Goal: Task Accomplishment & Management: Manage account settings

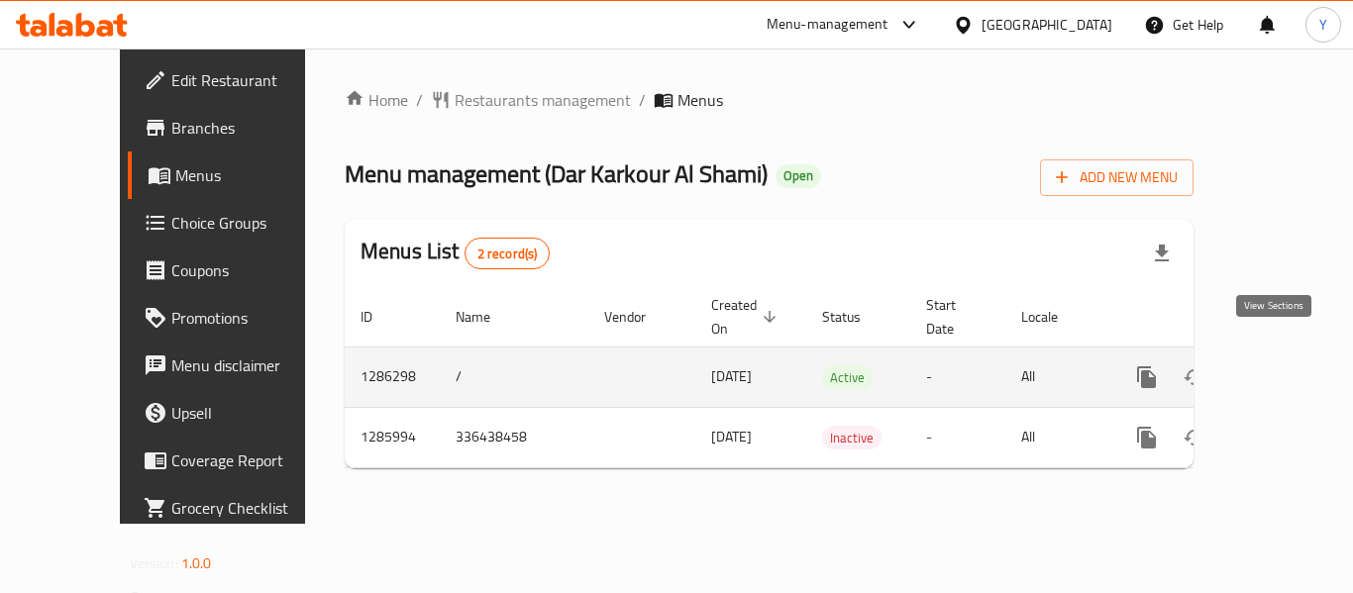
click at [1278, 366] on icon "enhanced table" at bounding box center [1290, 378] width 24 height 24
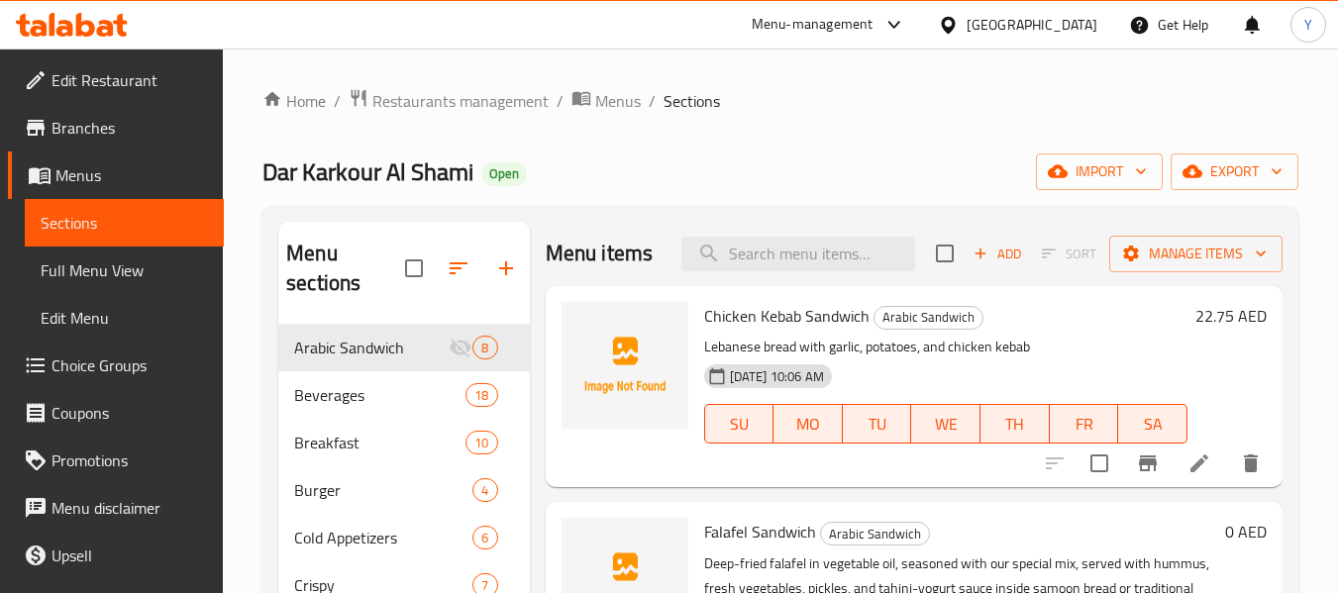
click at [759, 246] on div "Menu items Add Sort Manage items" at bounding box center [914, 254] width 737 height 64
click at [767, 271] on input "search" at bounding box center [799, 254] width 234 height 35
paste input "turkish coffee"
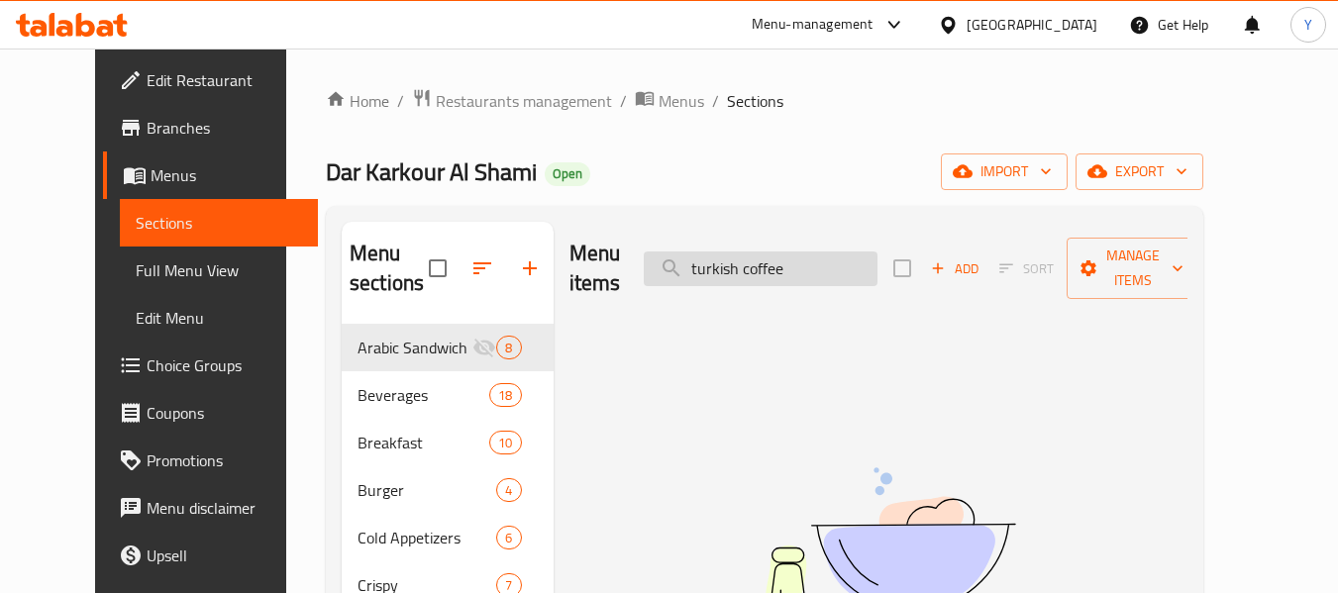
drag, startPoint x: 733, startPoint y: 255, endPoint x: 722, endPoint y: 257, distance: 11.1
click at [722, 257] on input "turkish coffee" at bounding box center [761, 269] width 234 height 35
drag, startPoint x: 827, startPoint y: 256, endPoint x: 800, endPoint y: 258, distance: 26.8
click at [804, 256] on input "Turkish coffee" at bounding box center [761, 269] width 234 height 35
click at [777, 254] on input "Turkish coffee" at bounding box center [761, 269] width 234 height 35
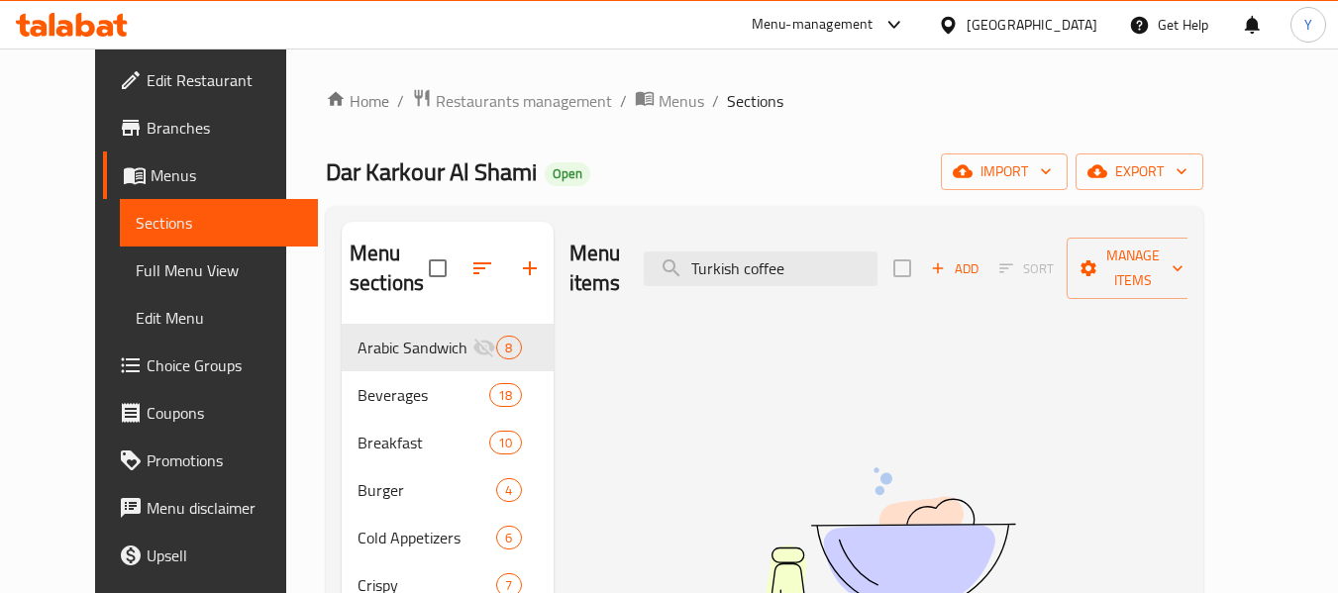
drag, startPoint x: 782, startPoint y: 254, endPoint x: 657, endPoint y: 250, distance: 124.9
click at [657, 250] on div "Menu items Turkish coffee Add Sort Manage items" at bounding box center [879, 269] width 619 height 94
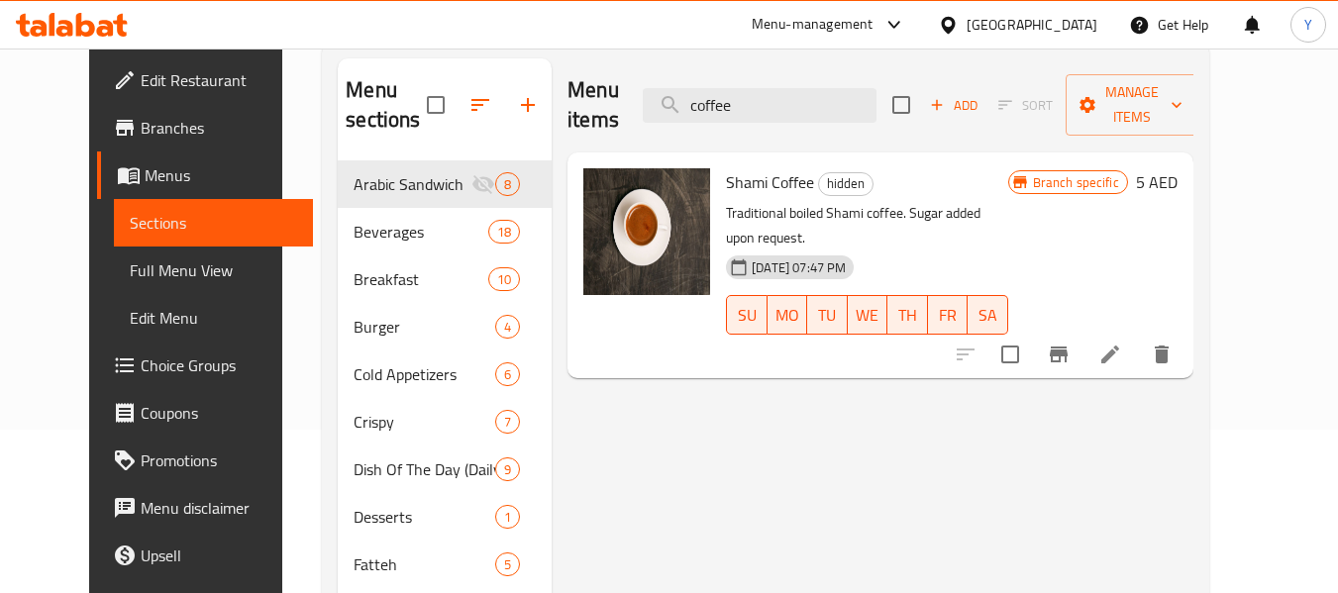
scroll to position [198, 0]
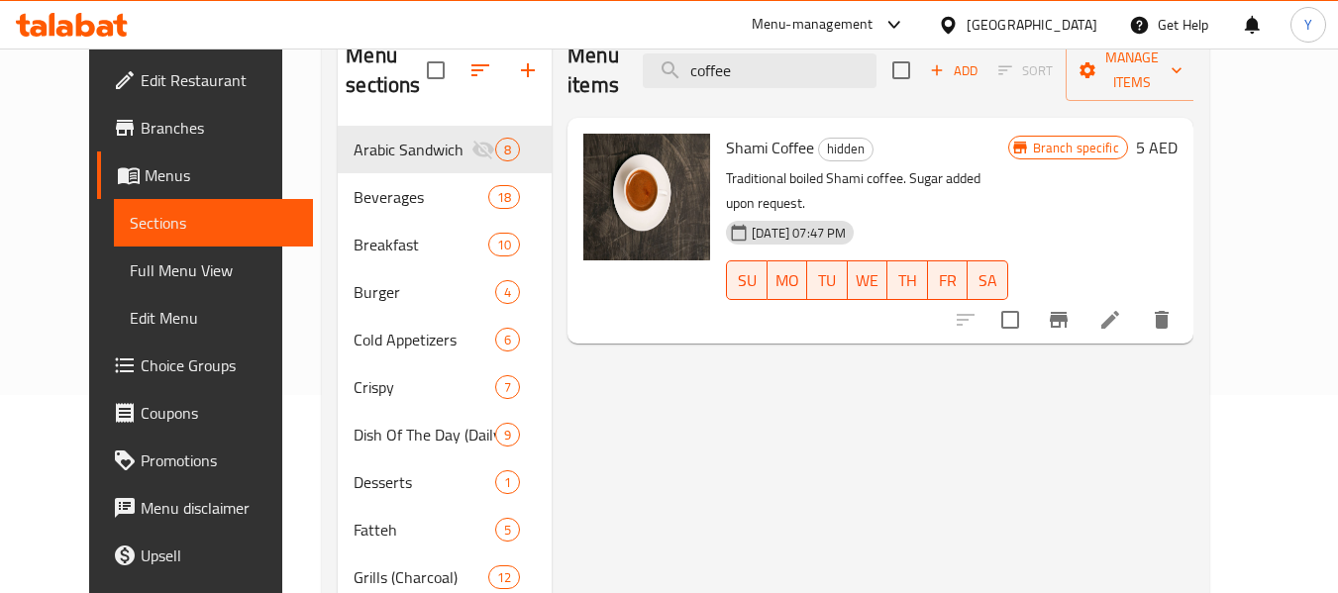
type input "coffee"
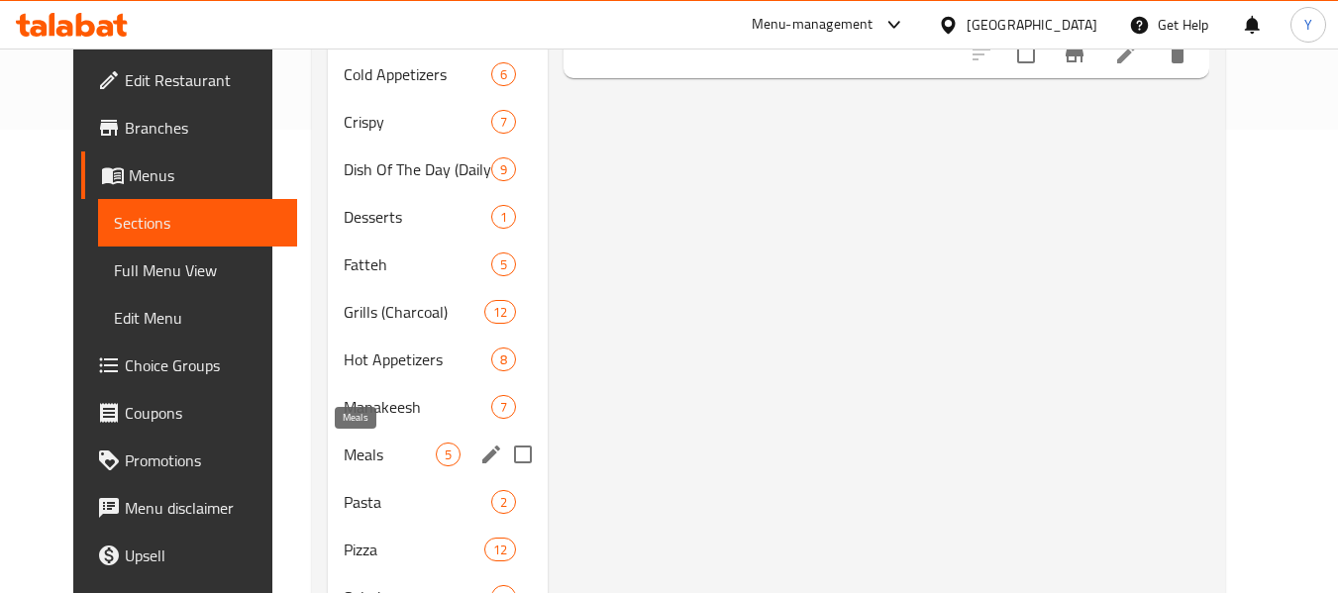
scroll to position [337, 0]
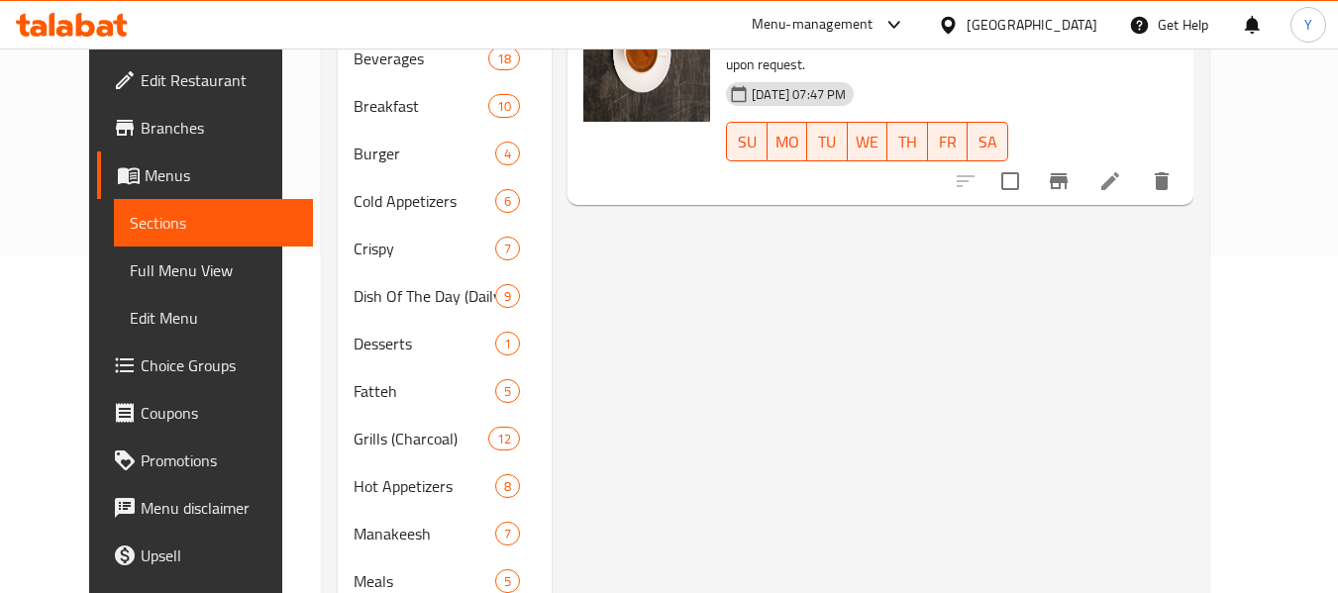
click at [720, 394] on div "Menu items coffee Add Sort Manage items Shami Coffee hidden Traditional boiled …" at bounding box center [873, 558] width 642 height 1346
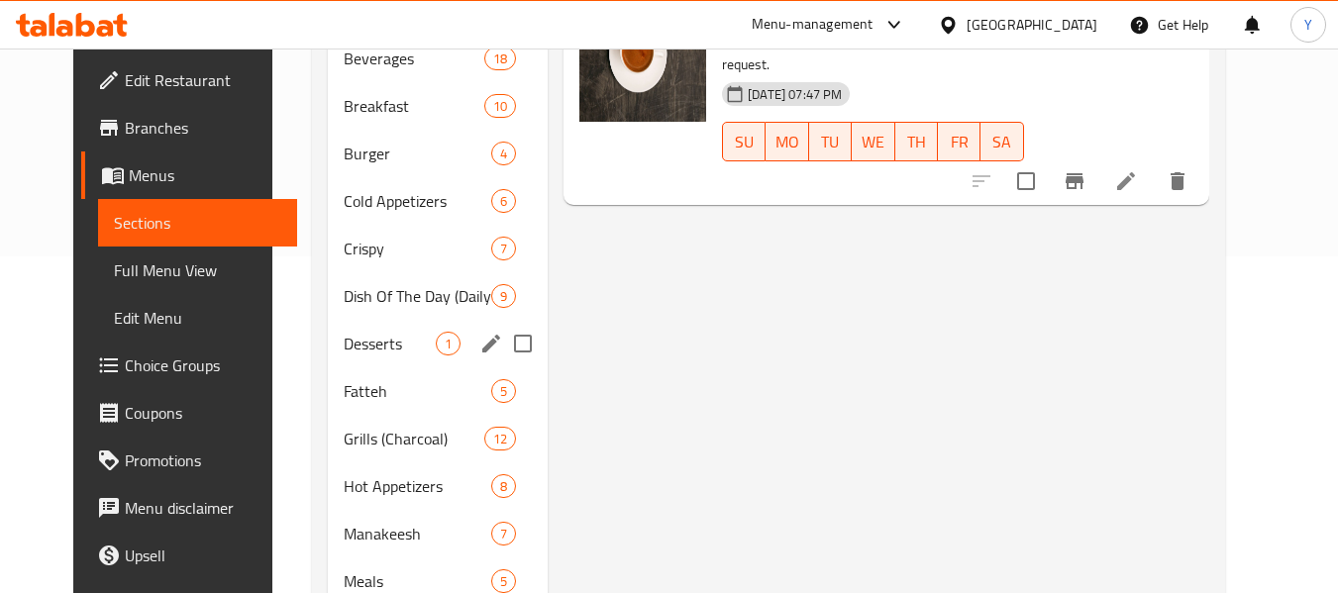
scroll to position [238, 0]
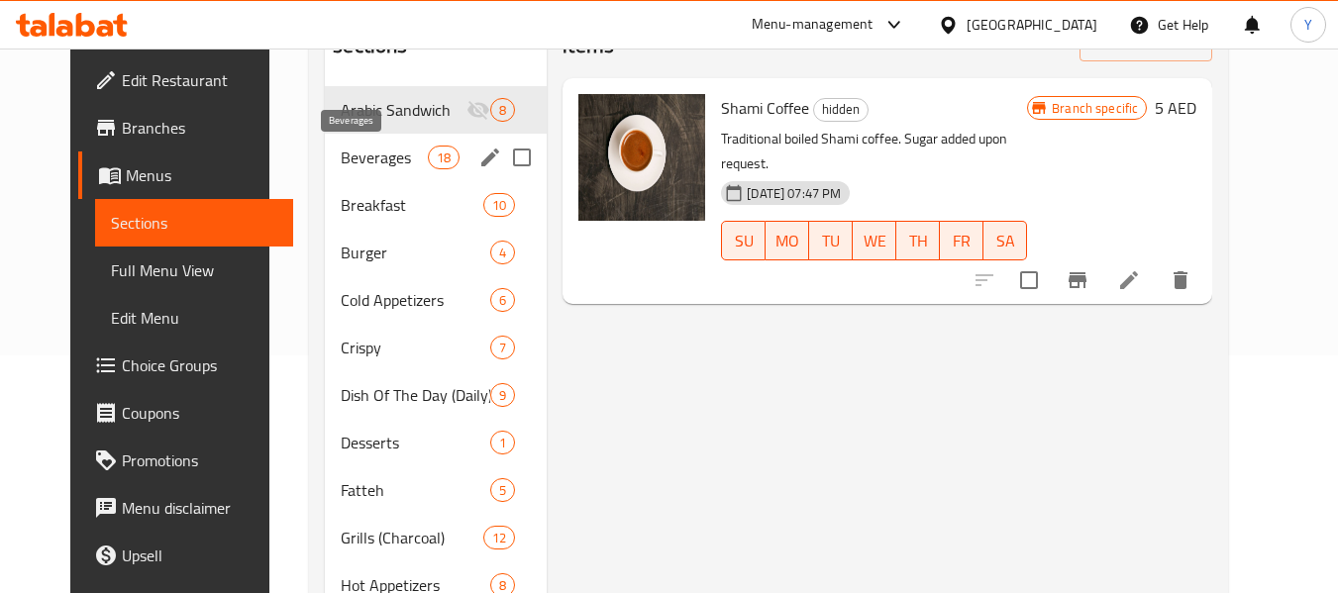
click at [361, 161] on span "Beverages" at bounding box center [384, 158] width 87 height 24
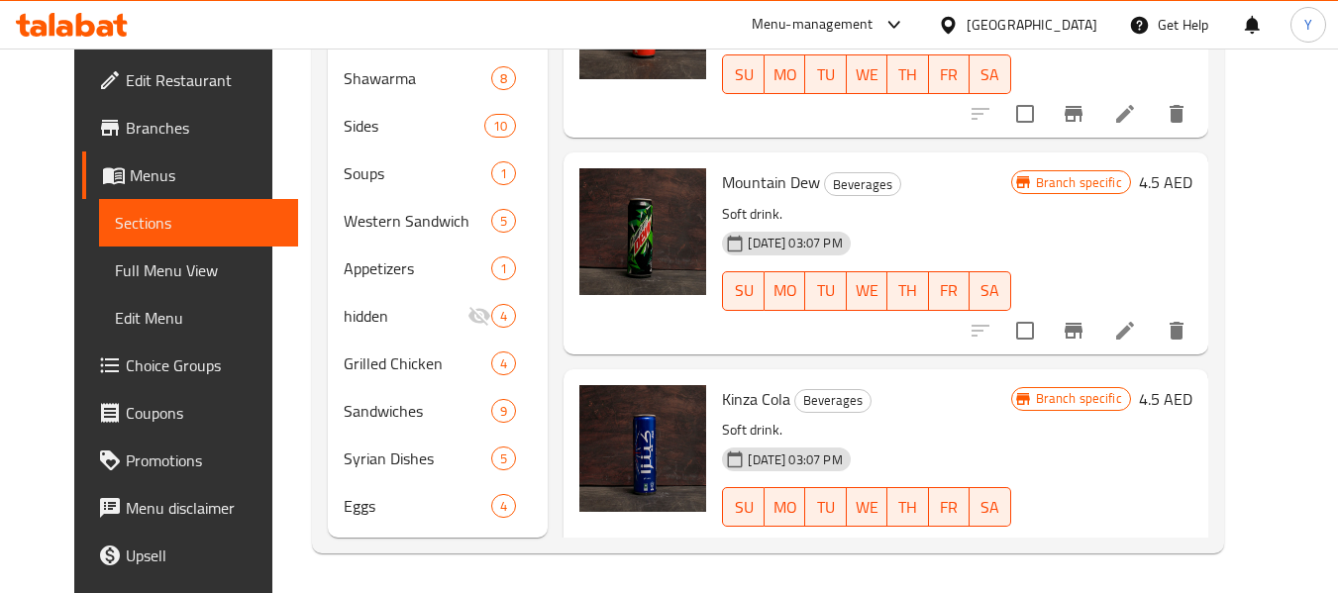
scroll to position [201, 0]
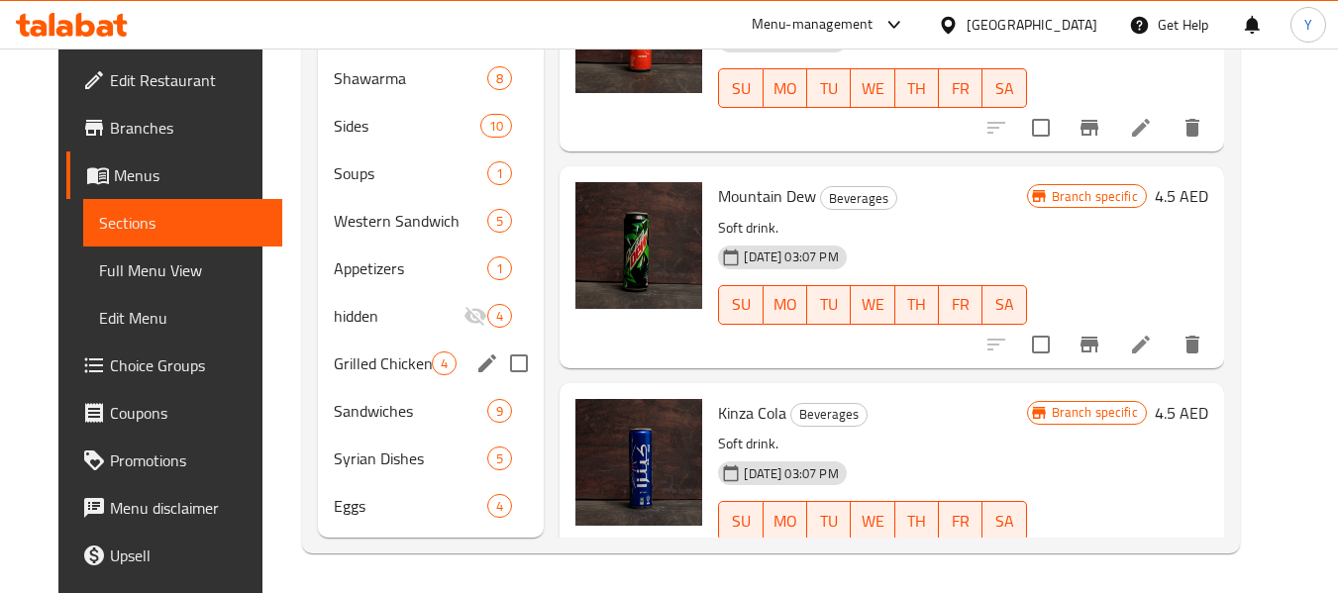
click at [387, 360] on span "Grilled Chicken" at bounding box center [383, 364] width 99 height 24
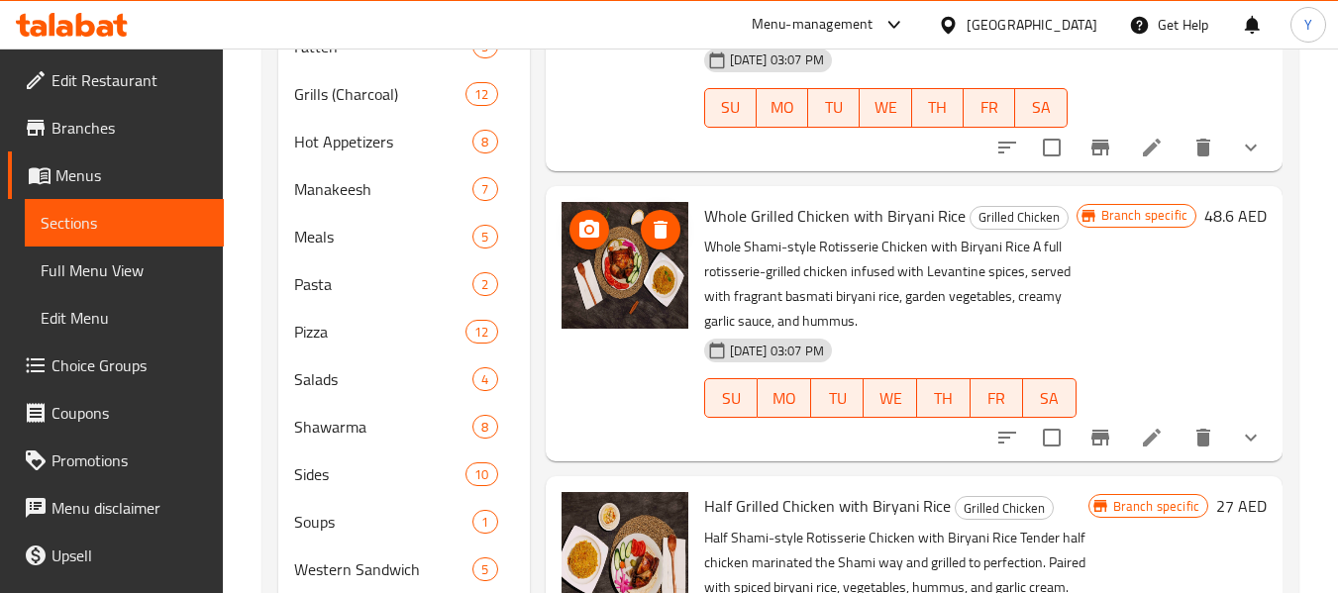
scroll to position [634, 0]
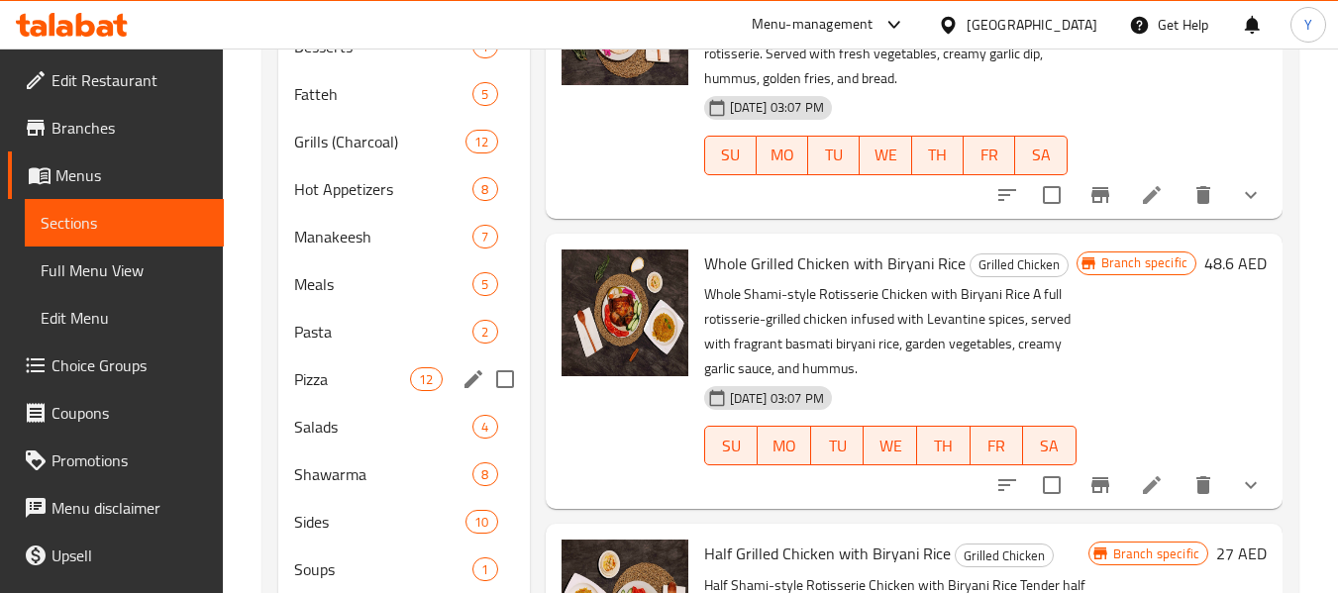
click at [344, 362] on div "Pizza 12" at bounding box center [403, 380] width 251 height 48
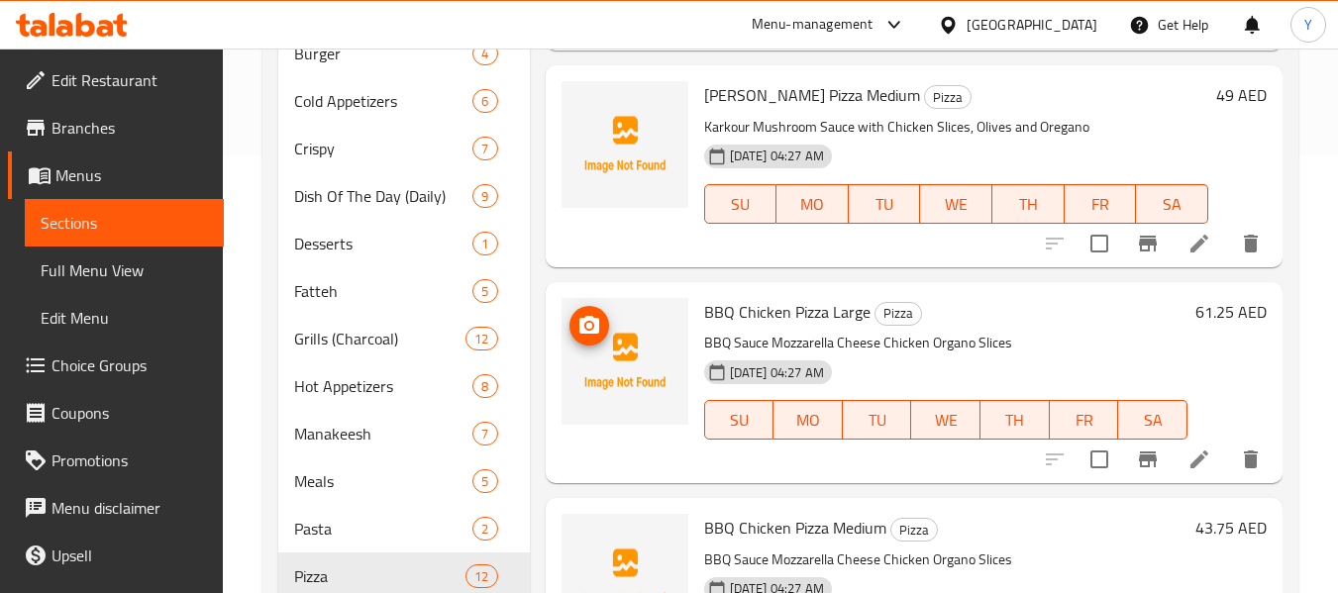
scroll to position [436, 0]
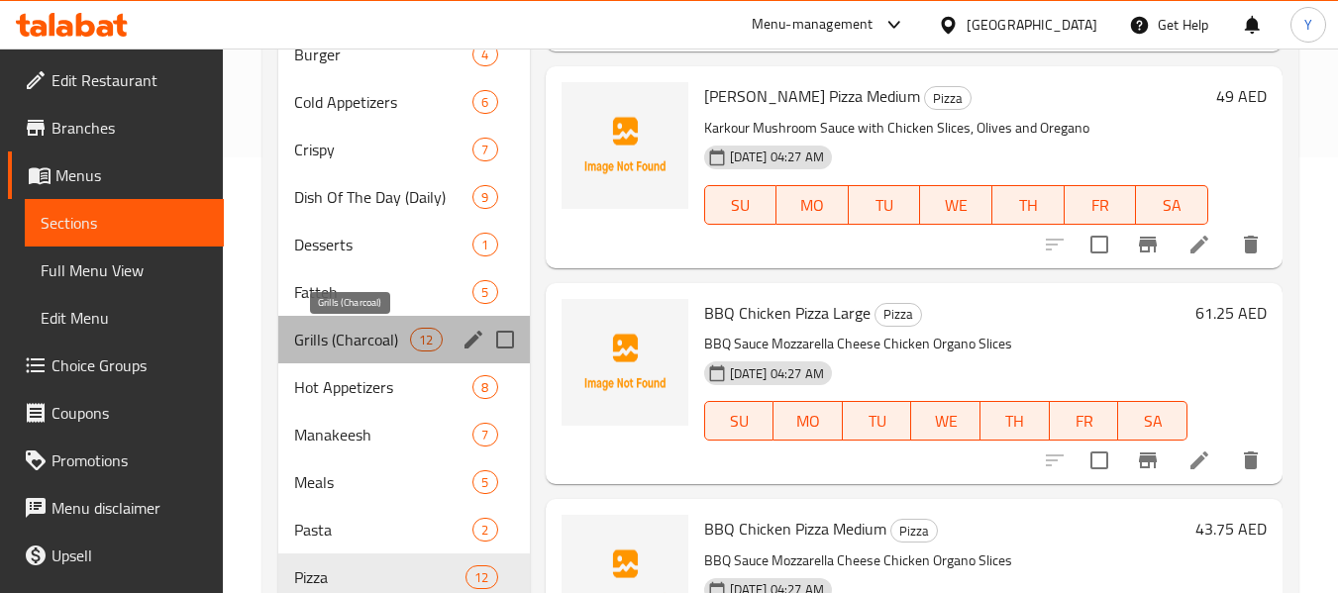
click at [336, 348] on span "Grills (Charcoal)" at bounding box center [352, 340] width 116 height 24
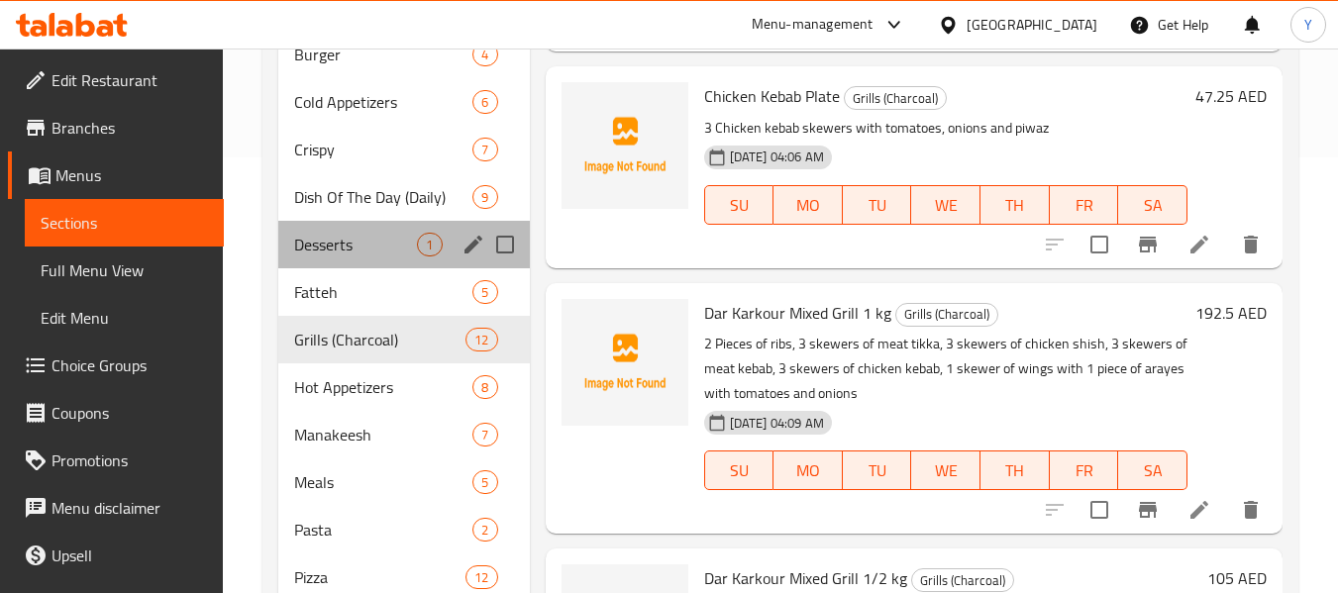
click at [340, 259] on div "Desserts 1" at bounding box center [403, 245] width 251 height 48
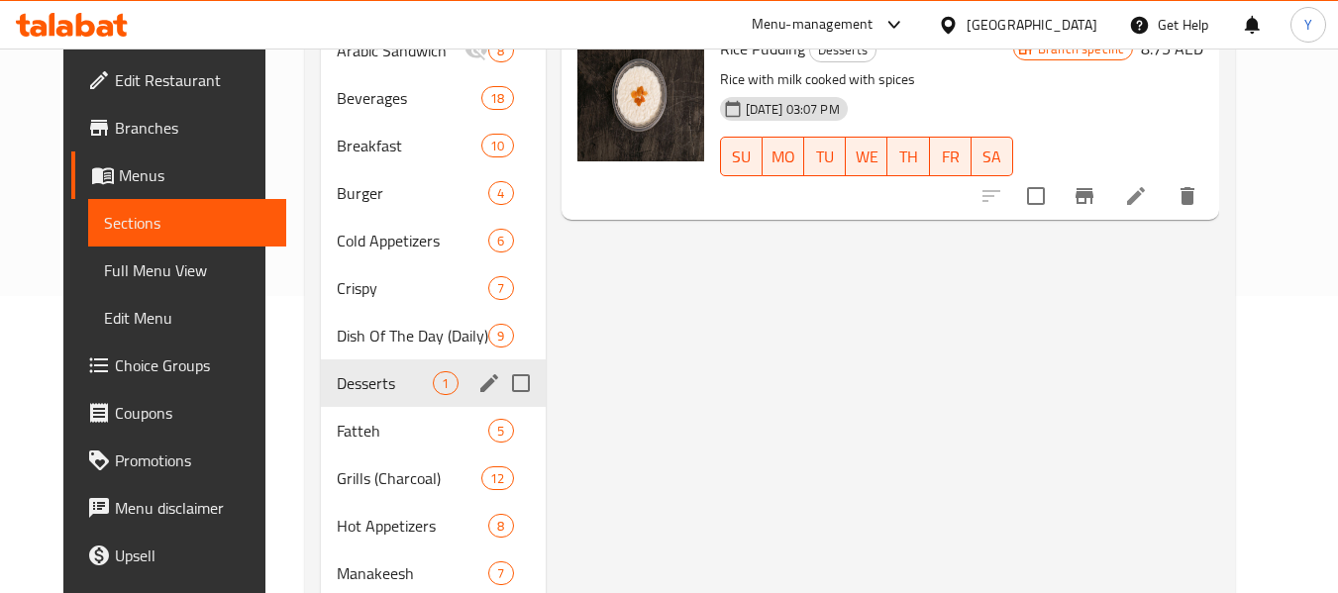
click at [364, 345] on span "Dish Of The Day (Daily)" at bounding box center [413, 336] width 153 height 24
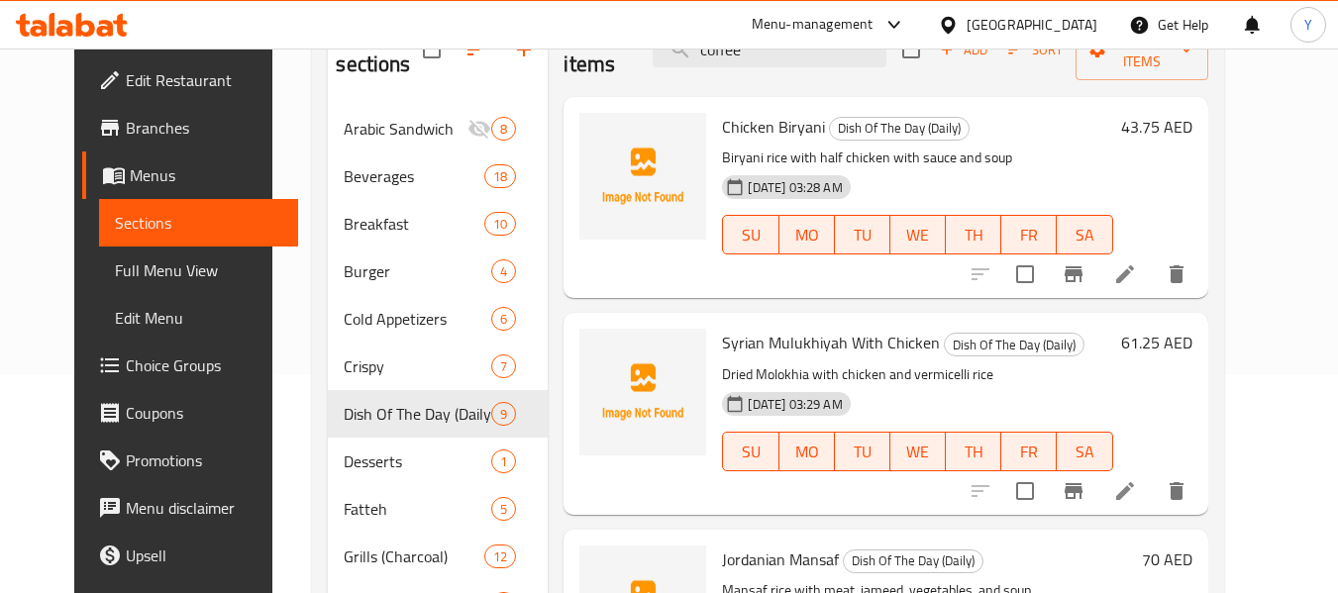
scroll to position [99, 0]
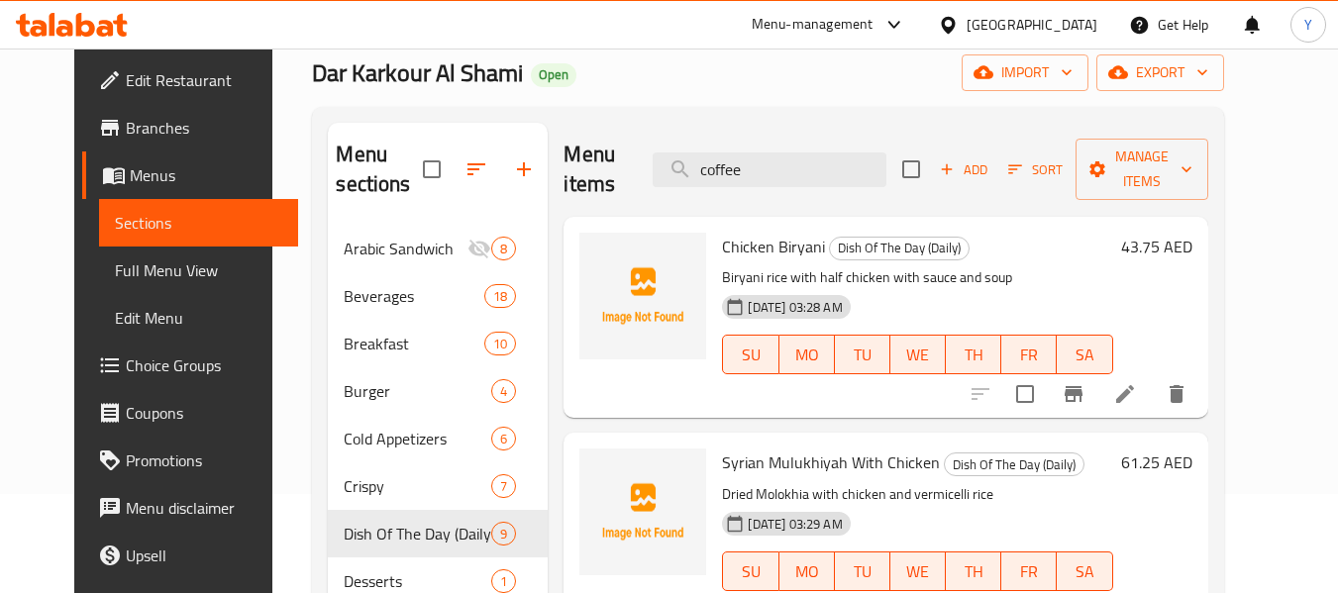
drag, startPoint x: 741, startPoint y: 169, endPoint x: 654, endPoint y: 178, distance: 87.6
click at [654, 178] on div "Menu items coffee Add Sort Manage items" at bounding box center [886, 170] width 644 height 94
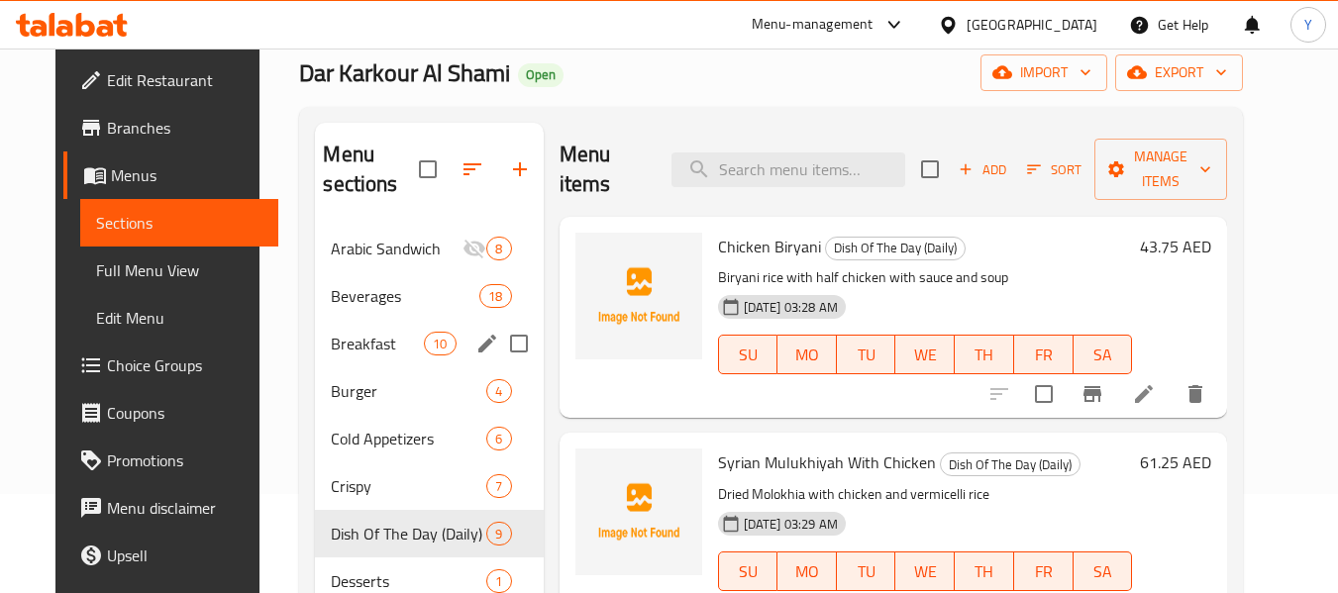
click at [355, 302] on span "Beverages" at bounding box center [405, 296] width 149 height 24
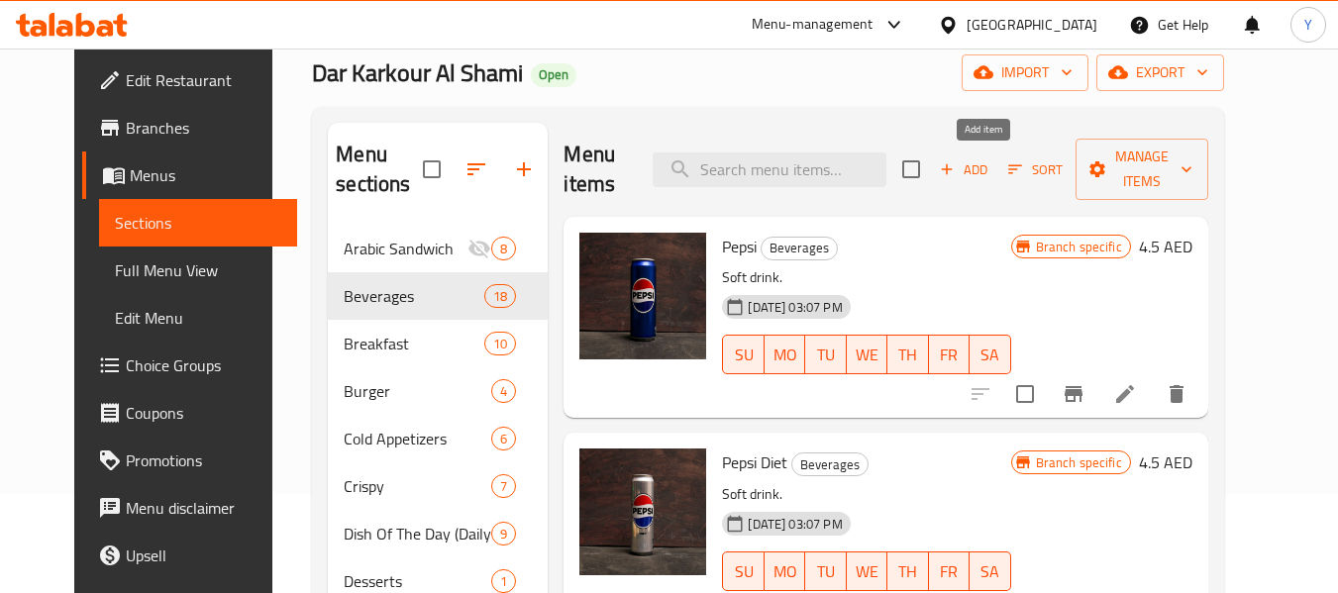
click at [988, 167] on span "Add" at bounding box center [963, 169] width 53 height 23
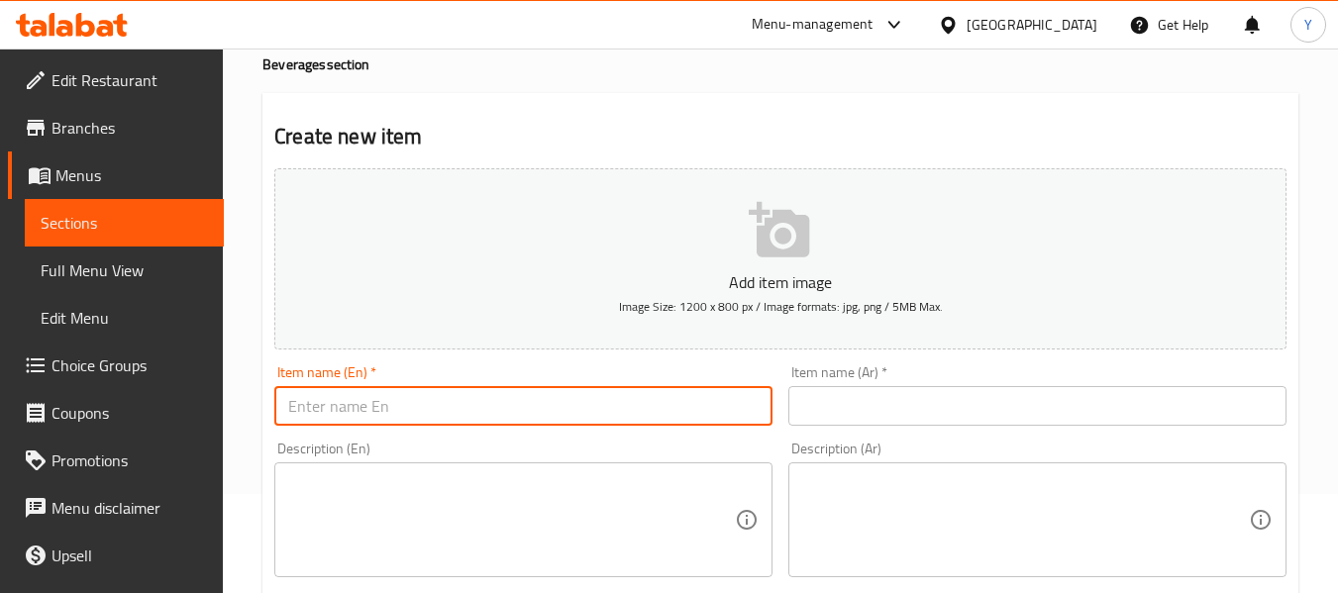
click at [747, 407] on input "text" at bounding box center [523, 406] width 498 height 40
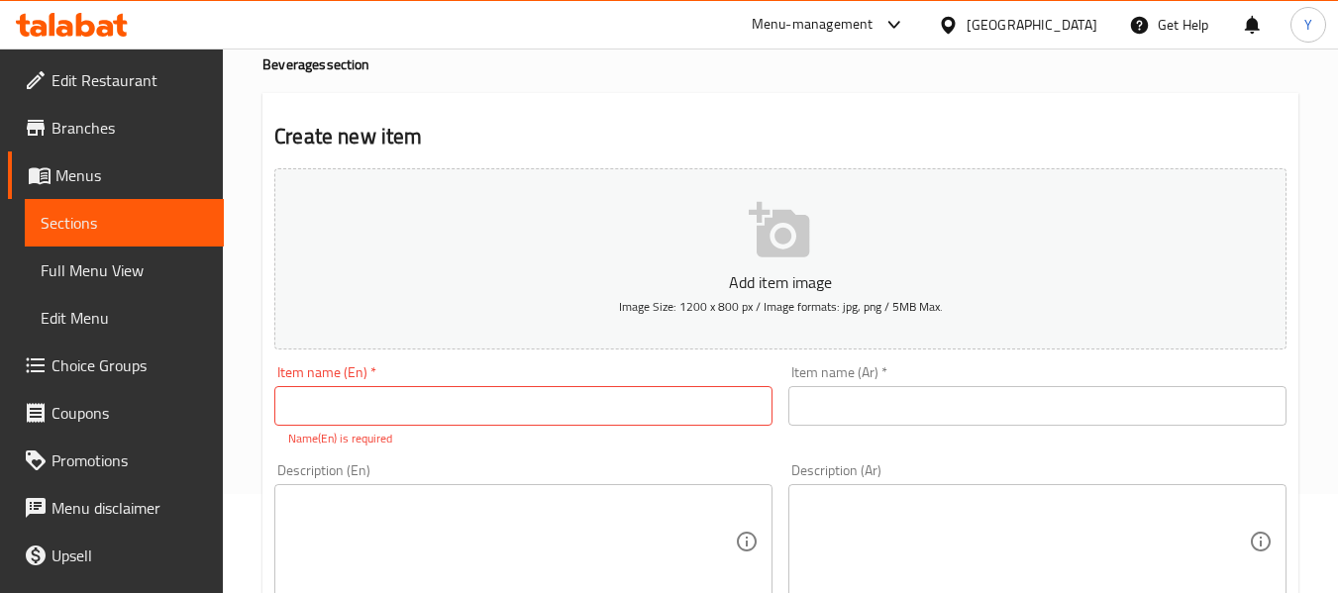
click at [560, 401] on input "text" at bounding box center [523, 406] width 498 height 40
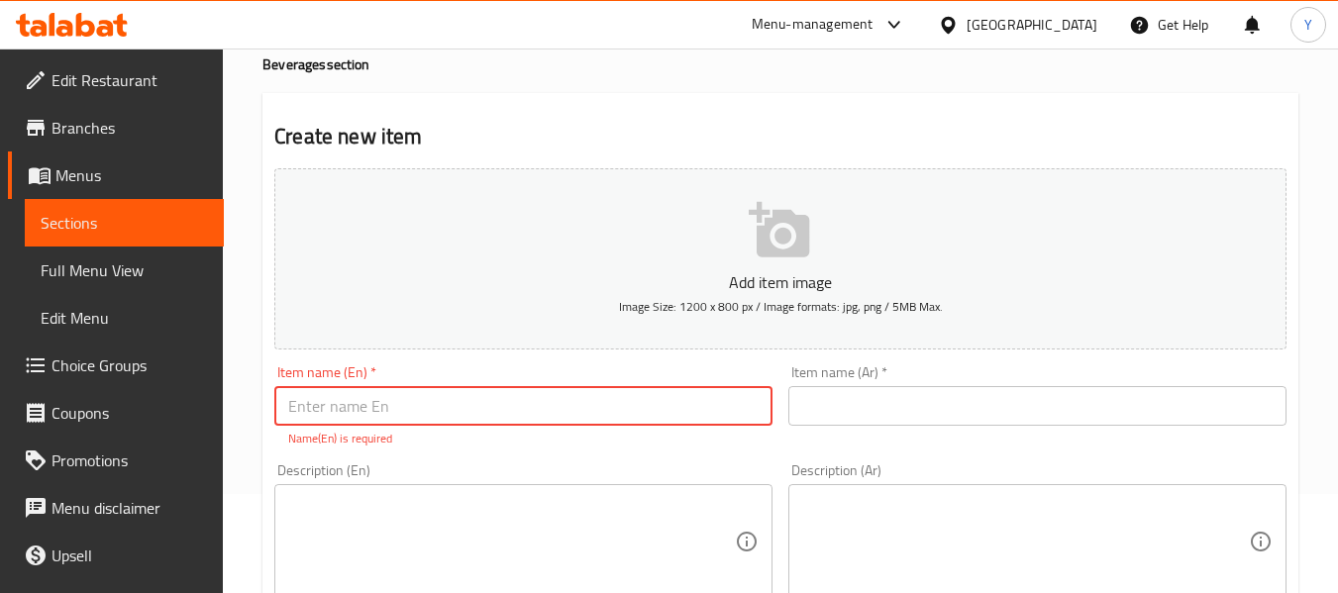
paste input "Turkish coffee"
type input "Turkish coffee"
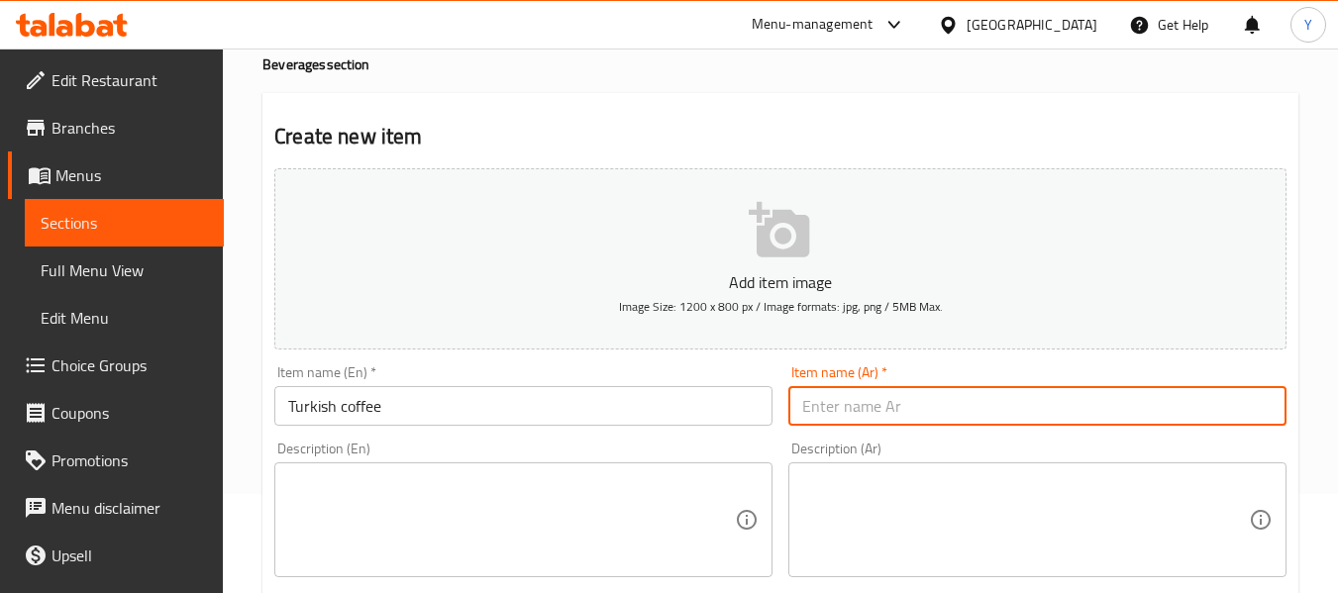
click at [832, 405] on input "text" at bounding box center [1038, 406] width 498 height 40
type input "قهوة تركية"
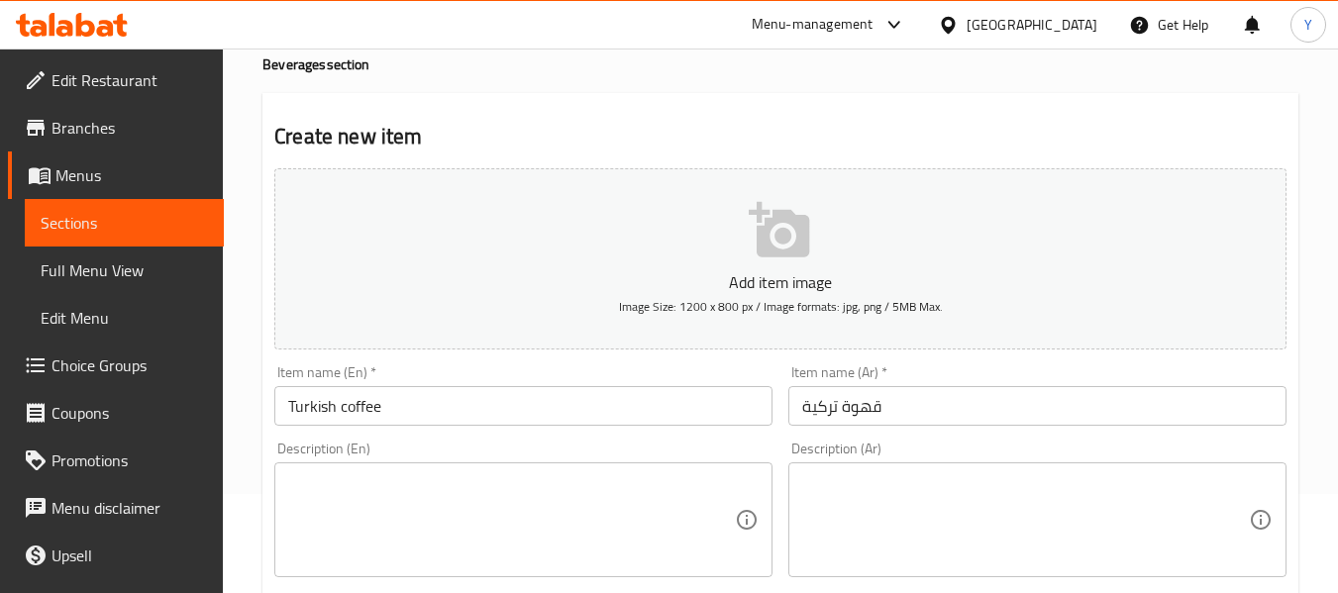
click at [1066, 490] on textarea at bounding box center [1025, 521] width 447 height 94
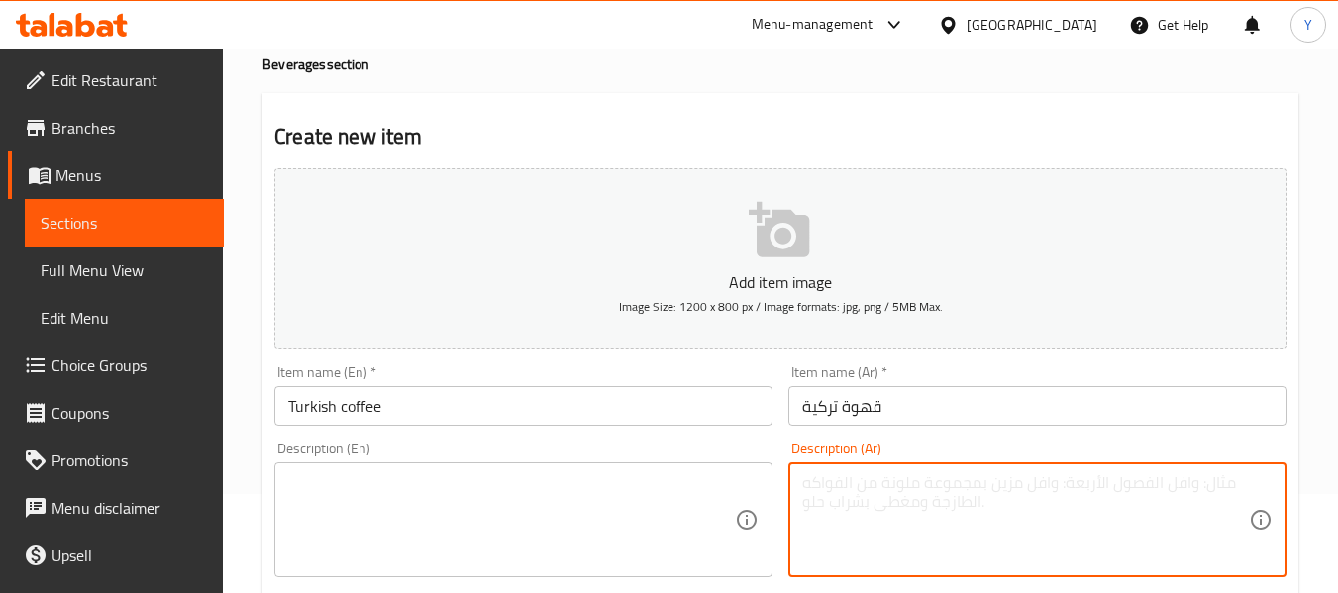
paste textarea "مغلي القهوة التركية (السكر حسب الرغبة)"
type textarea "مغلي القهوة التركية (السكر حسب الرغبة)"
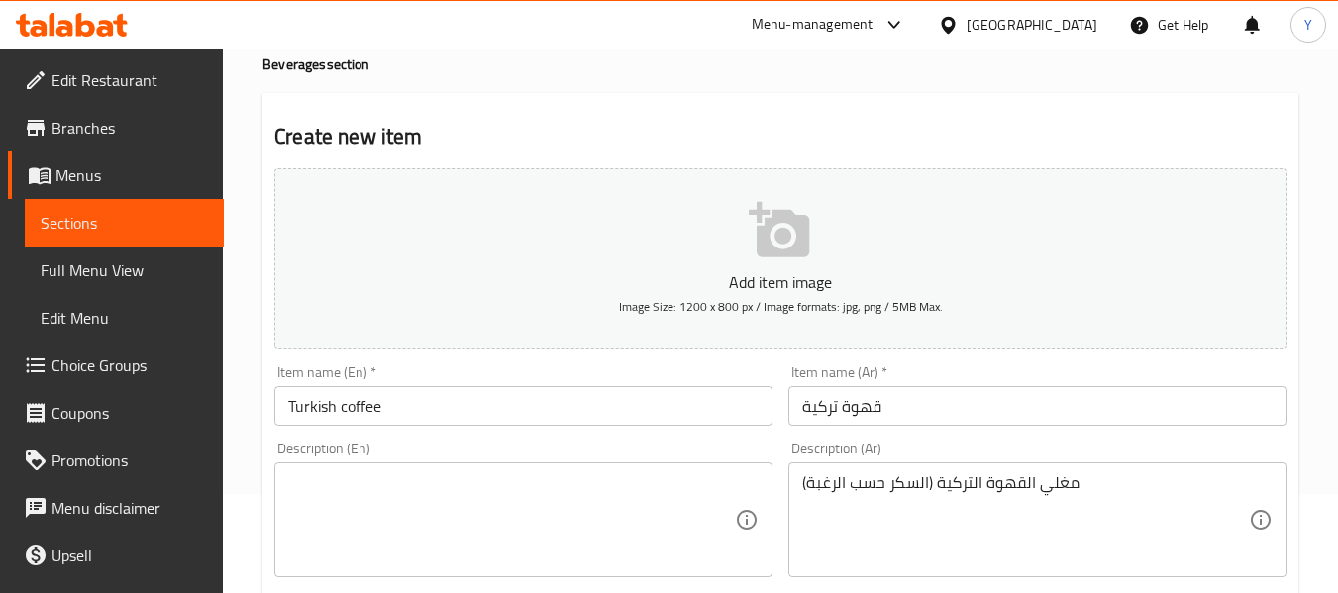
click at [550, 517] on textarea at bounding box center [511, 521] width 447 height 94
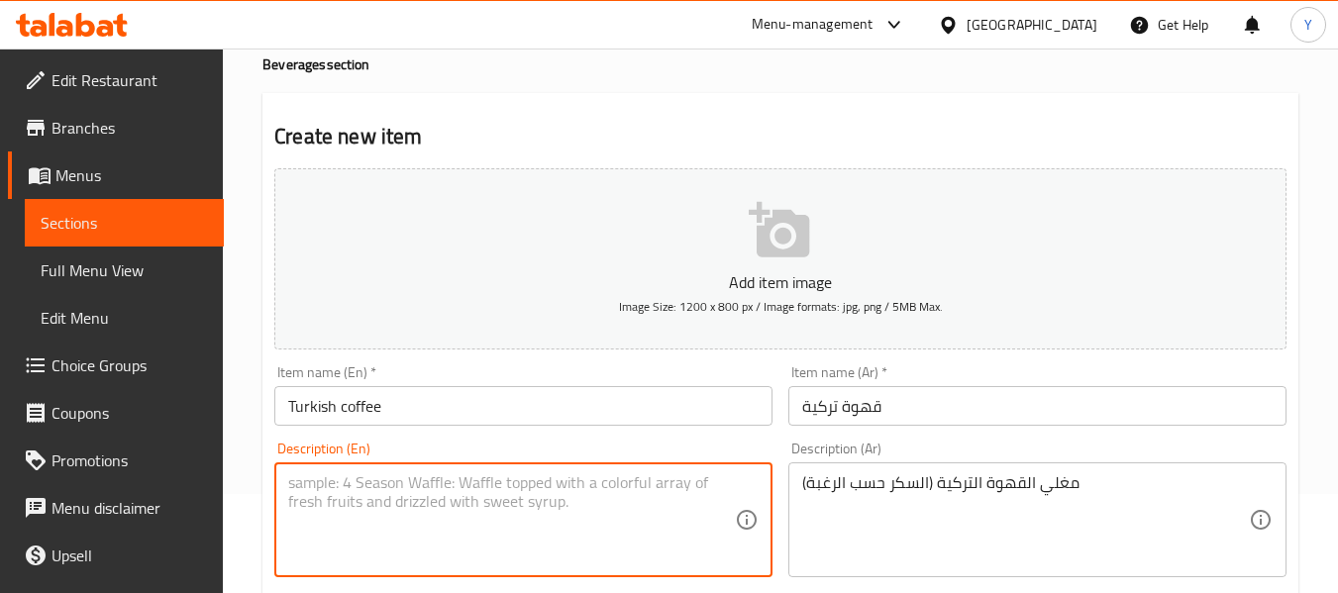
paste textarea "Boiled Turkish coffee. Sugar added upon request."
type textarea "Boiled Turkish coffee. Sugar added upon request."
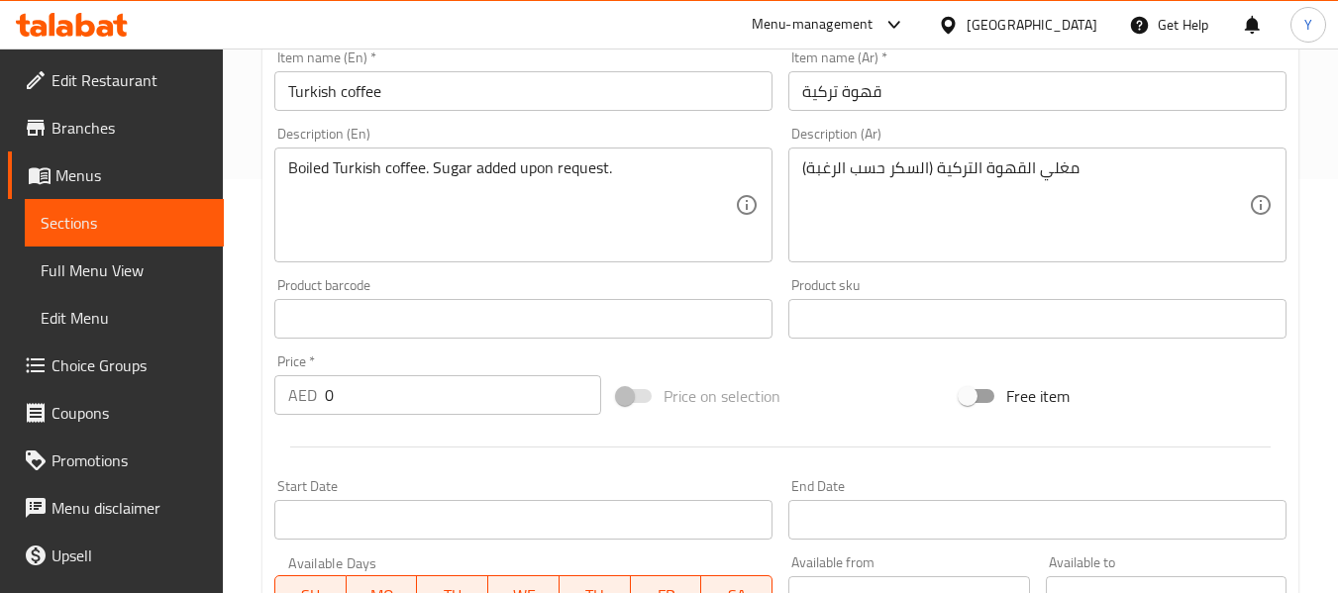
scroll to position [495, 0]
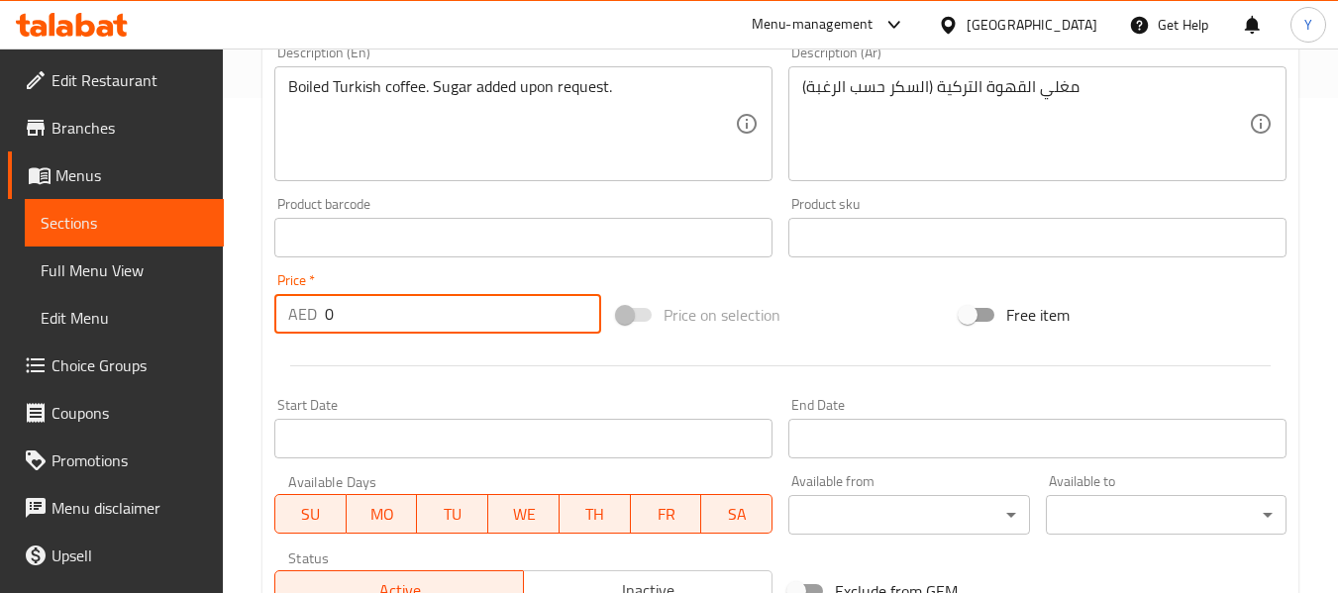
drag, startPoint x: 359, startPoint y: 313, endPoint x: 270, endPoint y: 307, distance: 88.4
click at [270, 307] on div "Price   * AED 0 Price *" at bounding box center [437, 303] width 343 height 76
paste input "5.25"
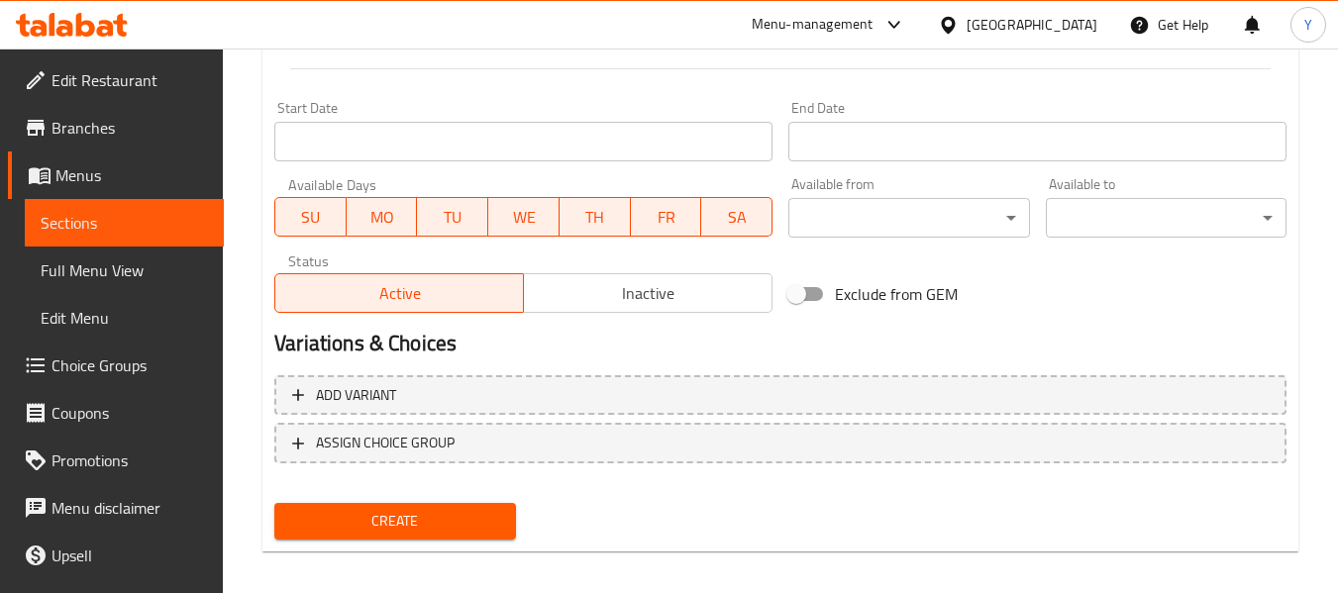
type input "5.25"
click at [467, 529] on span "Create" at bounding box center [394, 521] width 209 height 25
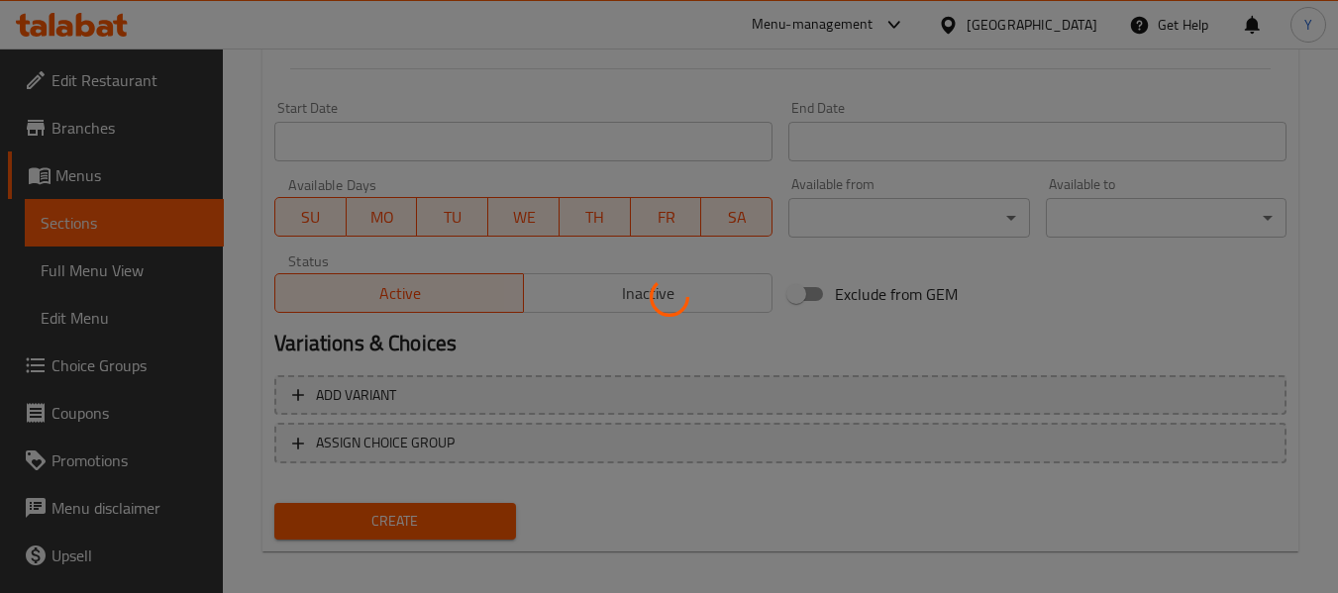
type input "0"
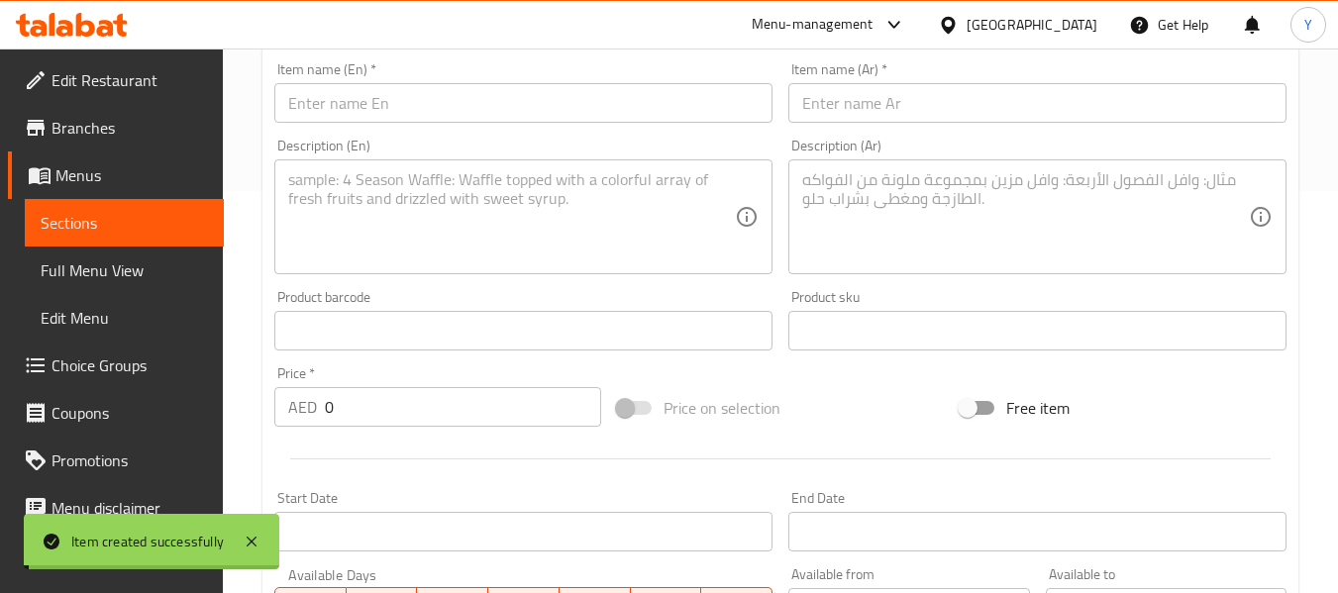
scroll to position [396, 0]
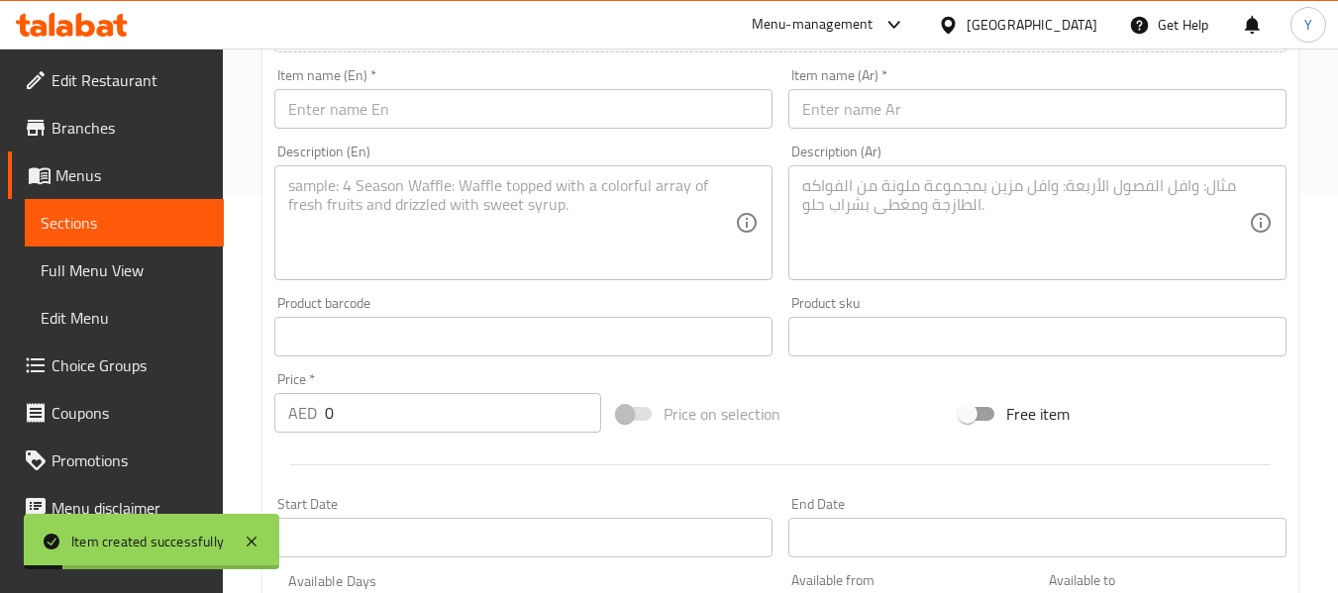
click at [101, 369] on span "Choice Groups" at bounding box center [130, 366] width 157 height 24
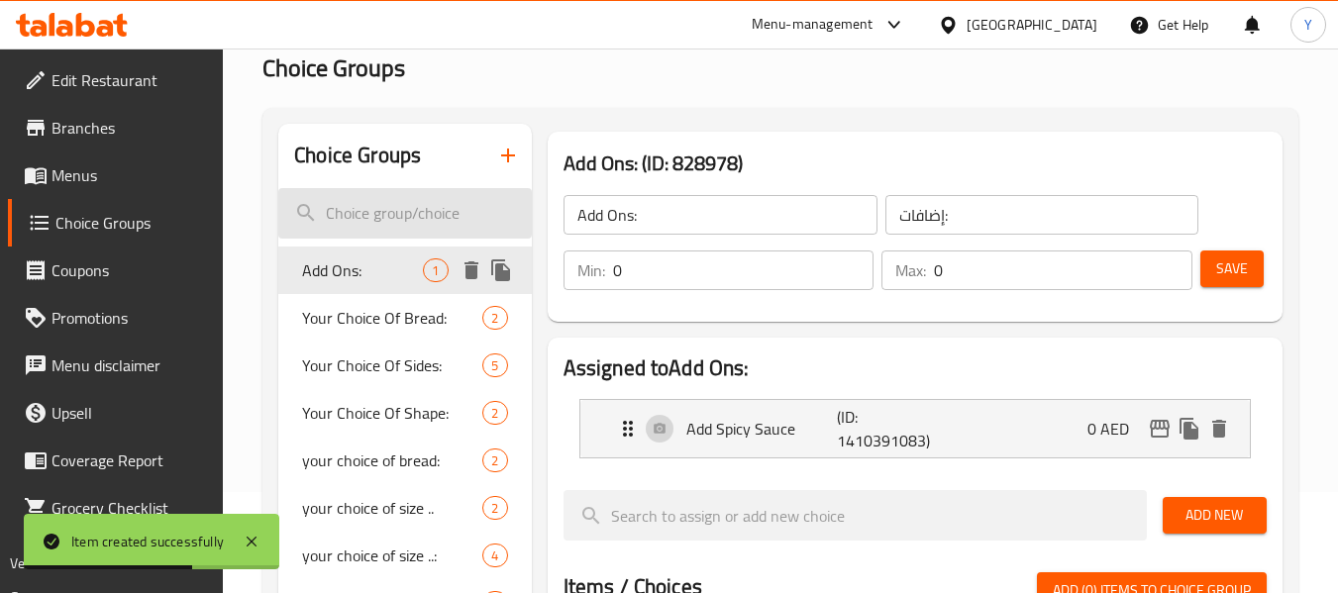
scroll to position [82, 0]
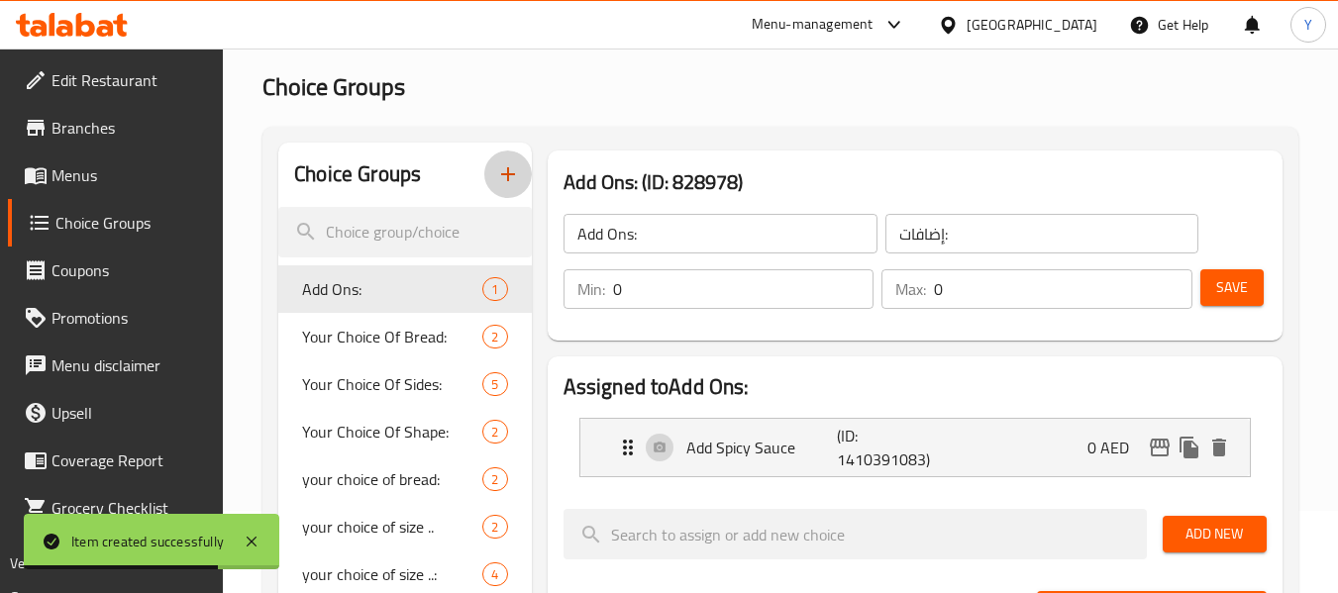
click at [506, 175] on icon "button" at bounding box center [508, 174] width 14 height 14
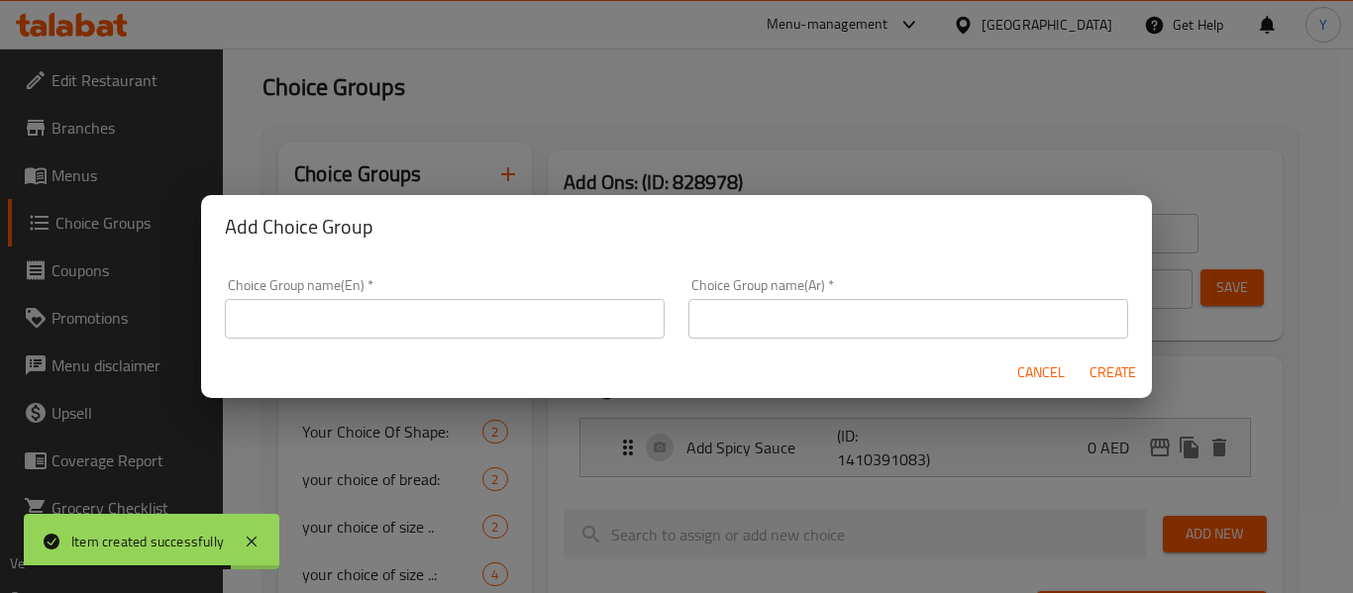
click at [550, 291] on div "Choice Group name(En)   * Choice Group name(En) *" at bounding box center [445, 308] width 440 height 60
click at [547, 310] on input "text" at bounding box center [445, 319] width 440 height 40
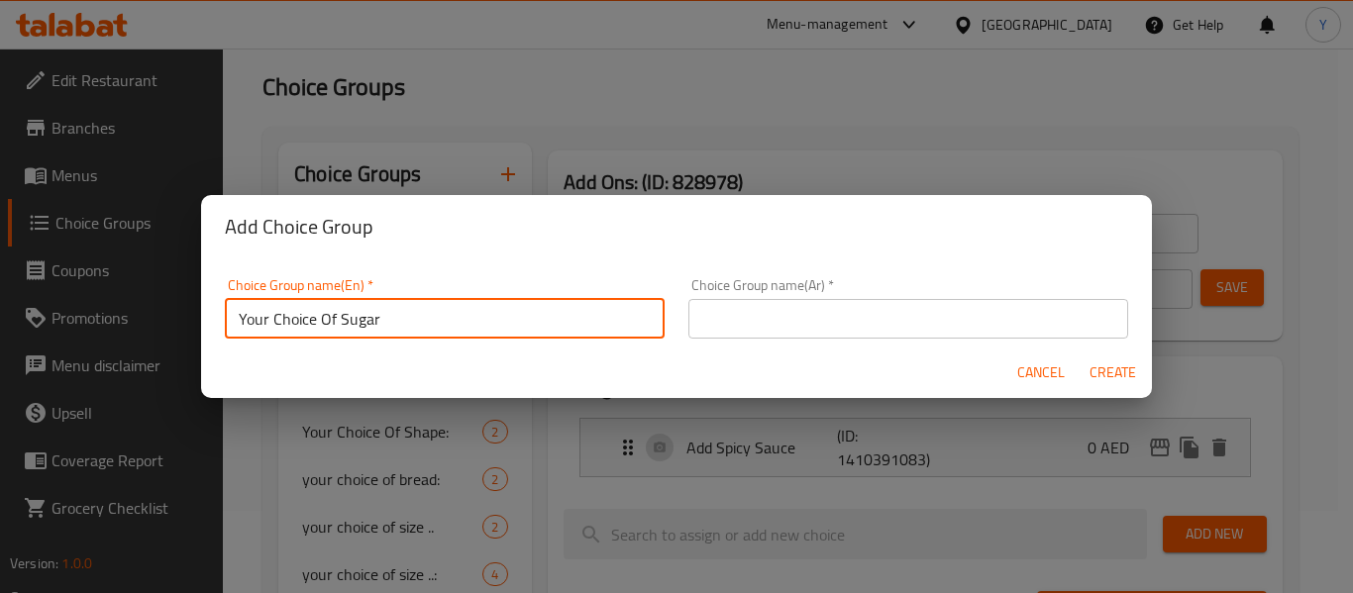
type input "Your Choice Of Sugar"
click at [816, 296] on div "Choice Group name(Ar)   * Choice Group name(Ar) *" at bounding box center [908, 308] width 440 height 60
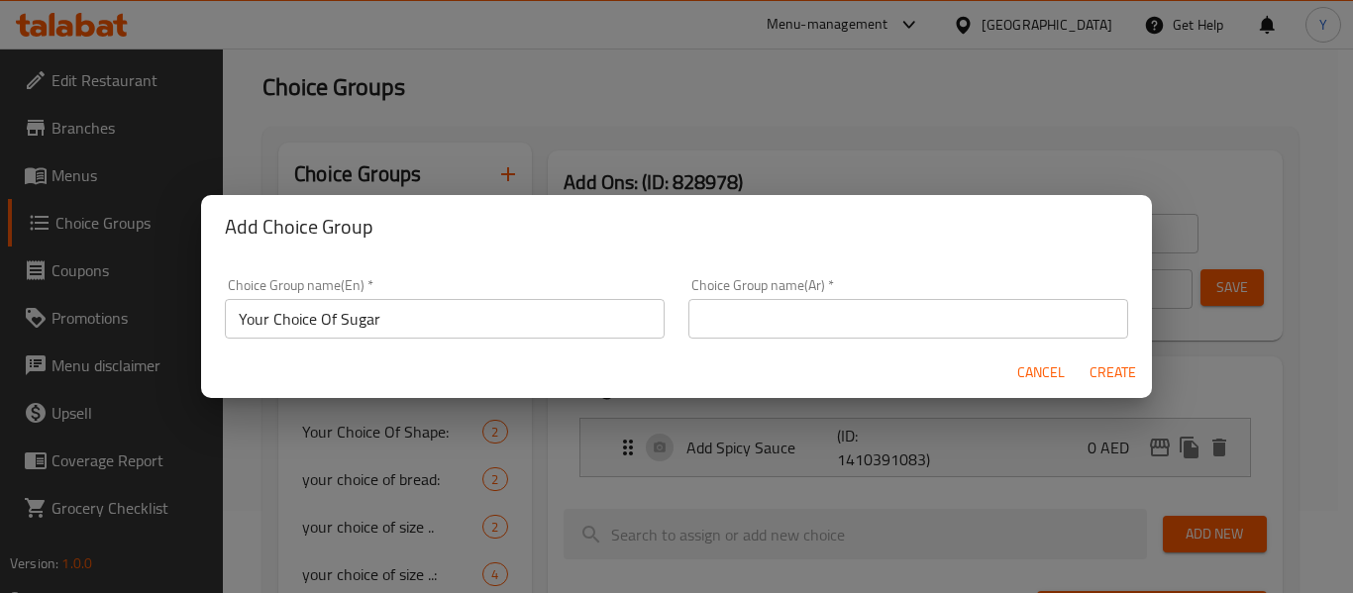
click at [808, 319] on input "text" at bounding box center [908, 319] width 440 height 40
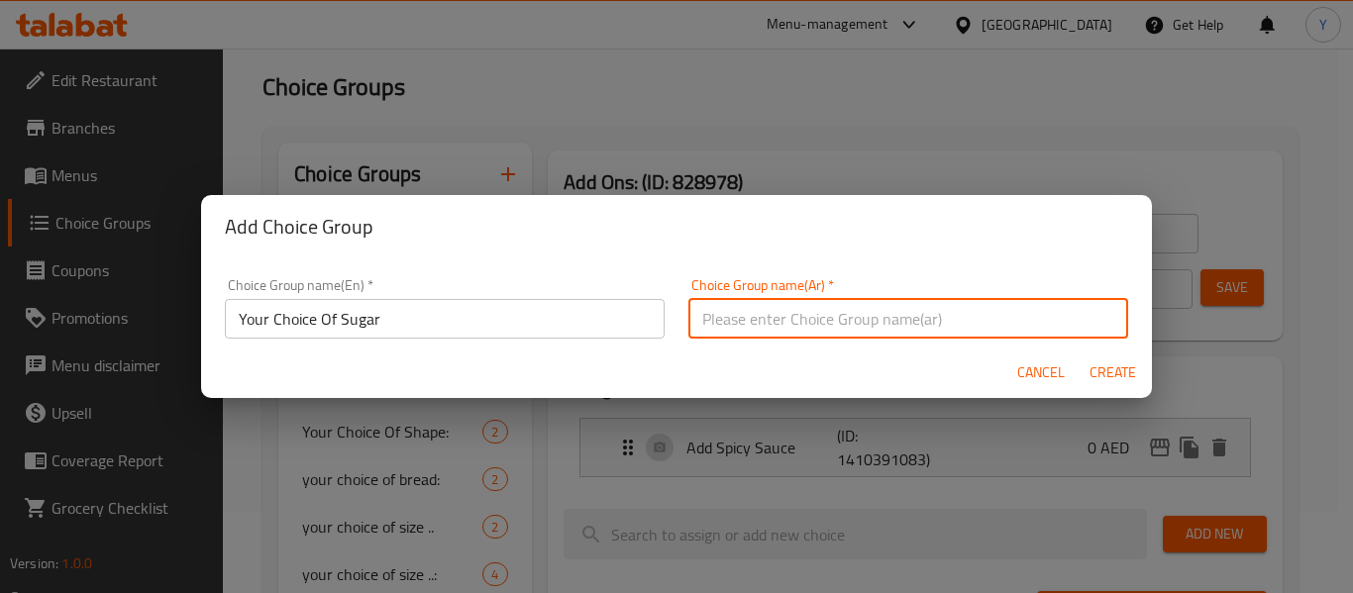
click at [808, 319] on input "text" at bounding box center [908, 319] width 440 height 40
type input "h"
type input "أ"
type input "اختيارك من السكر"
click at [1081, 355] on button "Create" at bounding box center [1112, 373] width 63 height 37
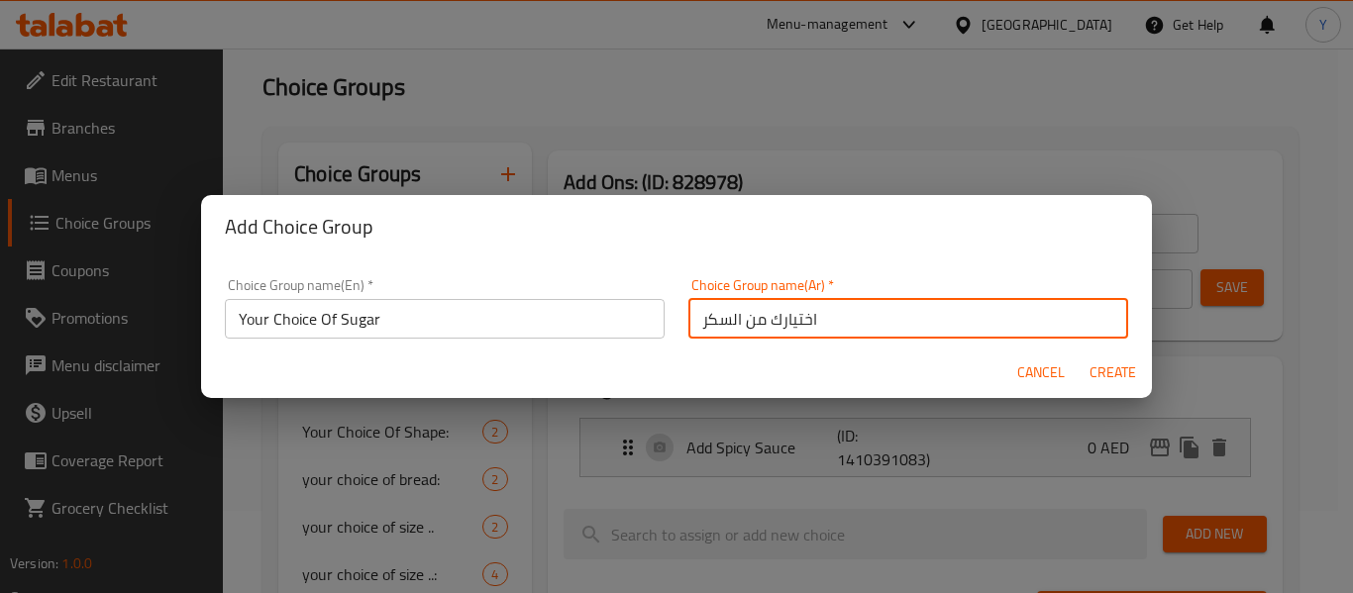
type input "Your Choice Of Sugar"
type input "اختيارك من السكر"
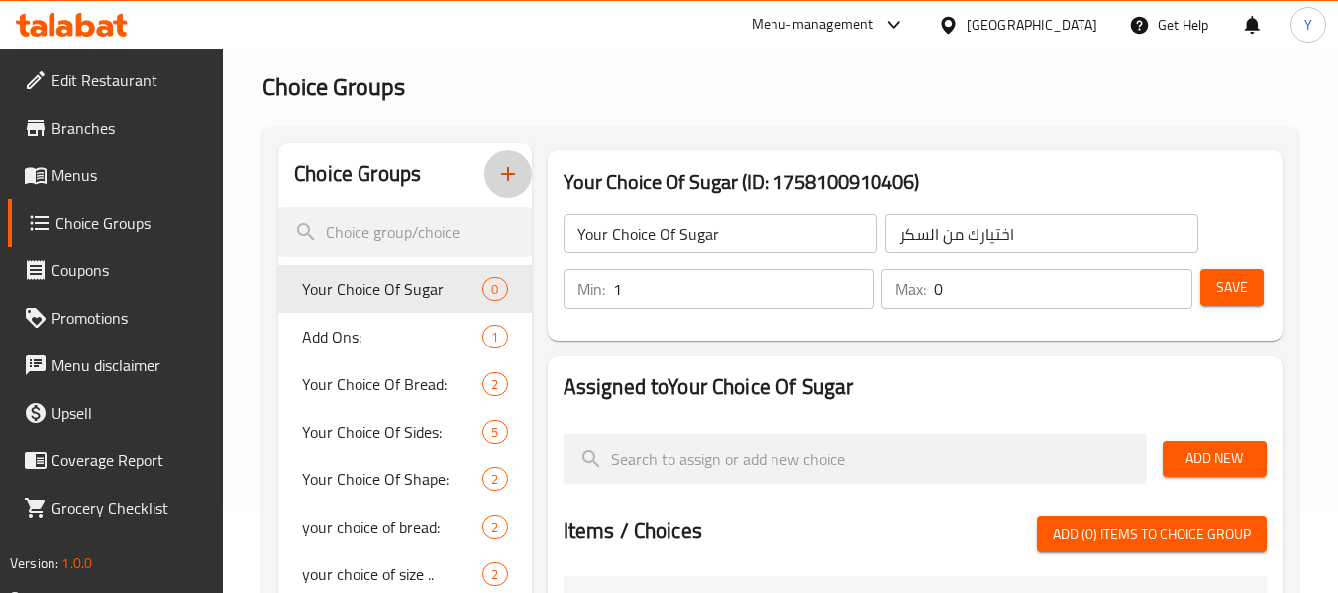
type input "1"
click at [849, 275] on input "1" at bounding box center [744, 289] width 262 height 40
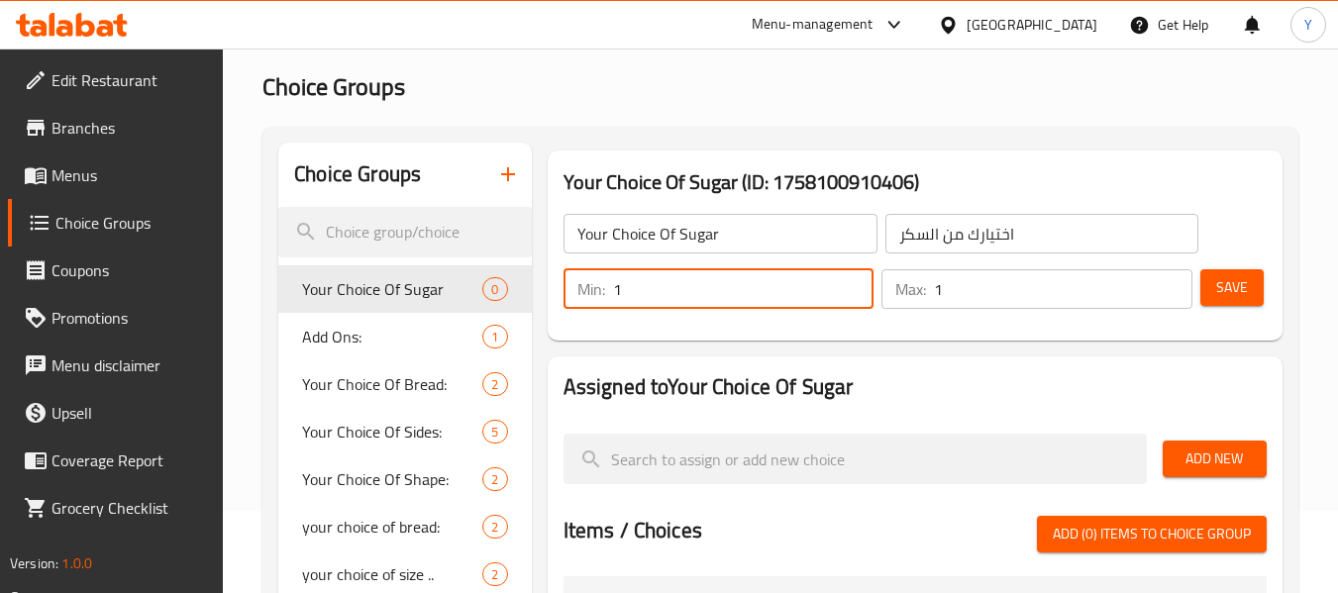
type input "1"
click at [1172, 282] on input "1" at bounding box center [1063, 289] width 259 height 40
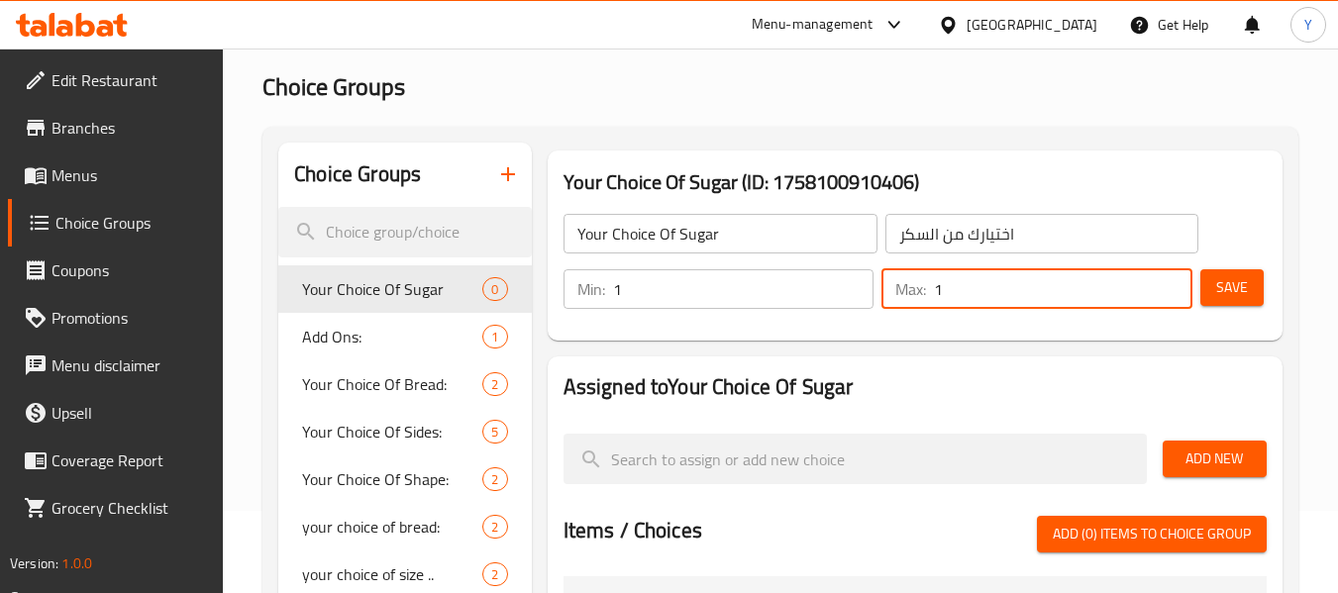
click at [1240, 282] on span "Save" at bounding box center [1232, 287] width 32 height 25
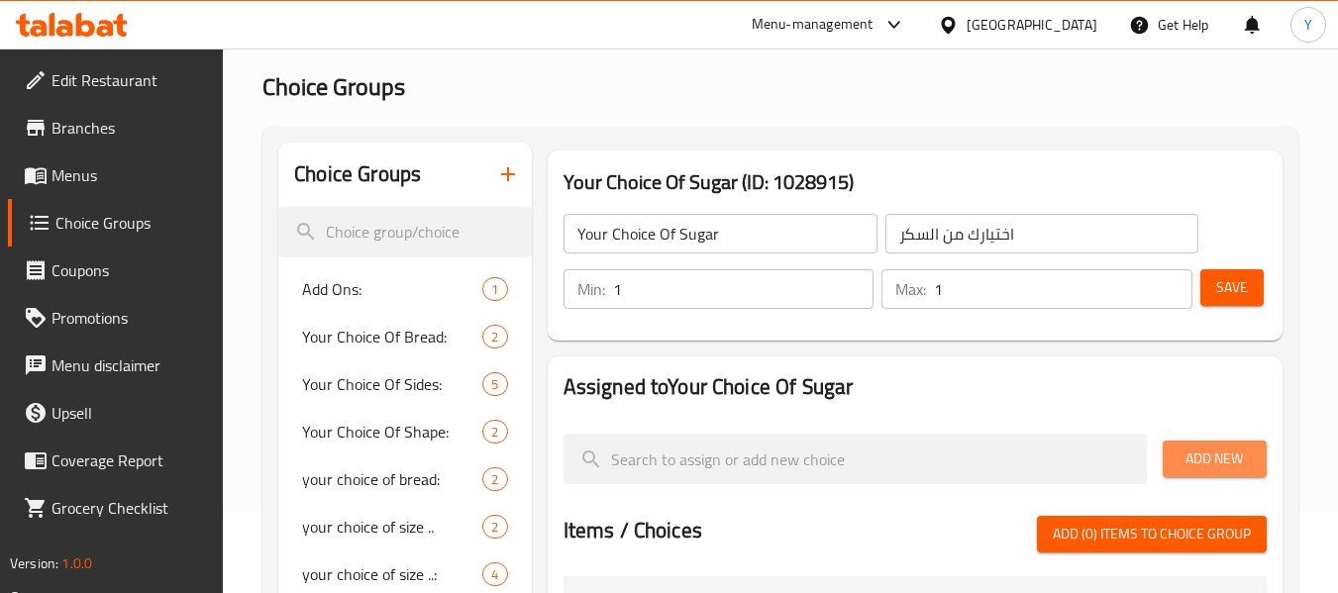
click at [1215, 442] on button "Add New" at bounding box center [1215, 459] width 104 height 37
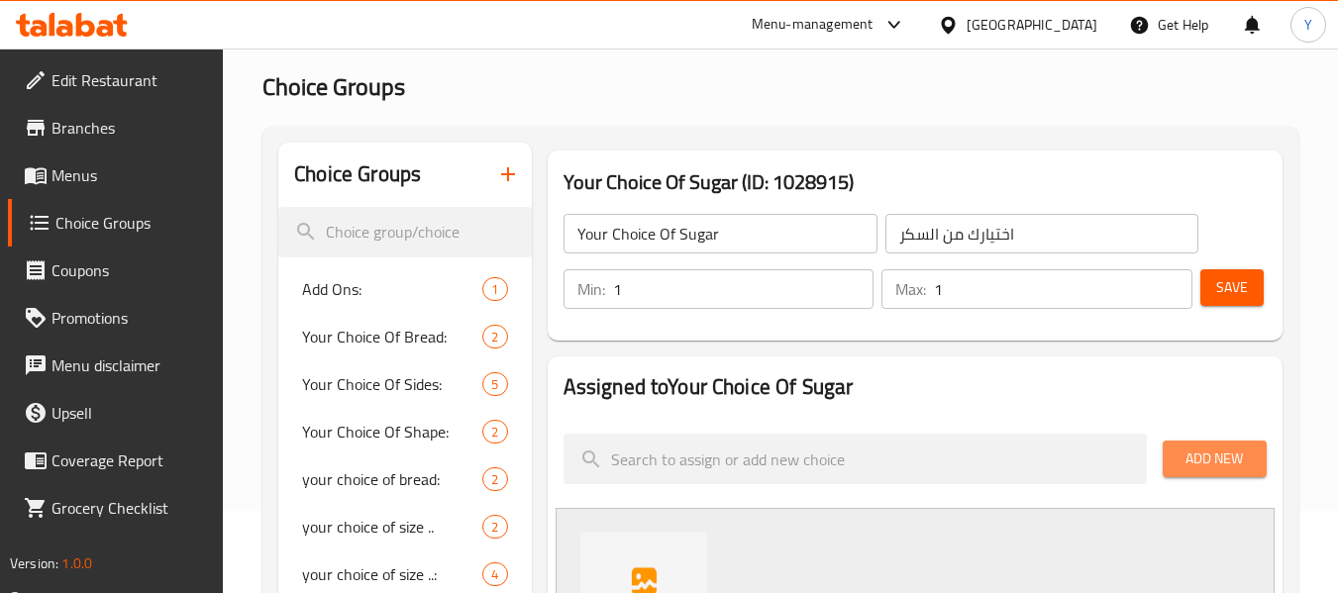
click at [1207, 469] on span "Add New" at bounding box center [1215, 459] width 72 height 25
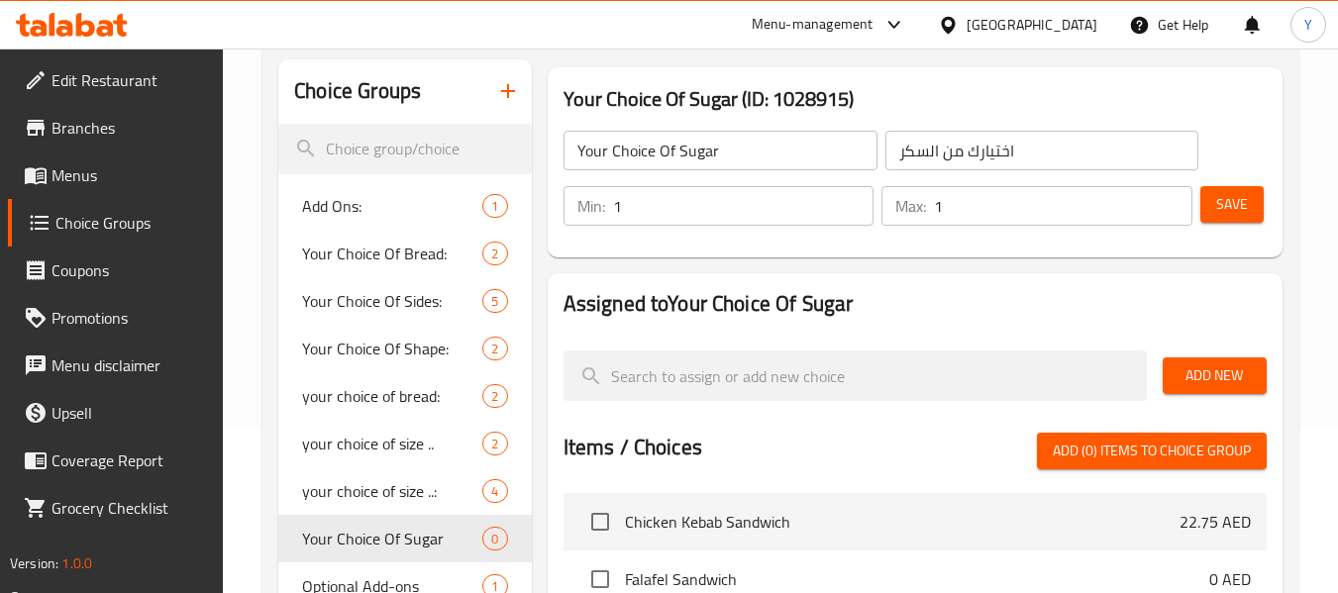
scroll to position [280, 0]
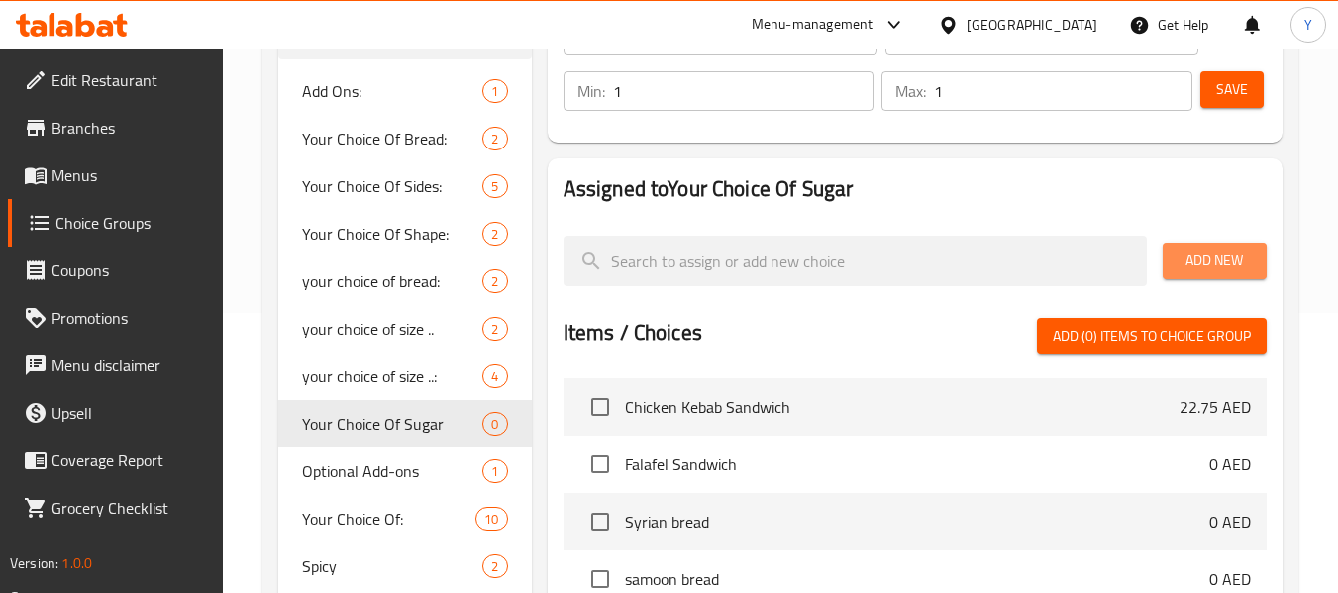
click at [1210, 247] on button "Add New" at bounding box center [1215, 261] width 104 height 37
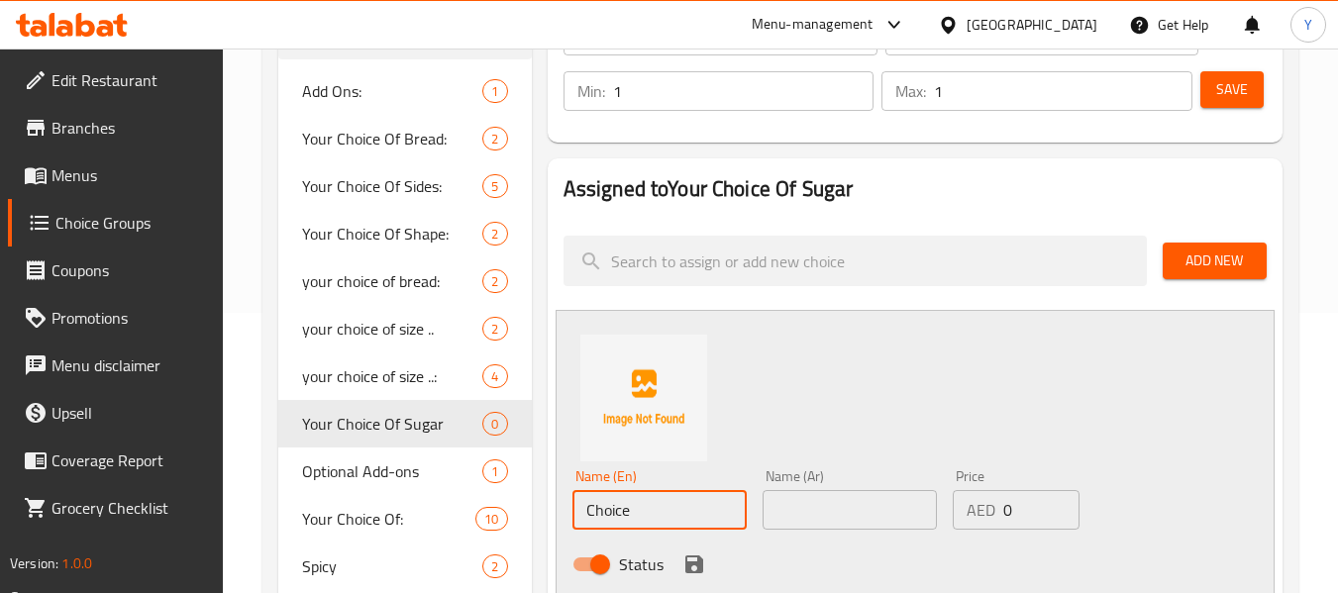
drag, startPoint x: 646, startPoint y: 510, endPoint x: 549, endPoint y: 512, distance: 97.1
click at [549, 512] on div "Assigned to Your Choice Of Sugar Add New Name (En) Choice Name (En) Name (Ar) N…" at bounding box center [915, 603] width 735 height 890
type input "‘"
type input "Unsweetened/ No Sugar"
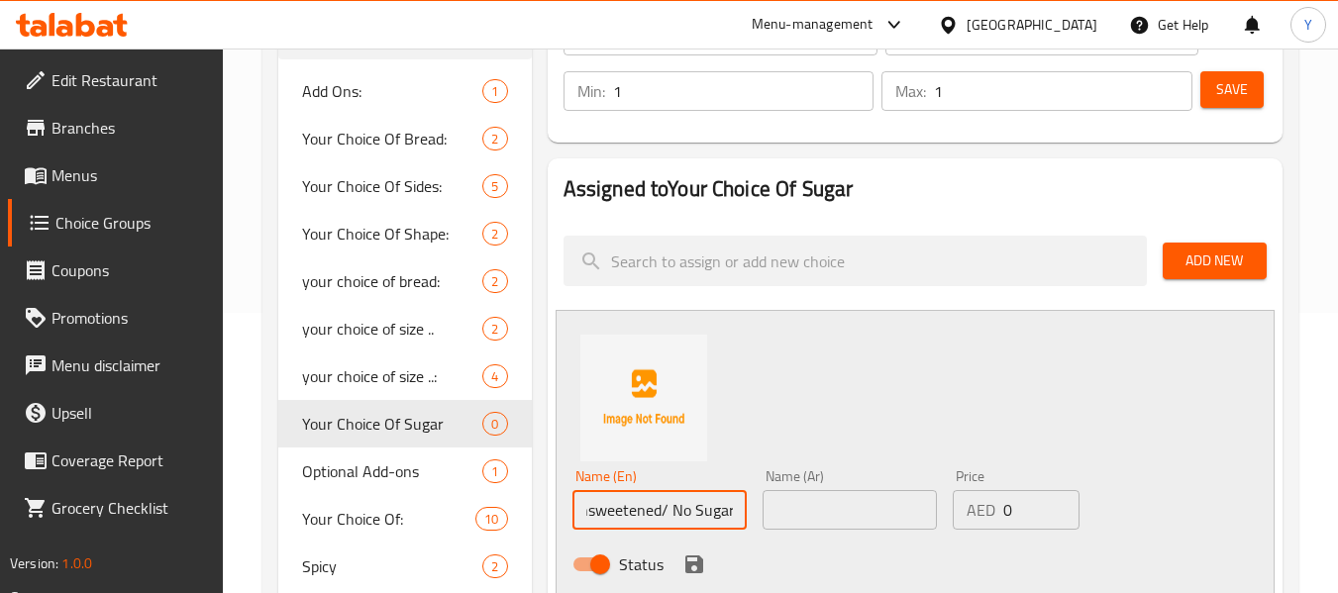
scroll to position [0, 0]
click at [831, 522] on input "text" at bounding box center [850, 510] width 174 height 40
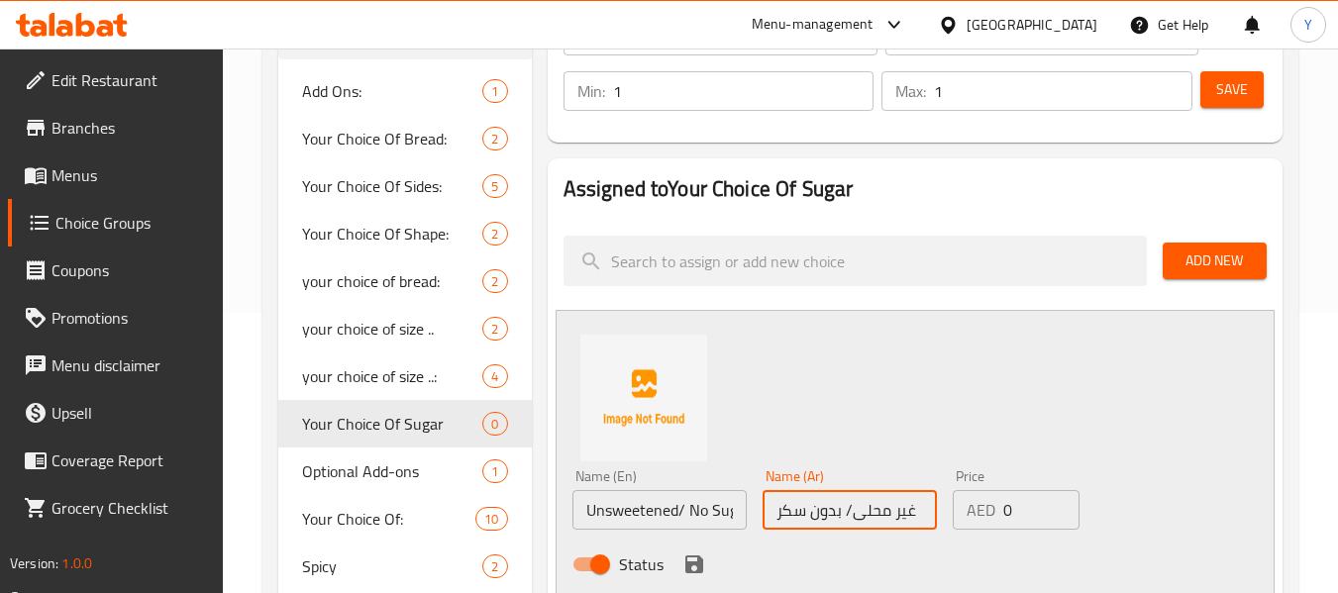
click at [914, 517] on input "غير محلى/ بدون سكر" at bounding box center [850, 510] width 174 height 40
drag, startPoint x: 888, startPoint y: 515, endPoint x: 933, endPoint y: 509, distance: 46.0
click at [933, 509] on input "سادة غير محلى/ بدون سكر" at bounding box center [850, 510] width 174 height 40
click at [827, 522] on input "سادة غير محلى/ بدون سكر" at bounding box center [850, 510] width 174 height 40
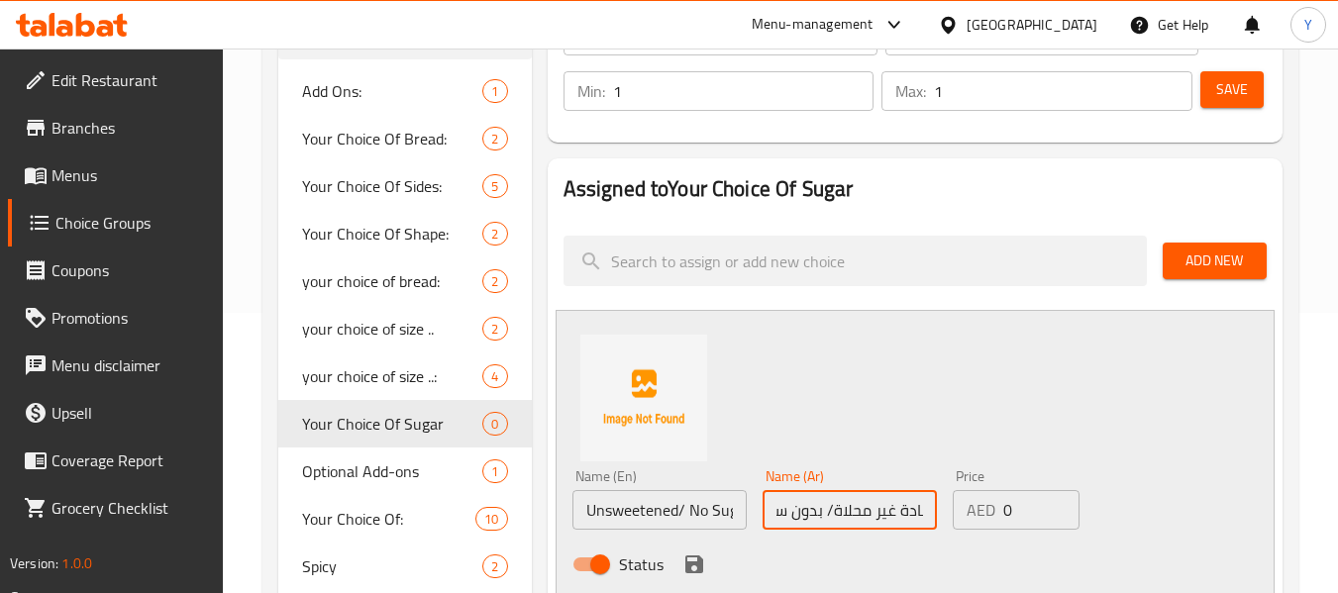
scroll to position [0, 0]
drag, startPoint x: 818, startPoint y: 514, endPoint x: 770, endPoint y: 519, distance: 48.8
click at [770, 519] on input "سادة غير محلاة/ بدون سكر" at bounding box center [850, 510] width 174 height 40
type input "سادة غير محلاة/ بدون سكر"
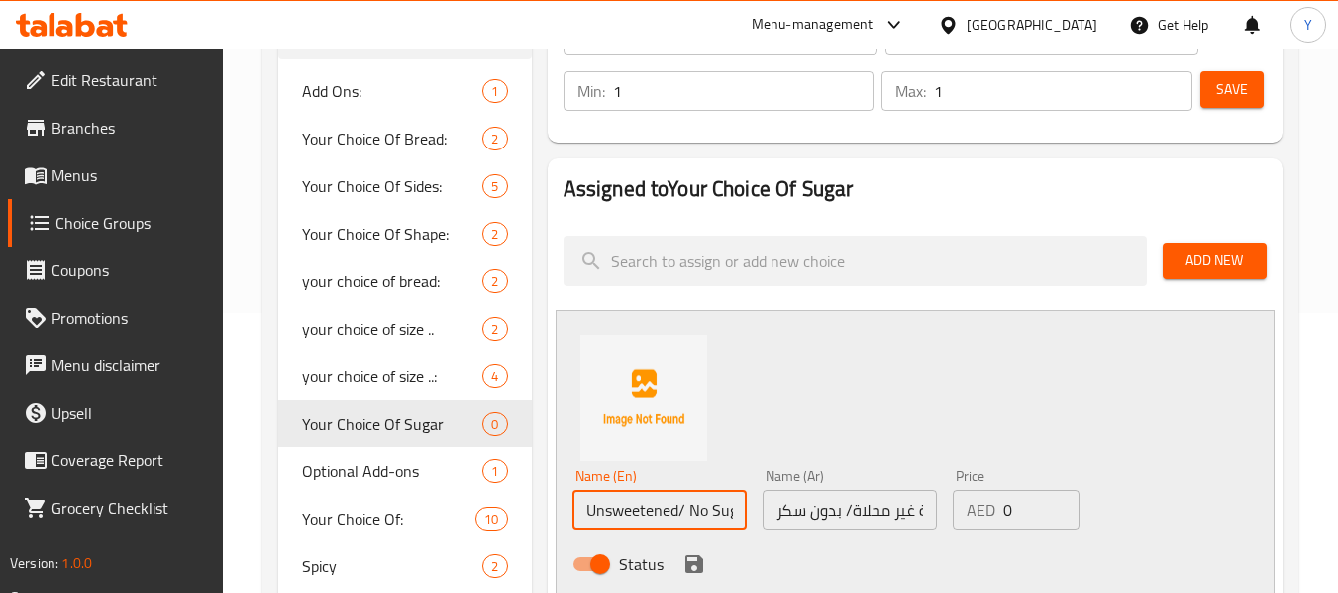
click at [591, 513] on input "Unsweetened/ No Sugar" at bounding box center [660, 510] width 174 height 40
click at [584, 513] on input "Unsweetened/ No Sugar" at bounding box center [660, 510] width 174 height 40
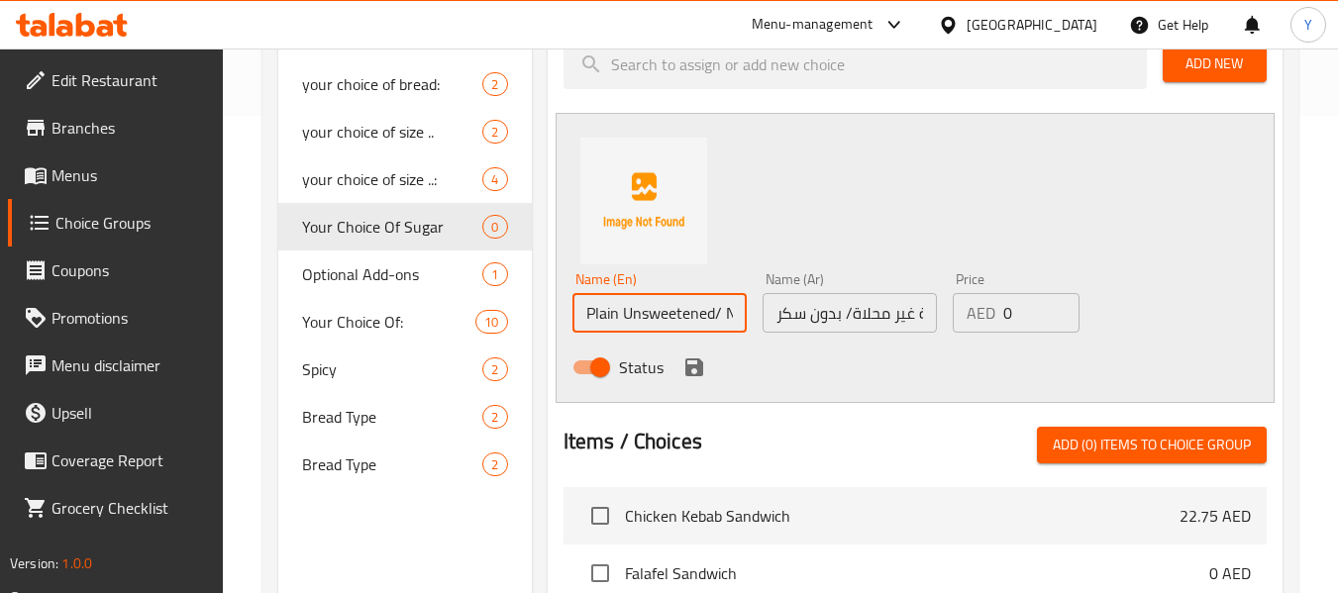
scroll to position [478, 0]
type input "Plain Unsweetened/ No Sugar"
click at [684, 372] on icon "save" at bounding box center [695, 367] width 24 height 24
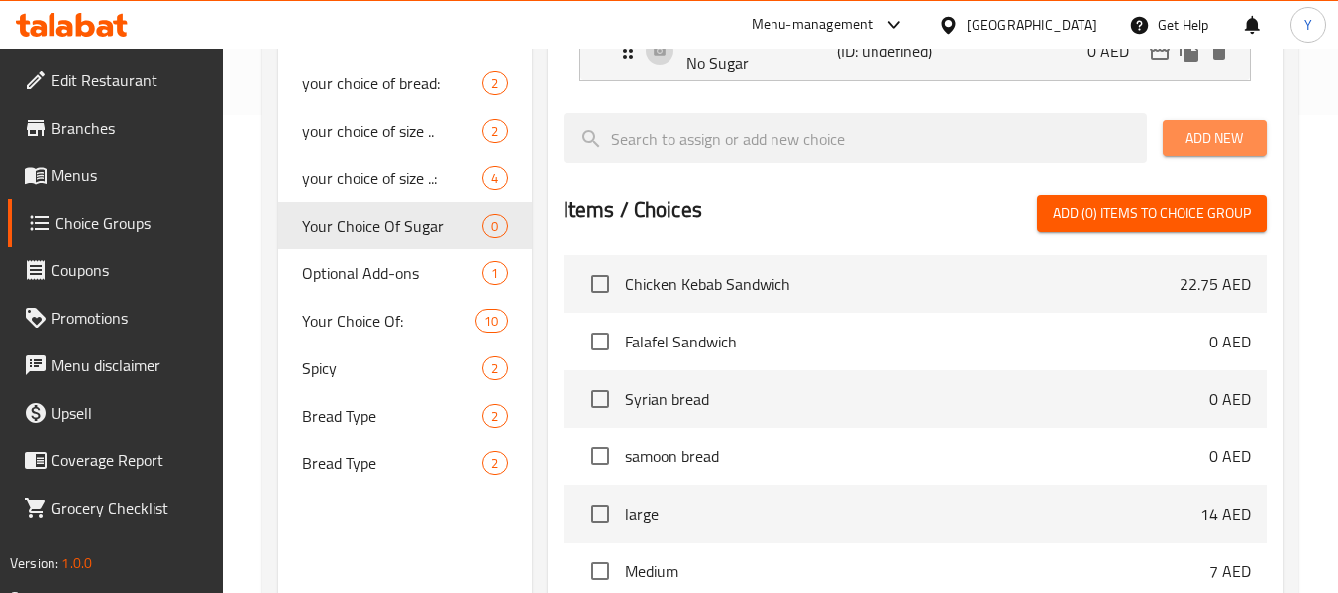
click at [1213, 134] on span "Add New" at bounding box center [1215, 138] width 72 height 25
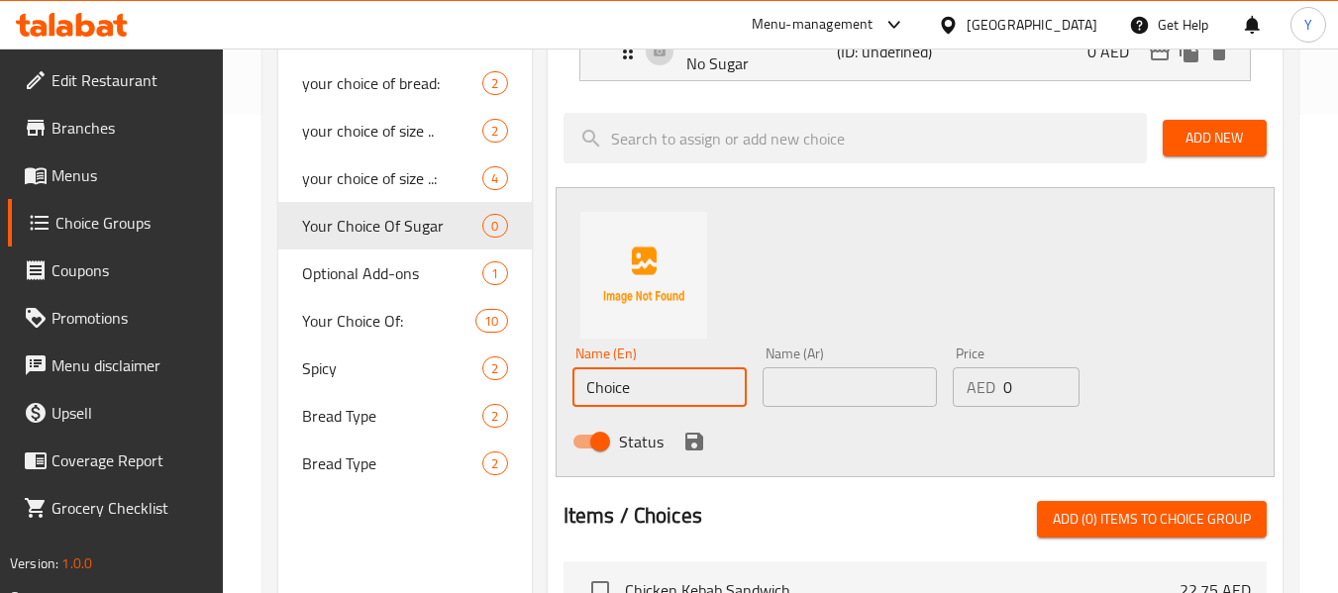
drag, startPoint x: 647, startPoint y: 392, endPoint x: 550, endPoint y: 384, distance: 97.4
click at [550, 384] on div "Assigned to Your Choice Of Sugar Plain Unsweetened/ No Sugar (ID: undefined) 0 …" at bounding box center [915, 442] width 735 height 965
drag, startPoint x: 658, startPoint y: 382, endPoint x: 713, endPoint y: 405, distance: 60.0
click at [708, 380] on input "Medium Shrimp Pie" at bounding box center [660, 388] width 174 height 40
type input "Medium Sweet"
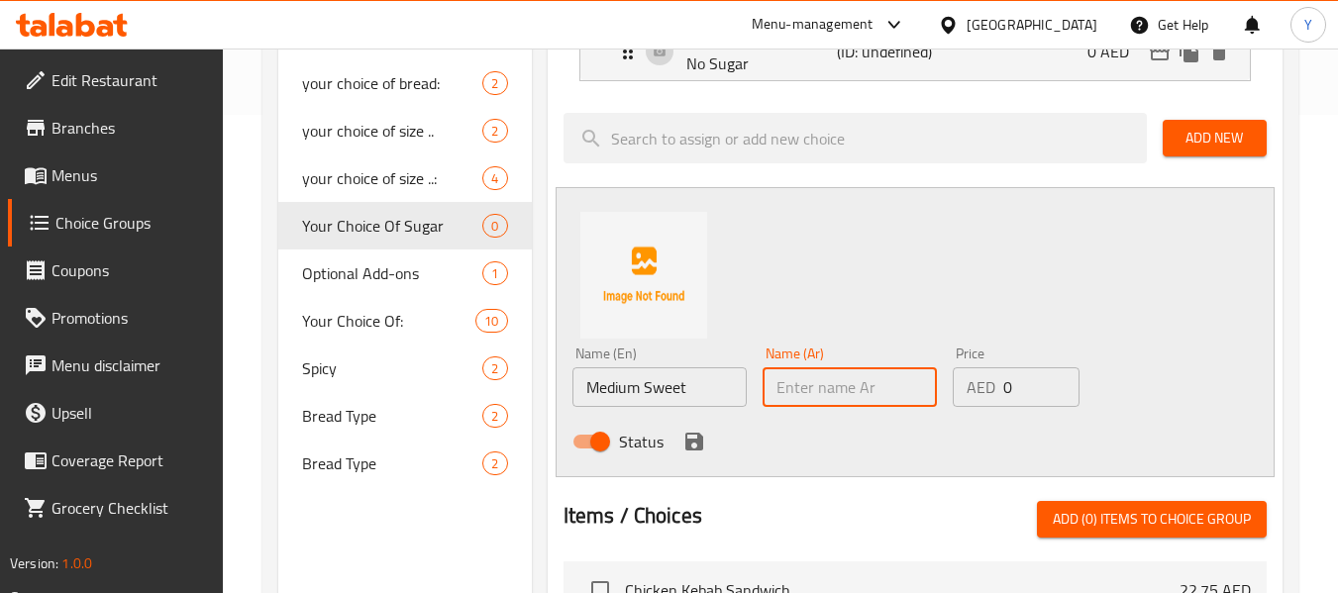
click at [831, 381] on input "text" at bounding box center [850, 388] width 174 height 40
drag, startPoint x: 816, startPoint y: 393, endPoint x: 737, endPoint y: 391, distance: 79.3
click at [737, 391] on div "Name (En) Medium Sweet Name (En) Name (Ar) متوسط الحلاوة Name (Ar) Price AED 0 …" at bounding box center [851, 404] width 572 height 130
click at [817, 389] on input "متوسط ا" at bounding box center [850, 388] width 174 height 40
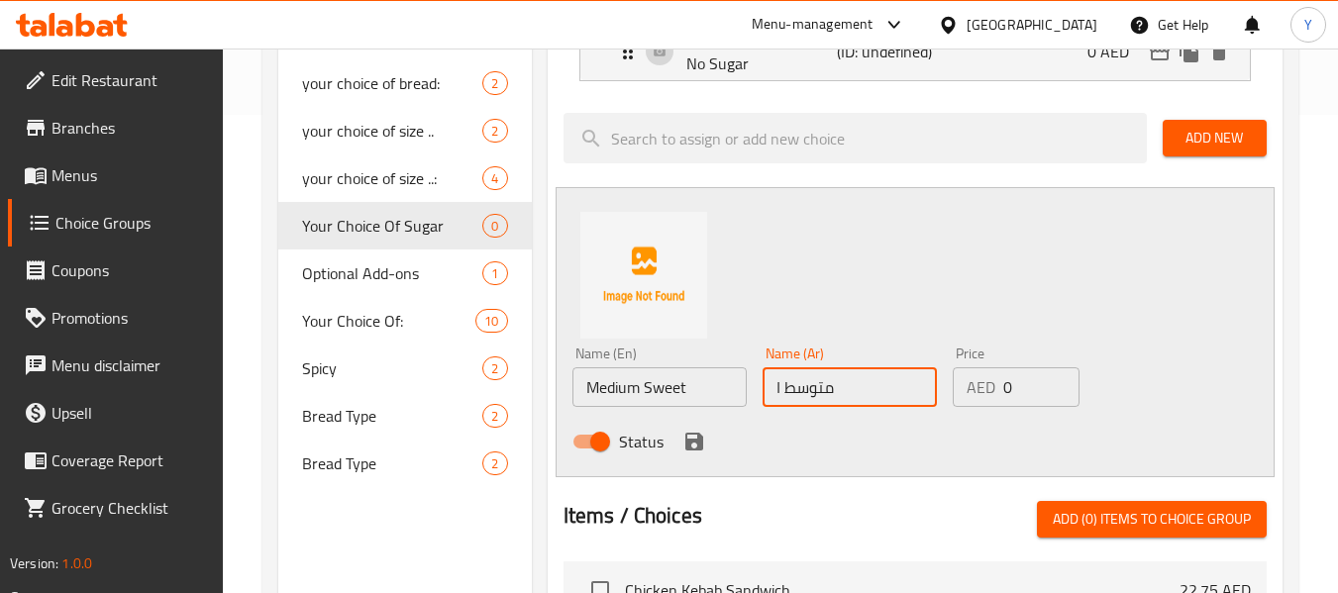
click at [817, 389] on input "متوسط ا" at bounding box center [850, 388] width 174 height 40
type input "حلاوة وسط"
click at [686, 445] on icon "save" at bounding box center [695, 442] width 18 height 18
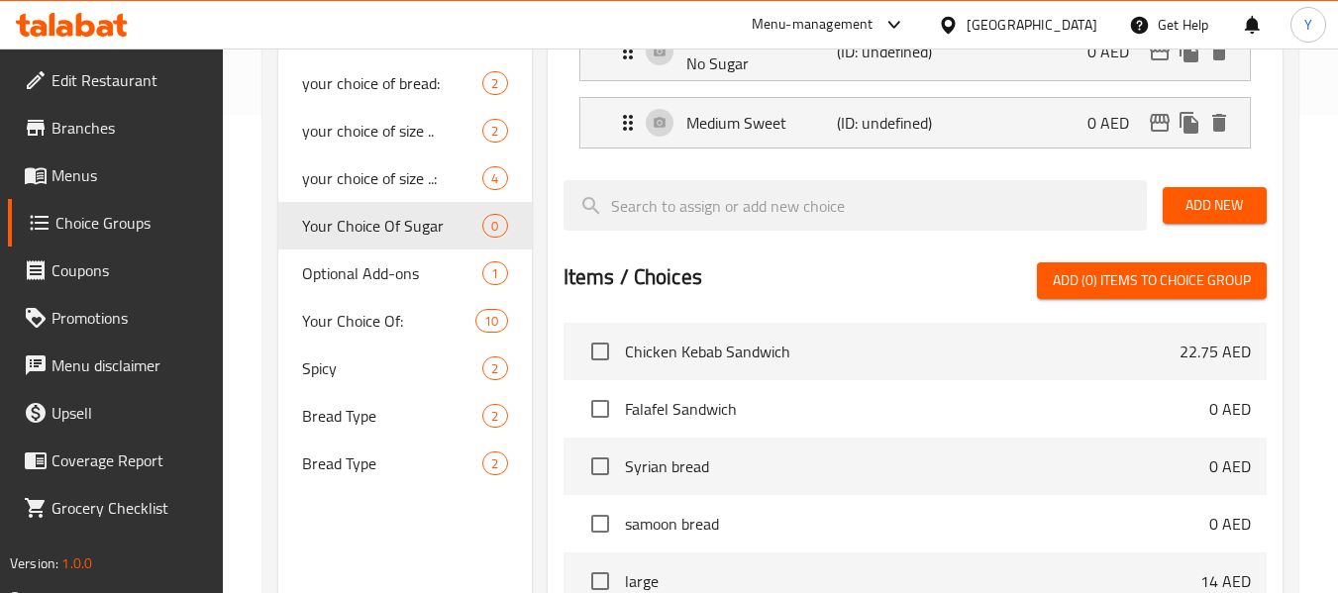
click at [1201, 206] on span "Add New" at bounding box center [1215, 205] width 72 height 25
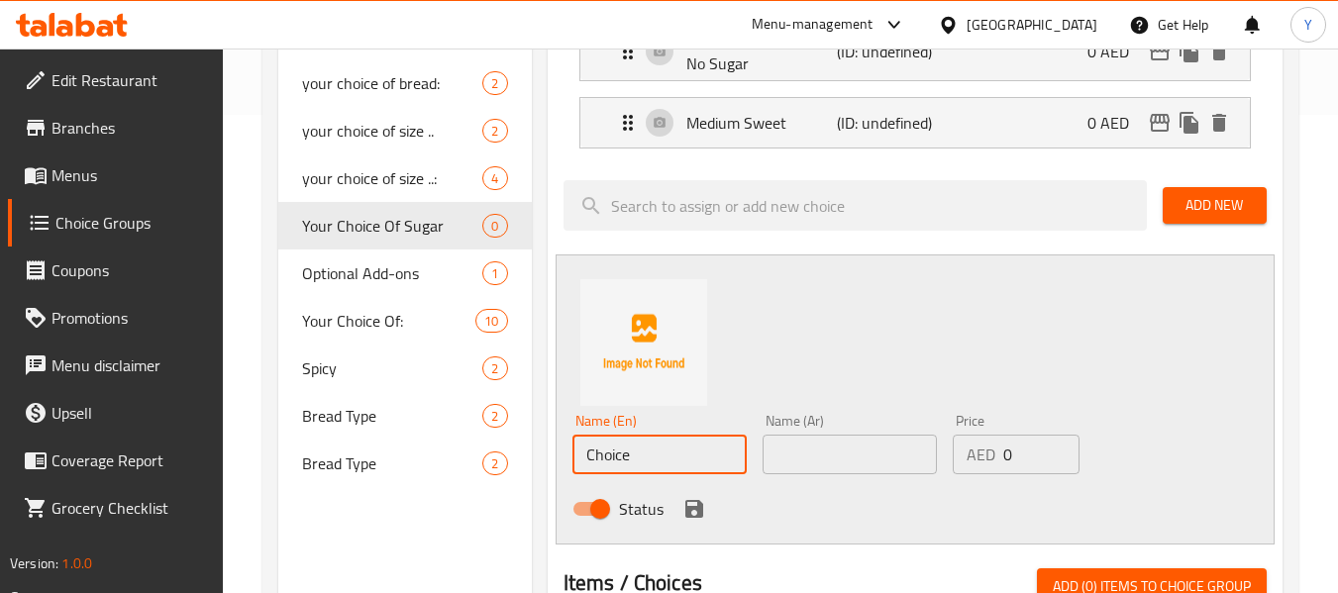
click at [697, 450] on input "Choice" at bounding box center [660, 455] width 174 height 40
drag, startPoint x: 582, startPoint y: 470, endPoint x: 568, endPoint y: 470, distance: 14.9
click at [568, 470] on div "Name (En) Choice Name (En)" at bounding box center [660, 444] width 190 height 76
type input "Sweet"
click at [843, 439] on input "text" at bounding box center [850, 455] width 174 height 40
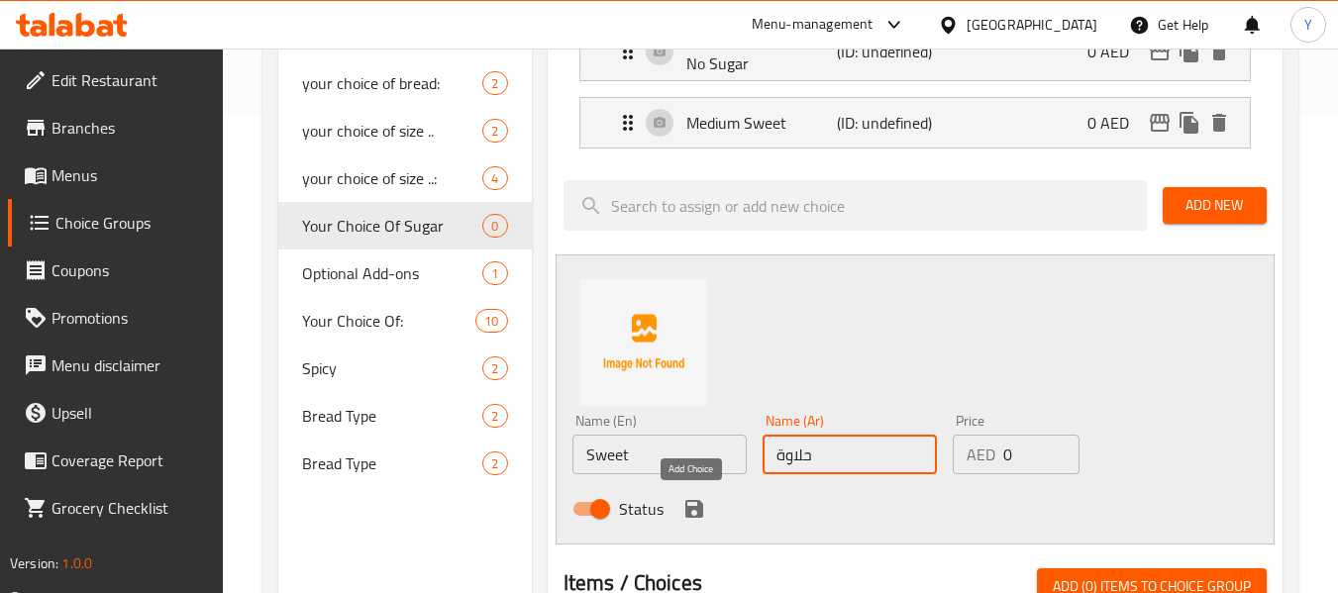
type input "حلاوة"
click at [686, 506] on icon "save" at bounding box center [695, 509] width 18 height 18
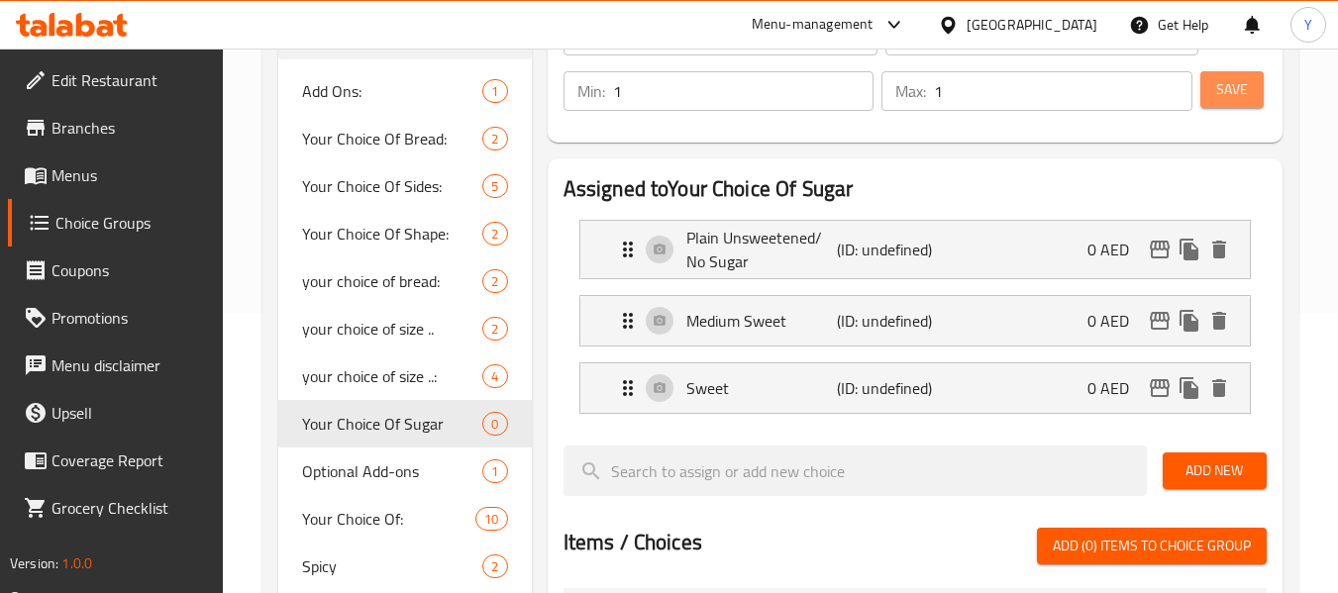
click at [1243, 77] on span "Save" at bounding box center [1232, 89] width 32 height 25
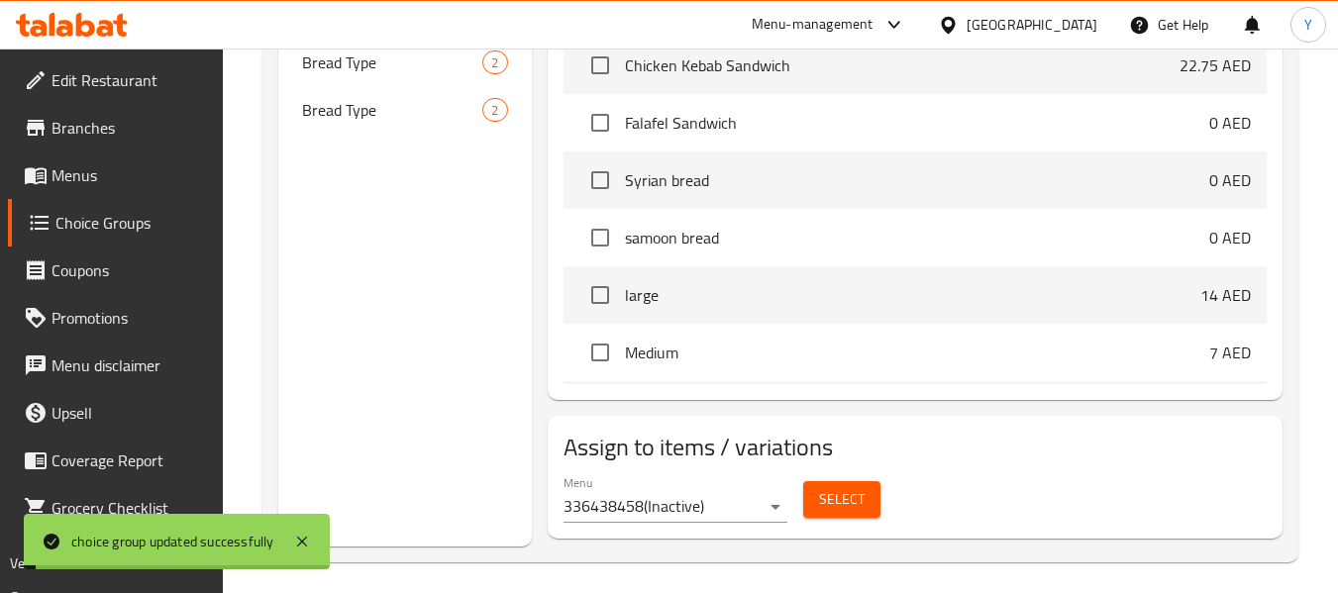
scroll to position [841, 0]
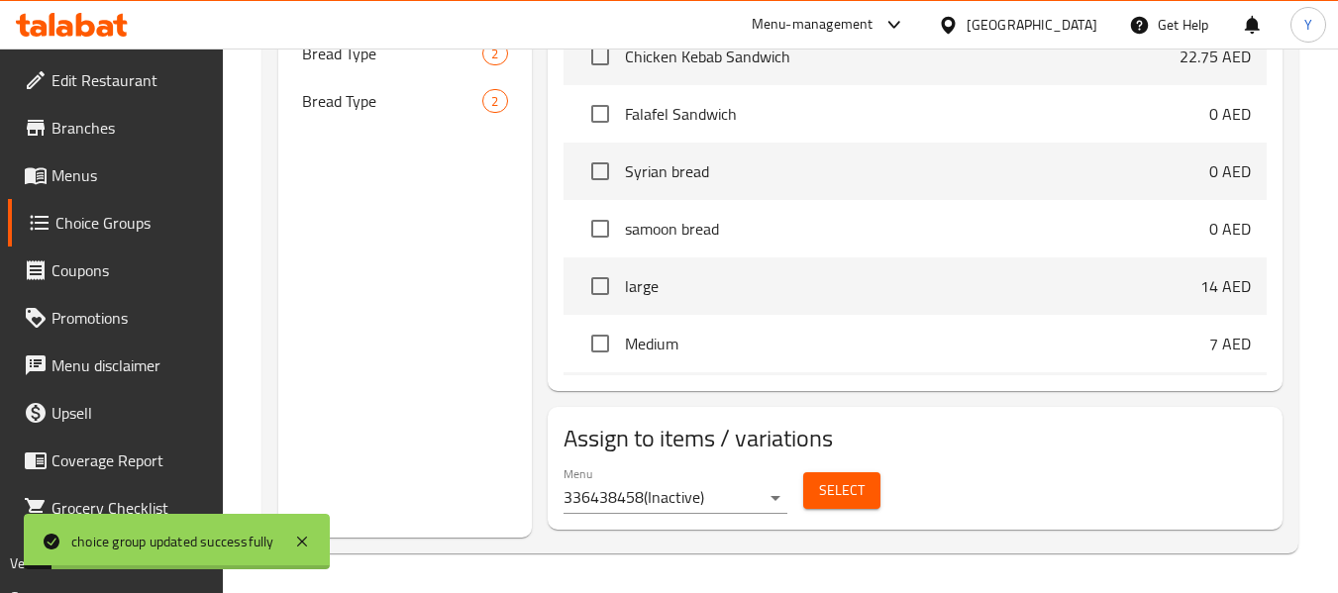
click at [844, 485] on span "Select" at bounding box center [842, 490] width 46 height 25
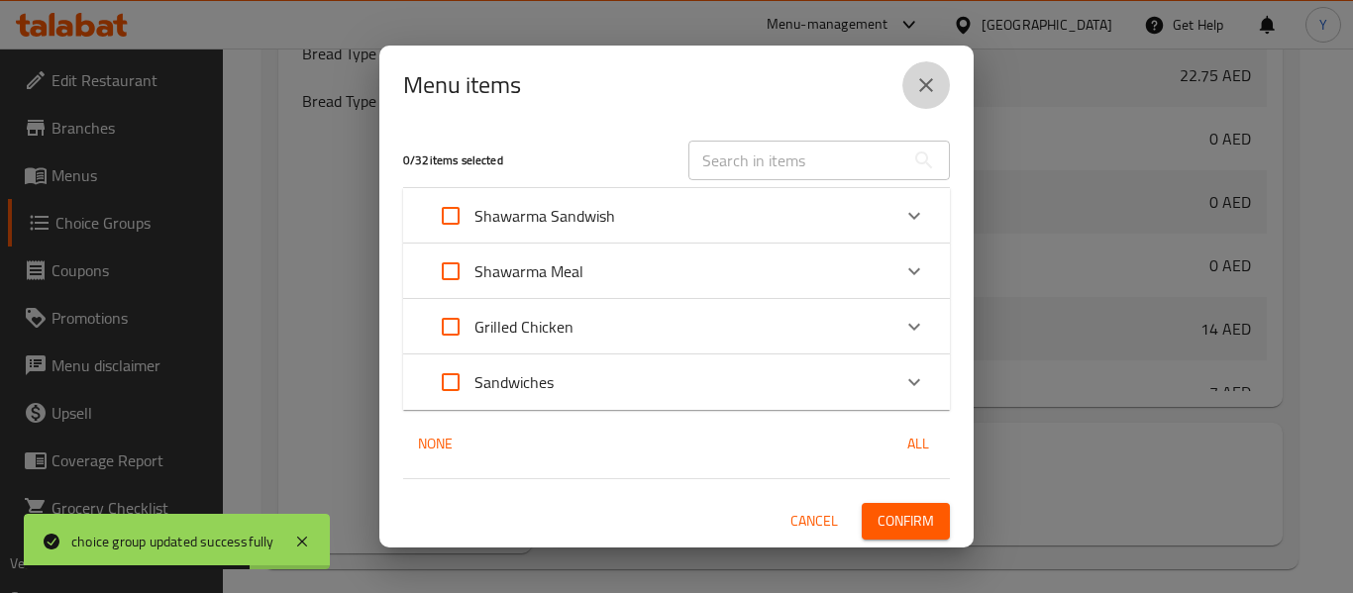
click at [911, 80] on button "close" at bounding box center [926, 85] width 48 height 48
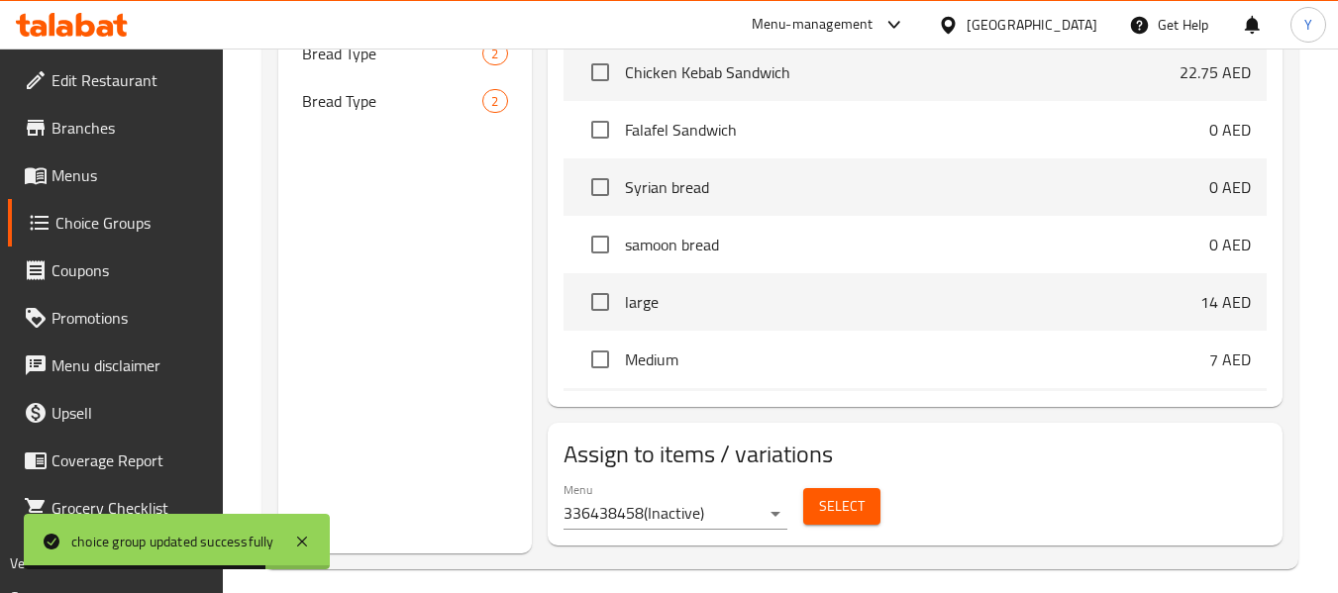
scroll to position [857, 0]
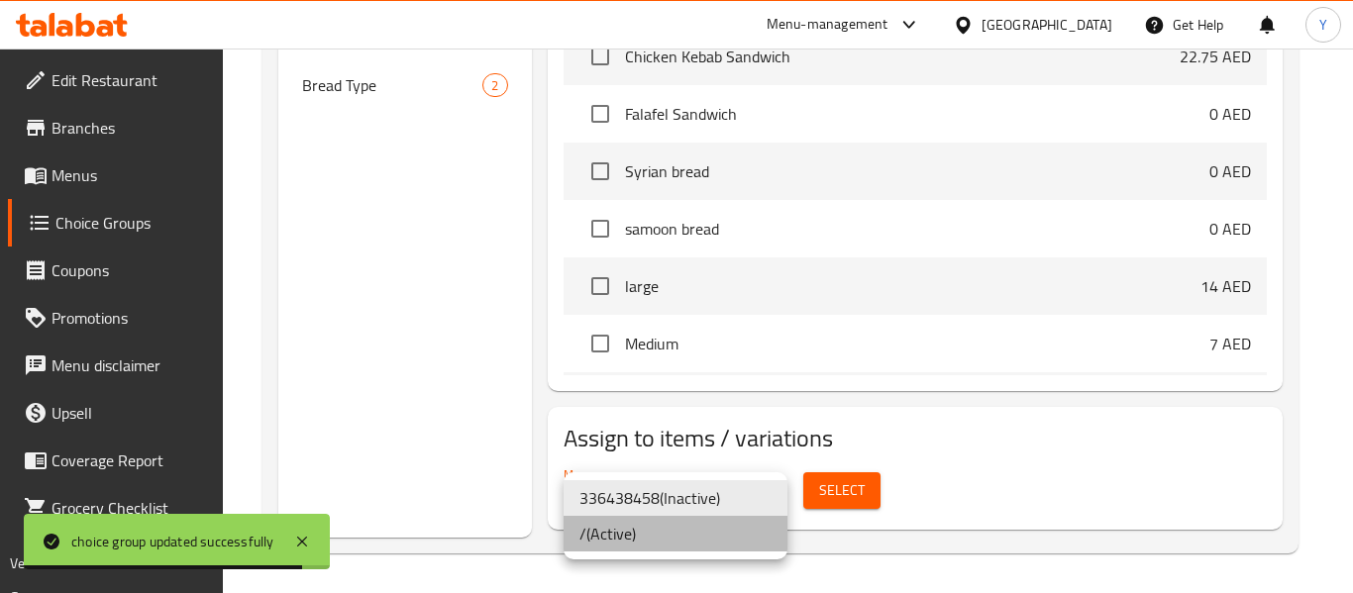
click at [698, 534] on li "/ ( Active )" at bounding box center [676, 534] width 224 height 36
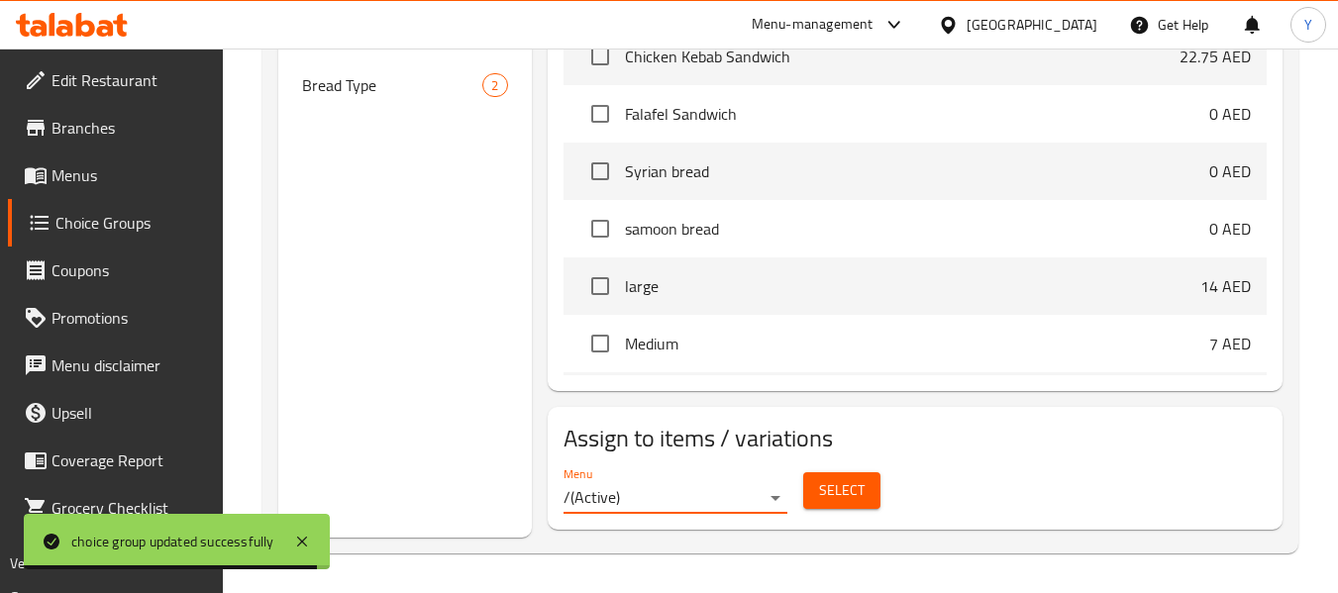
click at [825, 495] on span "Select" at bounding box center [842, 490] width 46 height 25
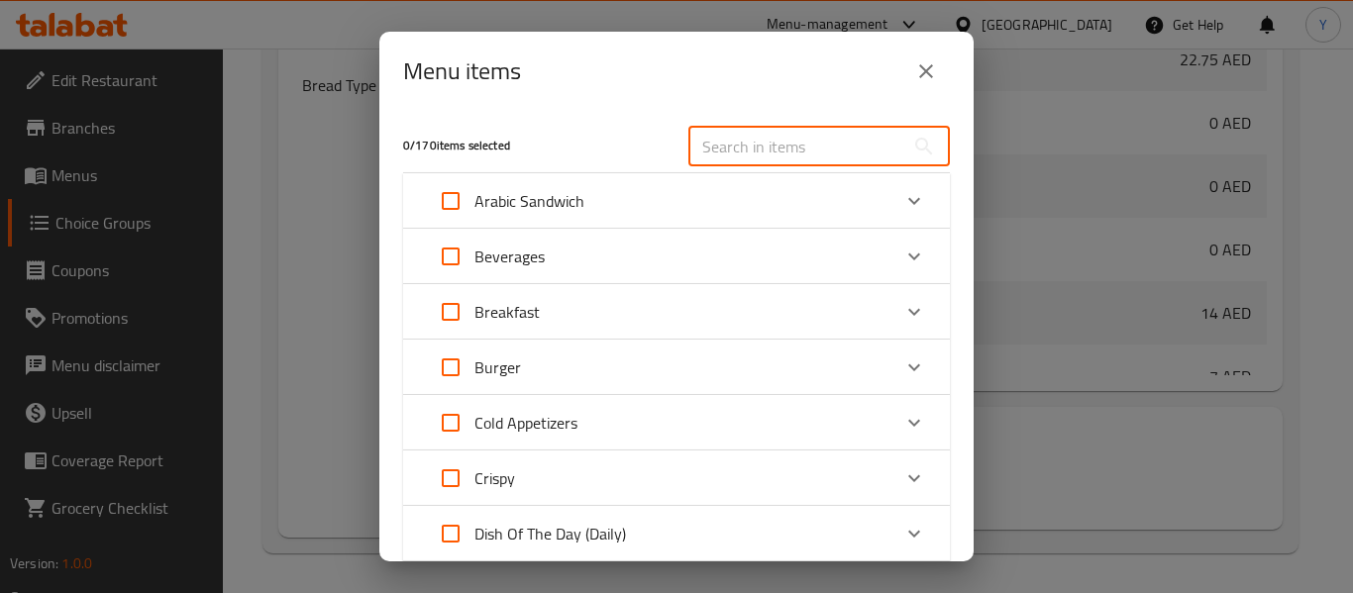
click at [779, 152] on input "text" at bounding box center [796, 147] width 216 height 40
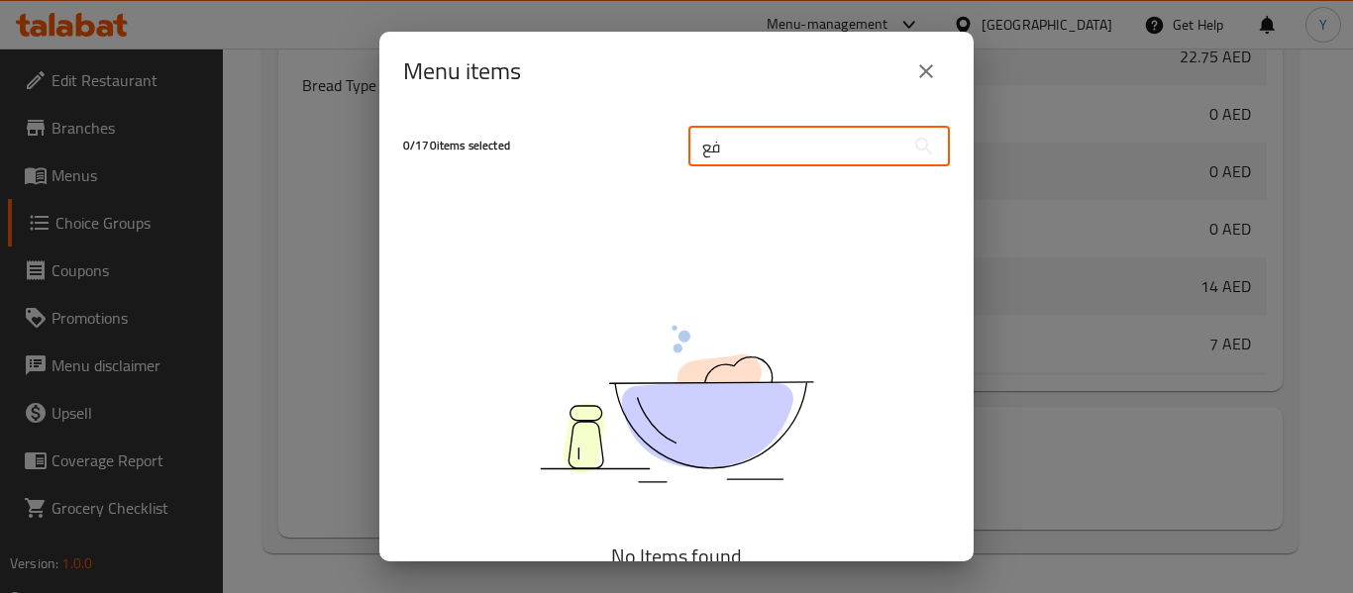
type input "ف"
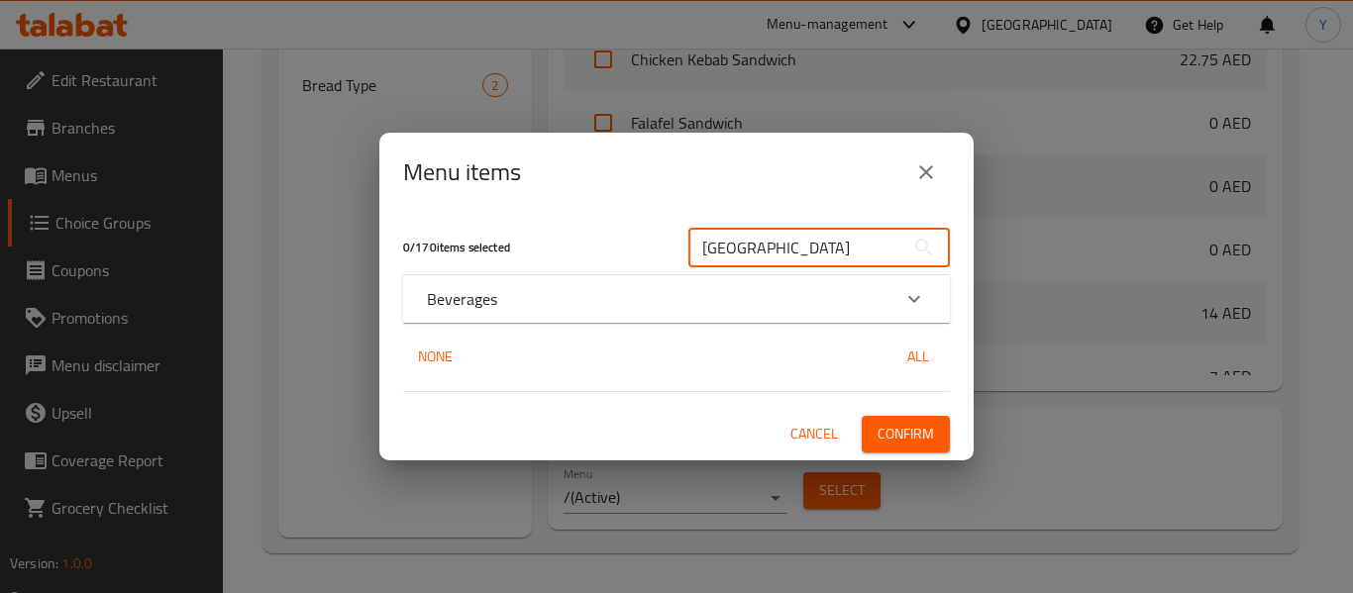
type input "turki"
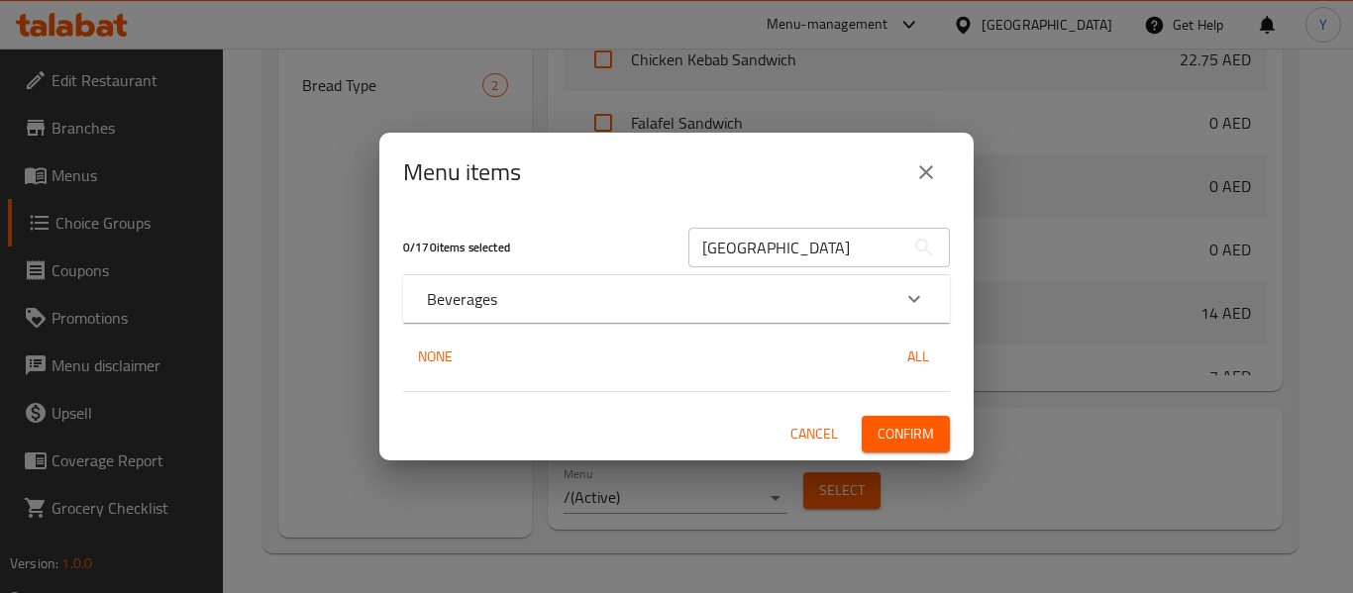
click at [775, 301] on div "Beverages" at bounding box center [659, 299] width 464 height 24
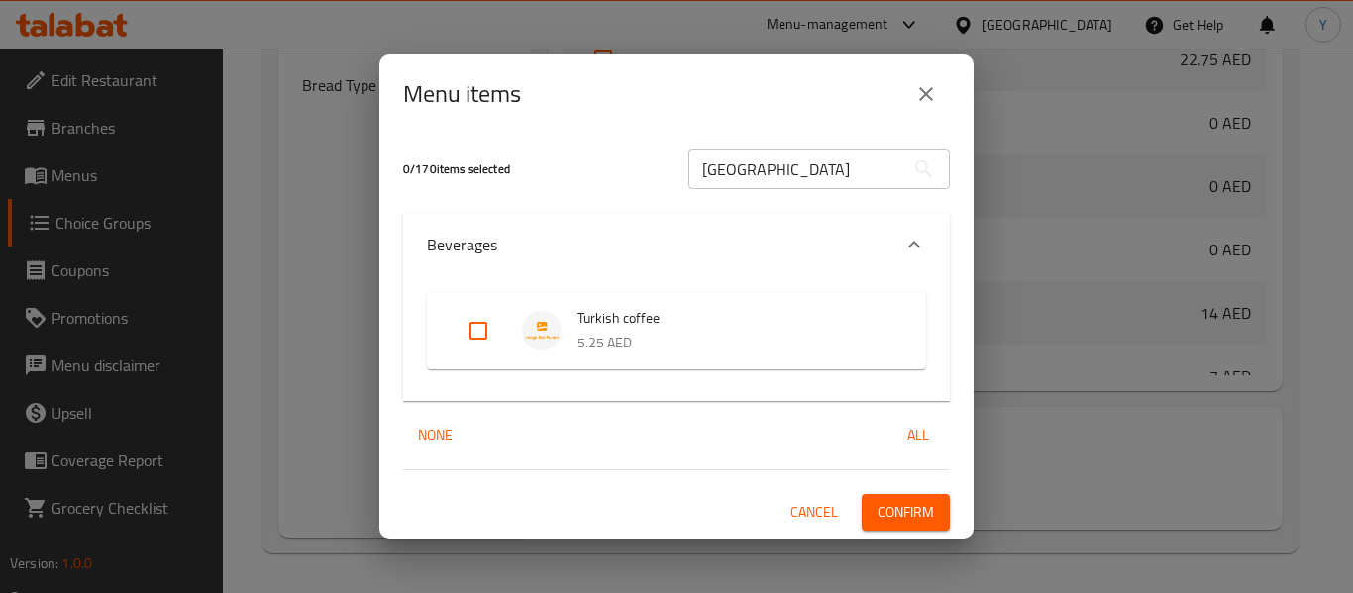
click at [480, 338] on input "Expand" at bounding box center [479, 331] width 48 height 48
checkbox input "true"
click at [898, 522] on span "Confirm" at bounding box center [906, 512] width 56 height 25
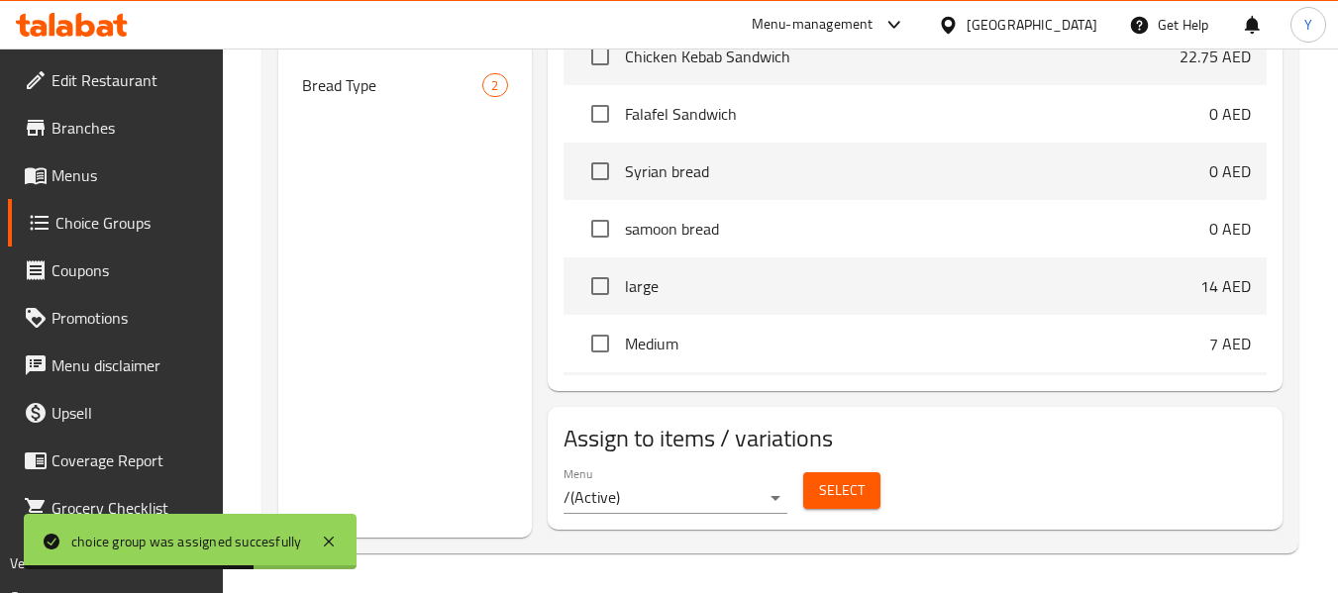
click at [113, 177] on span "Menus" at bounding box center [130, 175] width 157 height 24
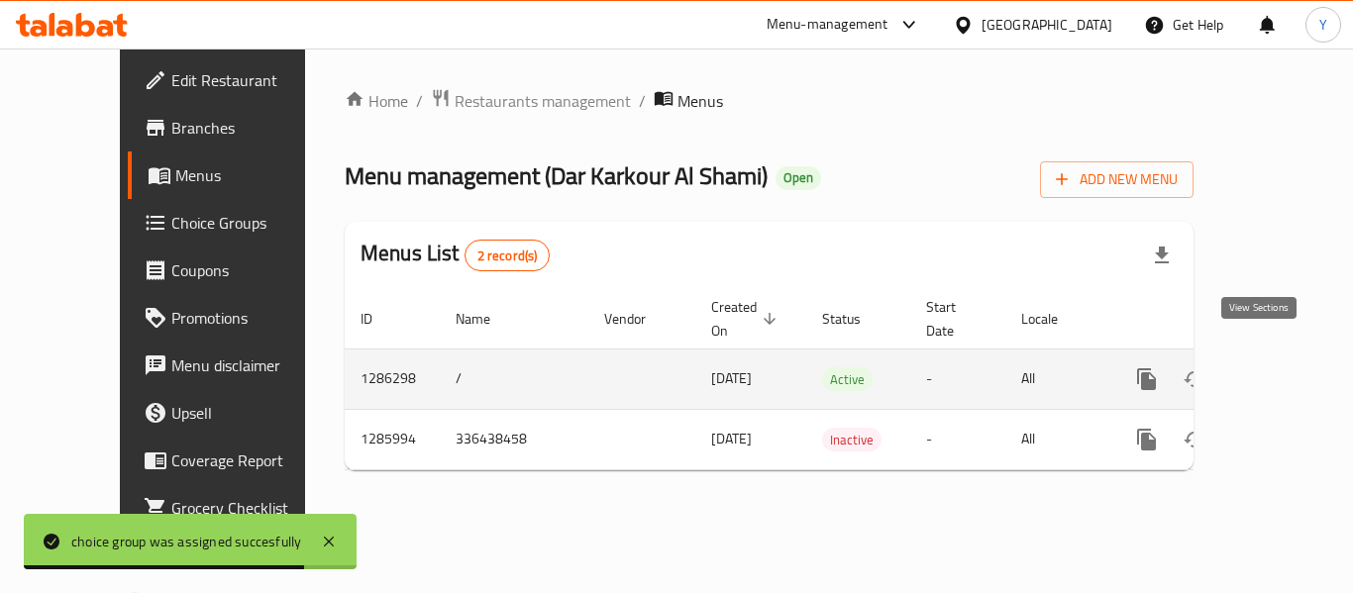
click at [1278, 368] on icon "enhanced table" at bounding box center [1290, 380] width 24 height 24
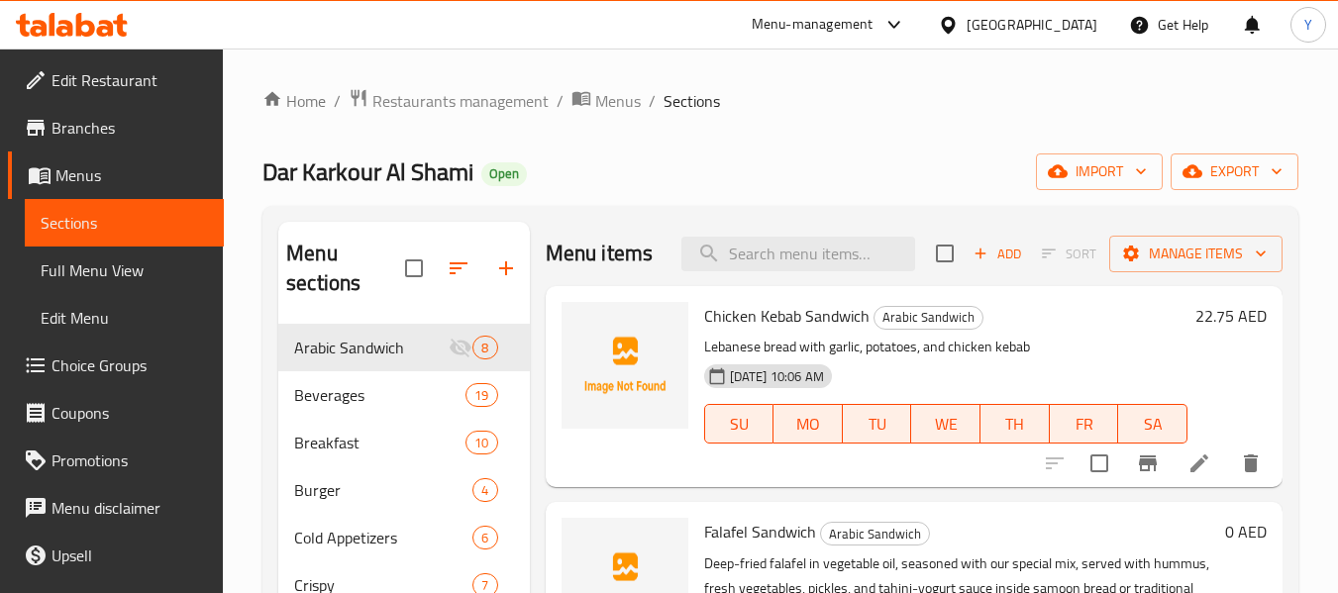
click at [118, 267] on span "Full Menu View" at bounding box center [124, 271] width 167 height 24
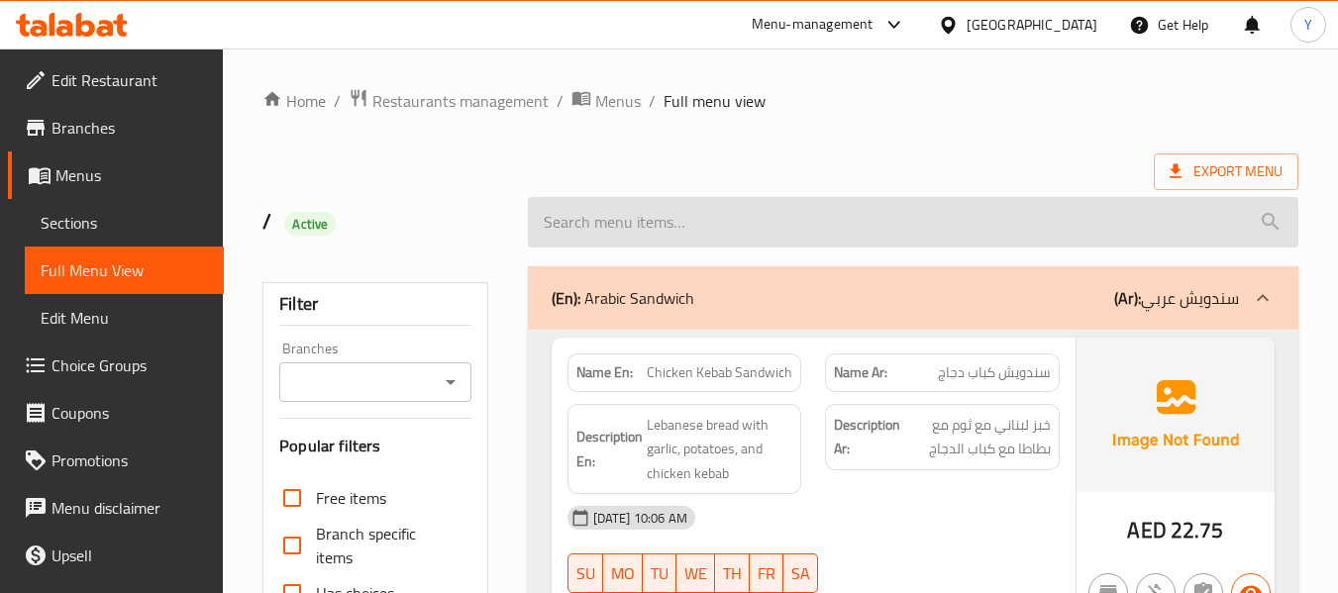
click at [770, 200] on input "search" at bounding box center [913, 222] width 771 height 51
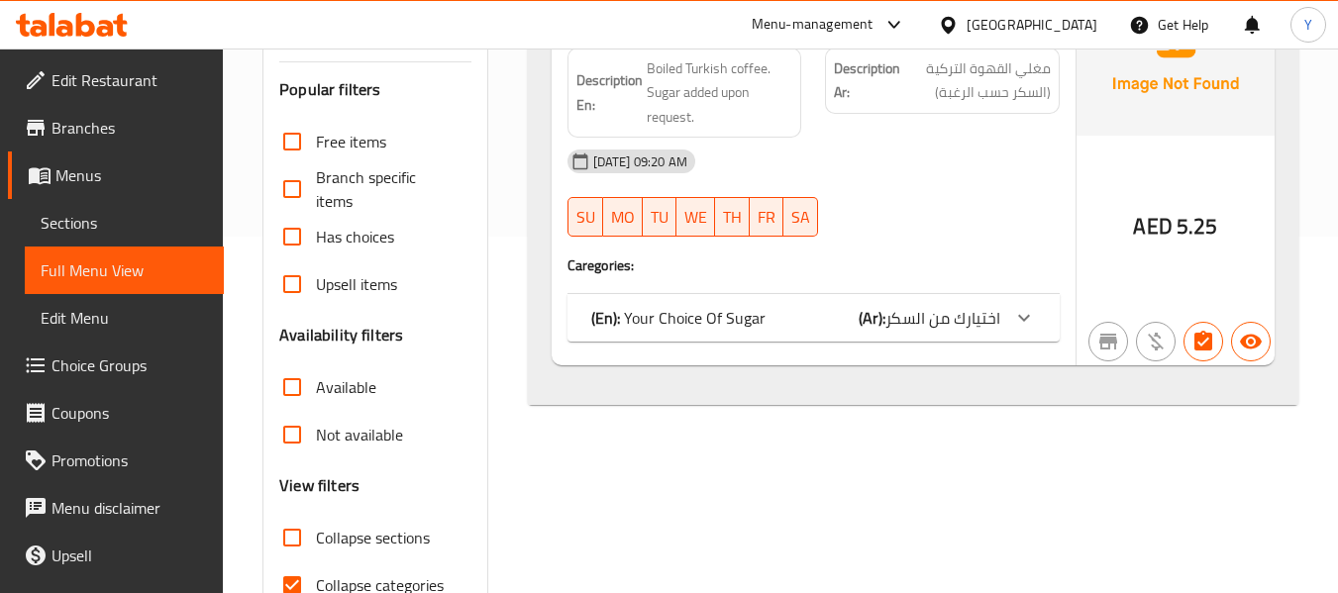
scroll to position [461, 0]
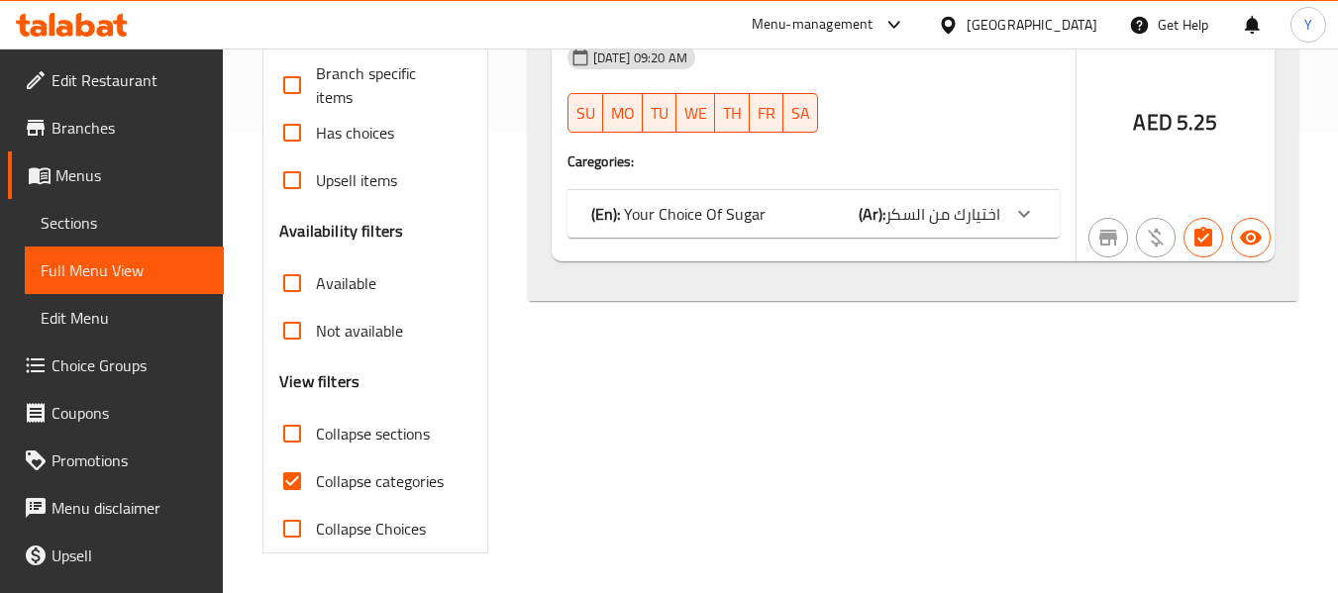
type input "turki"
click at [302, 472] on input "Collapse categories" at bounding box center [292, 482] width 48 height 48
checkbox input "false"
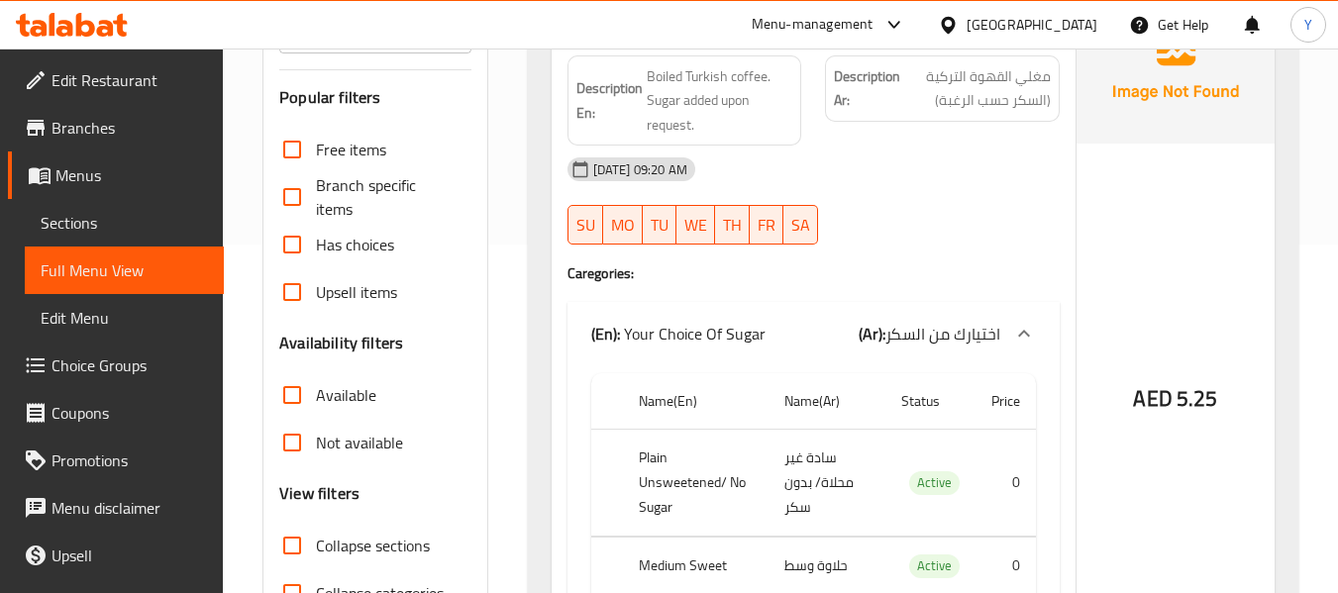
scroll to position [0, 0]
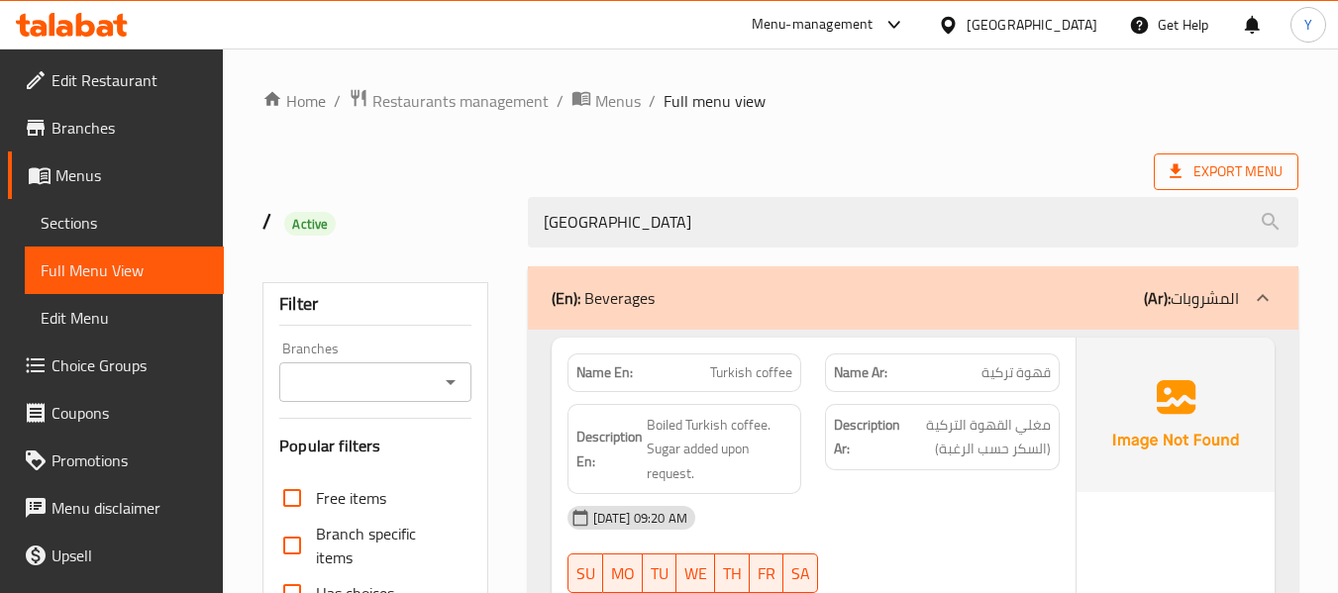
click at [1206, 154] on span "Export Menu" at bounding box center [1226, 172] width 145 height 37
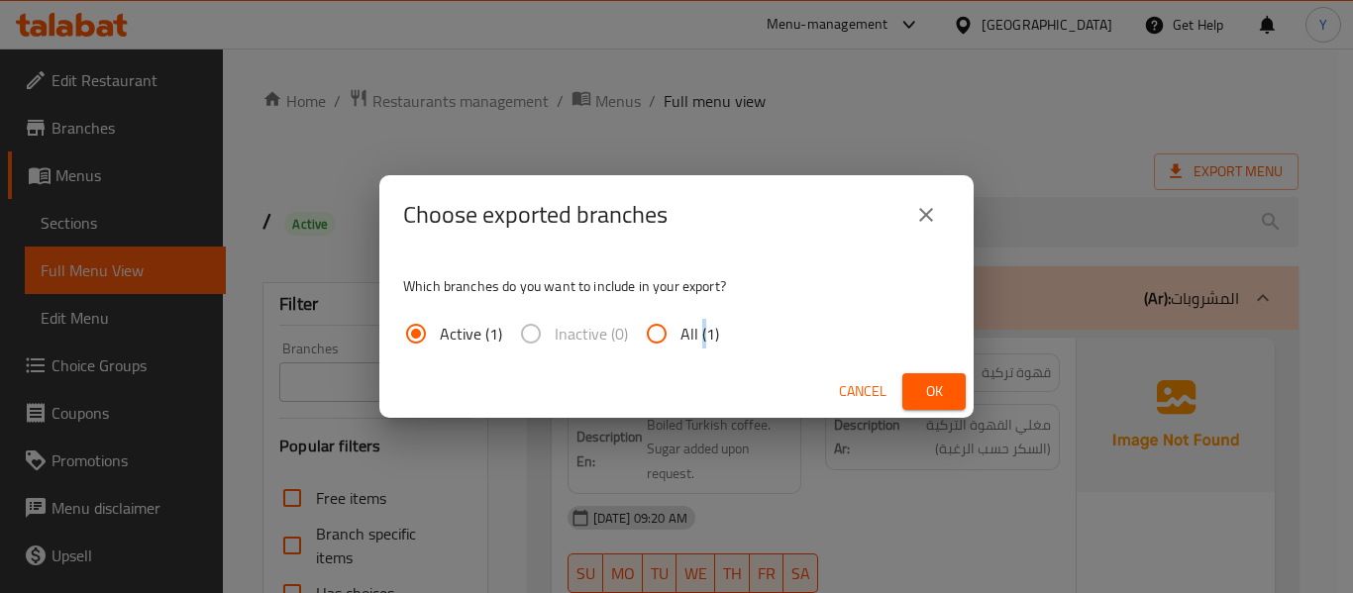
click at [700, 333] on span "All (1)" at bounding box center [700, 334] width 39 height 24
click at [662, 331] on input "All (1)" at bounding box center [657, 334] width 48 height 48
radio input "true"
click at [899, 390] on div "Cancel Ok" at bounding box center [676, 392] width 594 height 53
click at [912, 386] on button "Ok" at bounding box center [933, 391] width 63 height 37
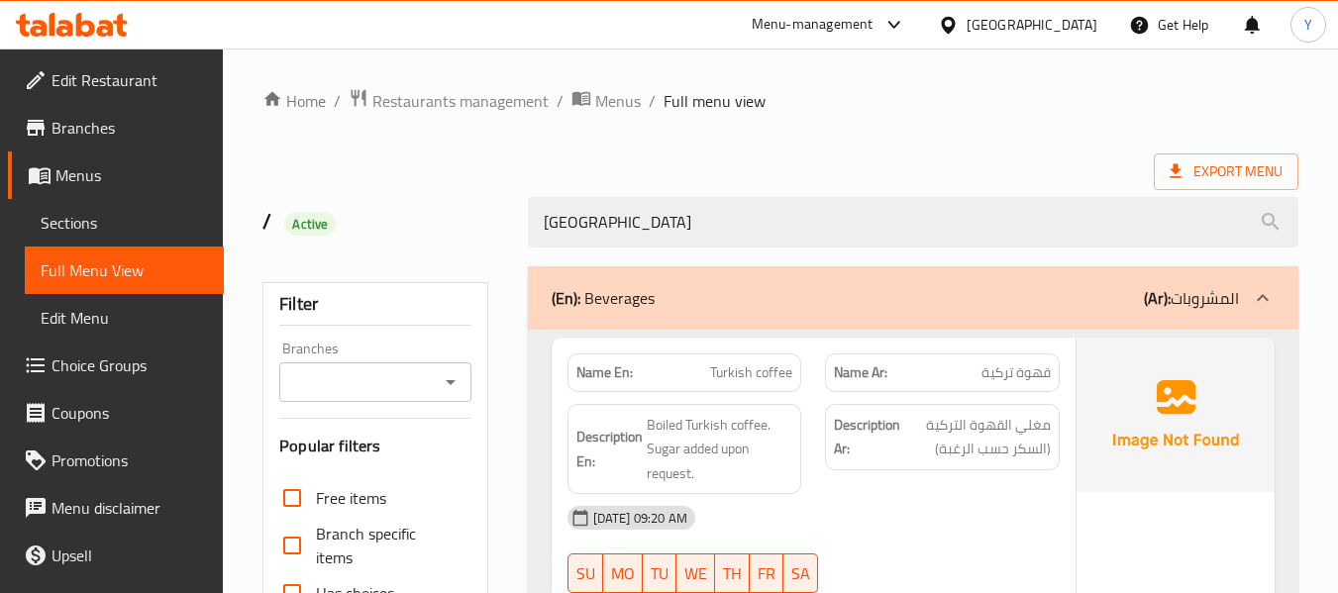
click at [1020, 28] on div "[GEOGRAPHIC_DATA]" at bounding box center [1032, 25] width 131 height 22
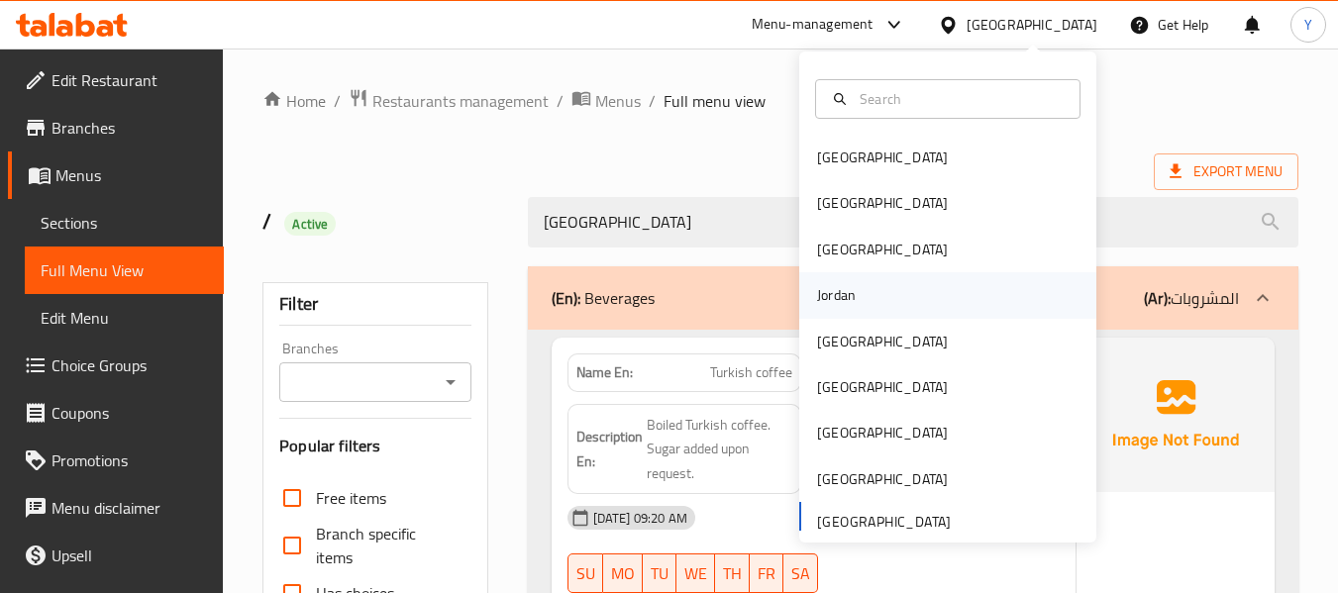
click at [858, 295] on div "Jordan" at bounding box center [947, 295] width 297 height 46
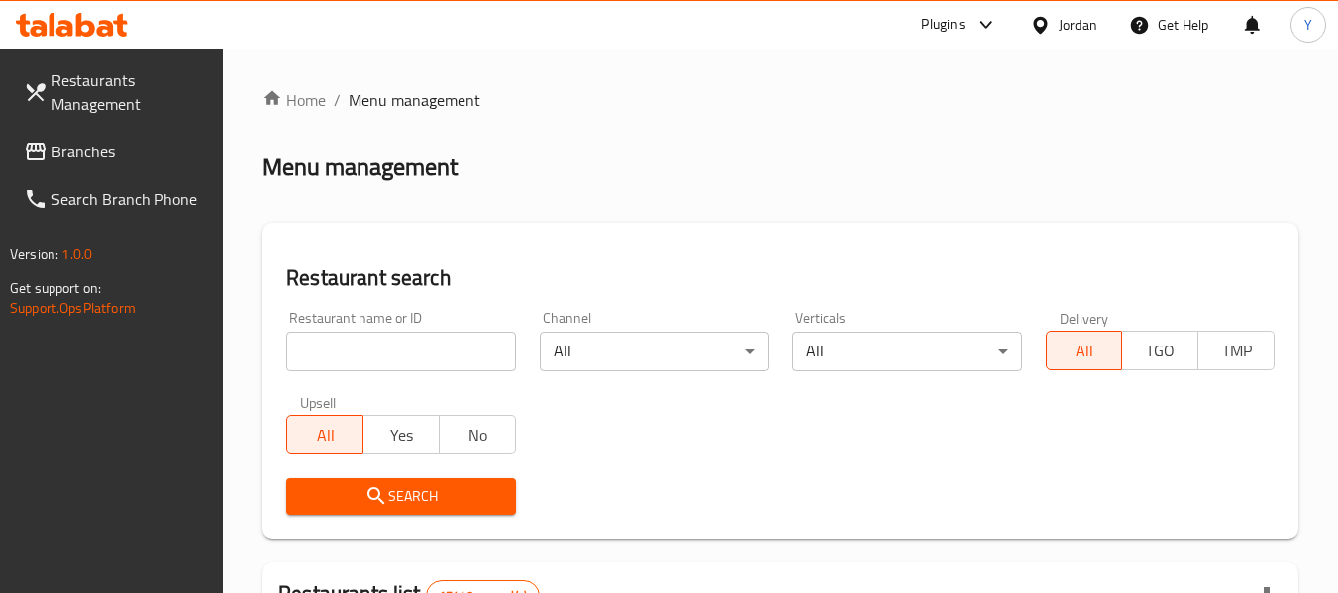
click at [78, 150] on span "Branches" at bounding box center [130, 152] width 157 height 24
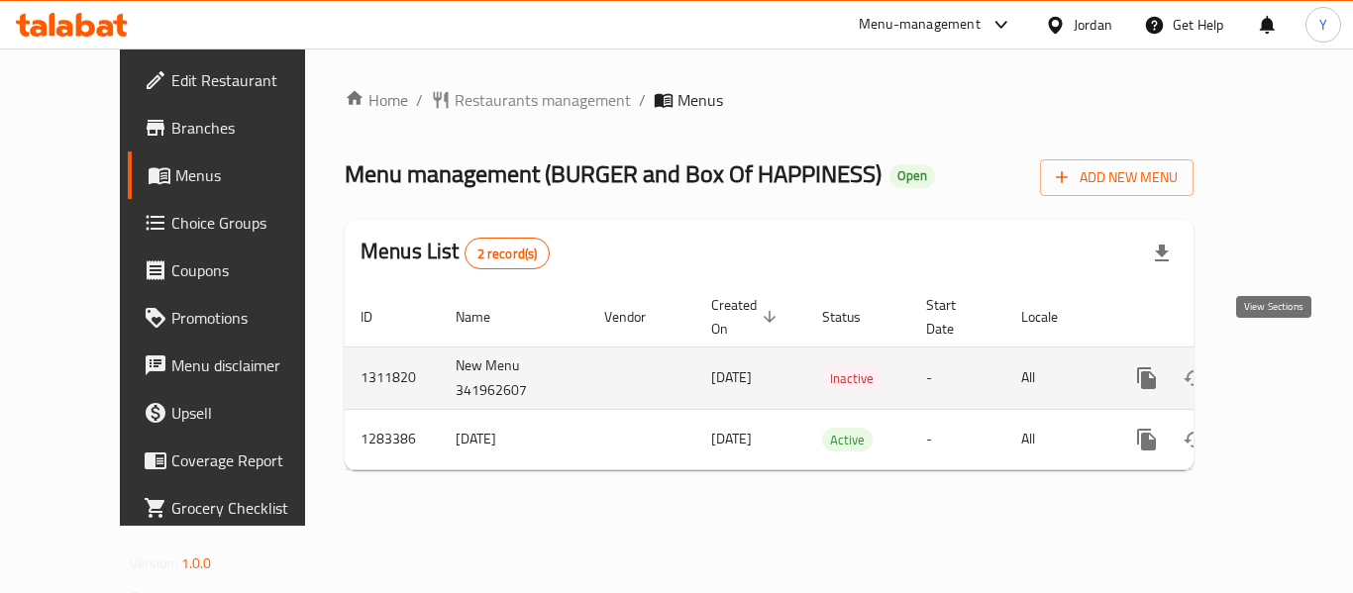
click at [1278, 367] on icon "enhanced table" at bounding box center [1290, 379] width 24 height 24
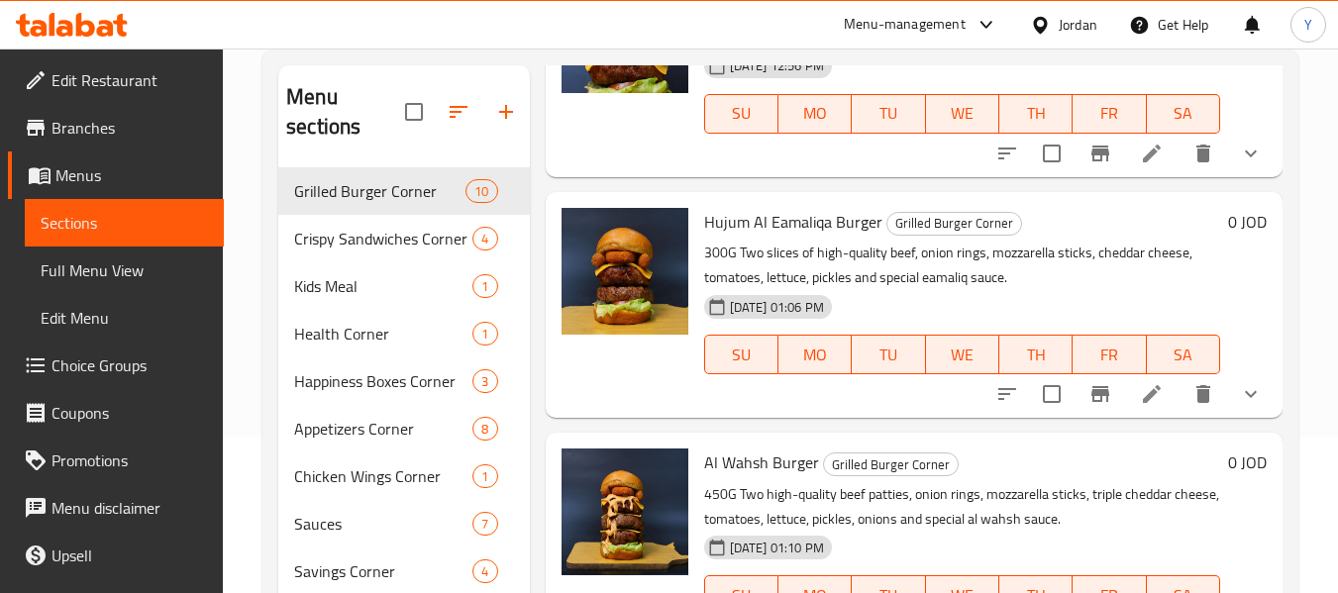
scroll to position [277, 0]
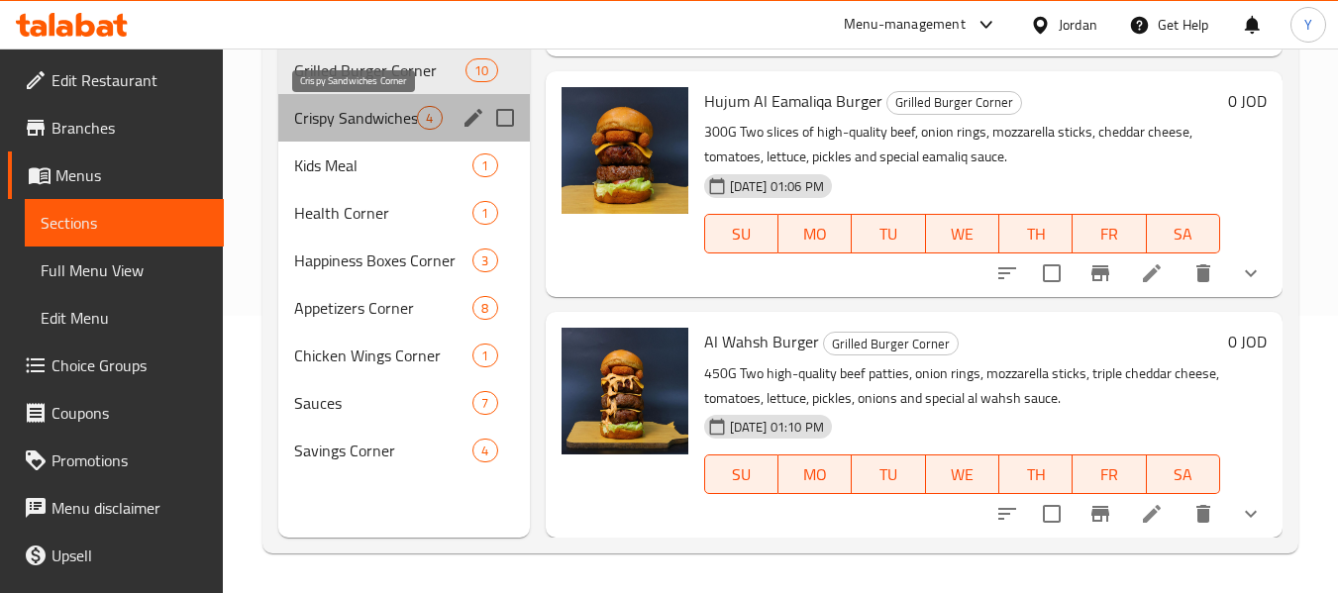
click at [396, 117] on span "Crispy Sandwiches Corner" at bounding box center [355, 118] width 123 height 24
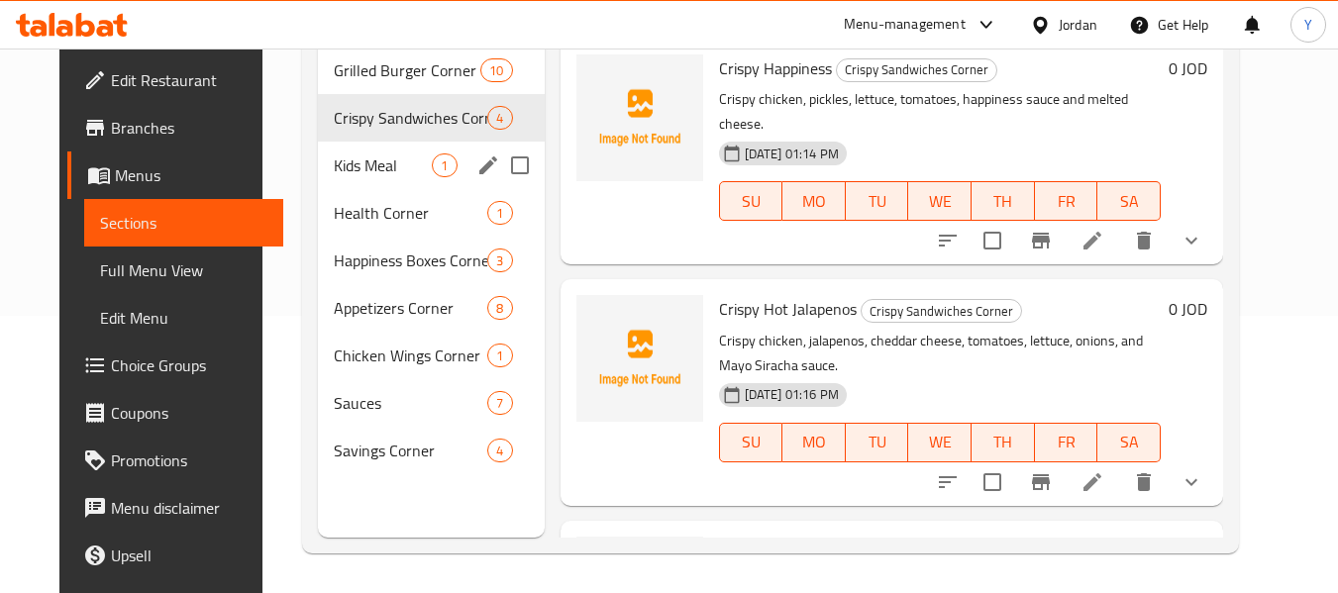
click at [376, 160] on span "Kids Meal" at bounding box center [383, 166] width 98 height 24
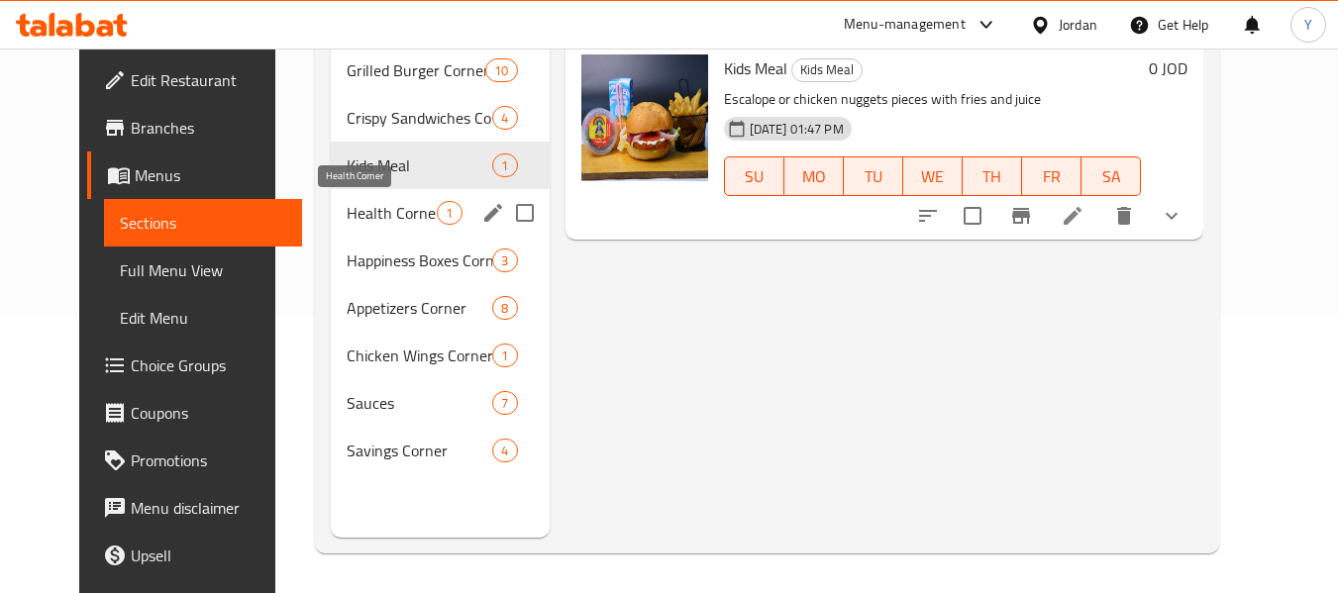
click at [371, 216] on span "Health Corner" at bounding box center [392, 213] width 90 height 24
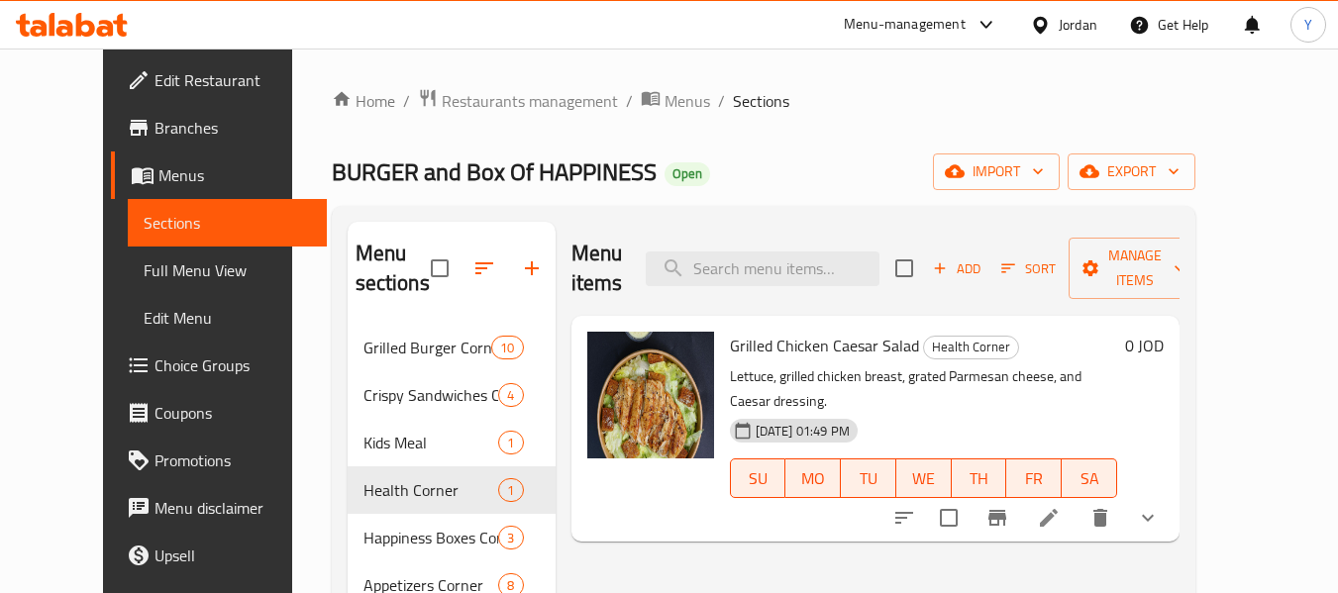
scroll to position [277, 0]
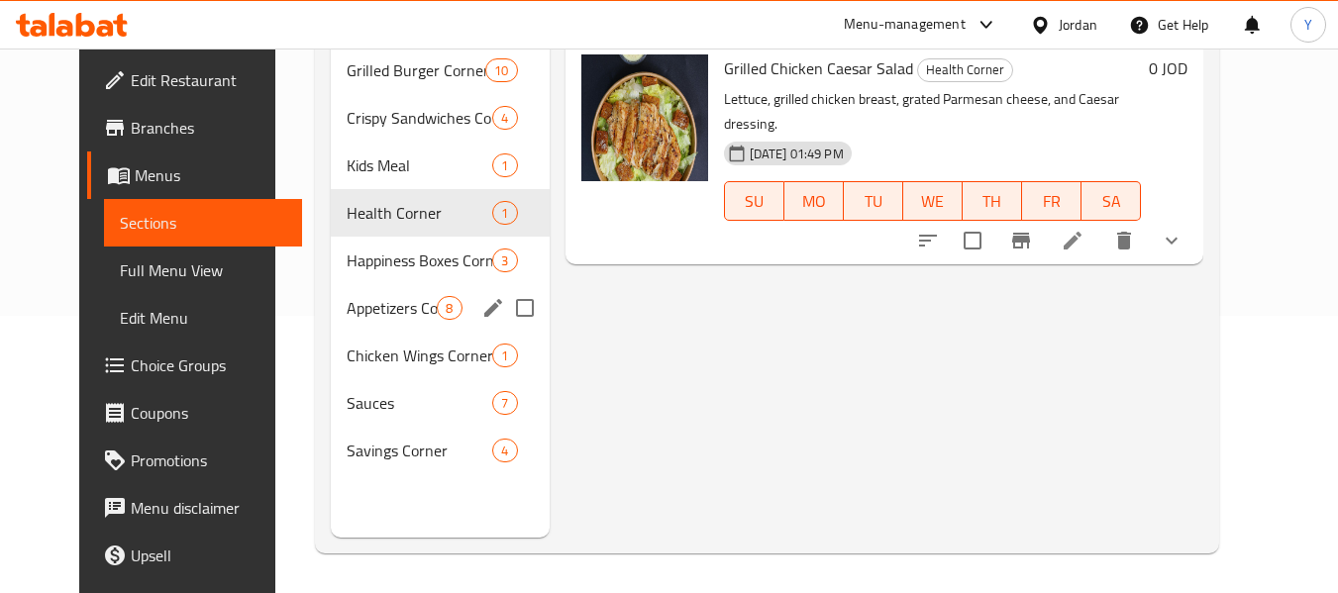
click at [392, 273] on div "Happiness Boxes Corner 3" at bounding box center [440, 261] width 218 height 48
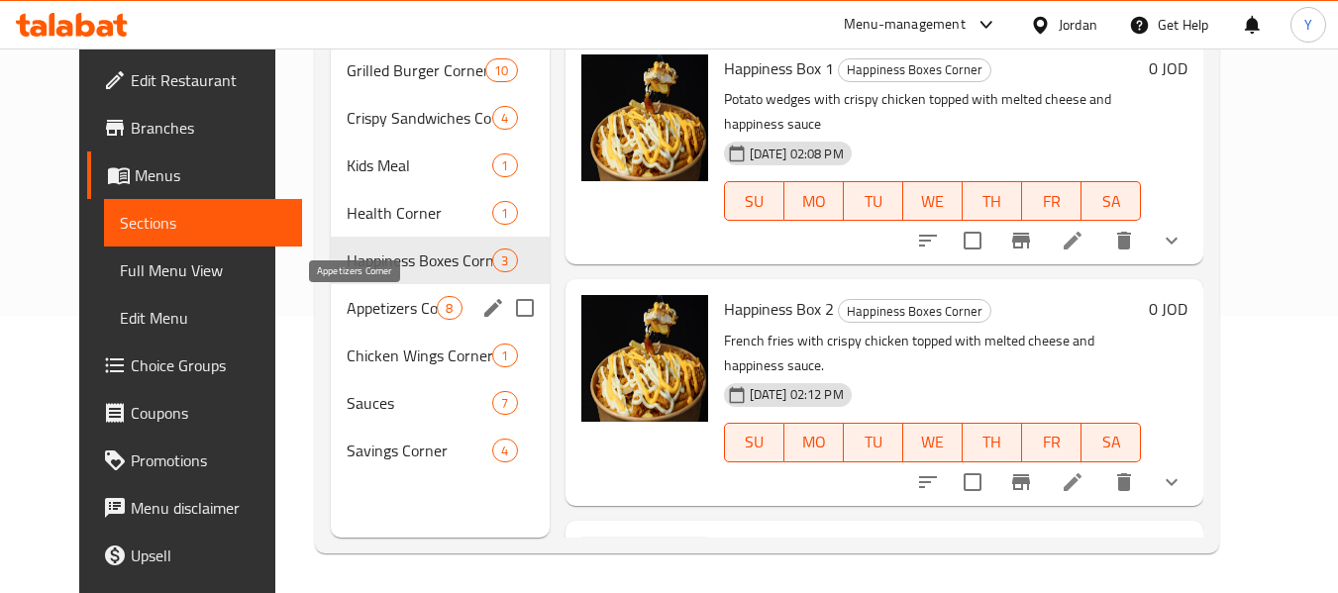
click at [360, 316] on span "Appetizers Corner" at bounding box center [392, 308] width 90 height 24
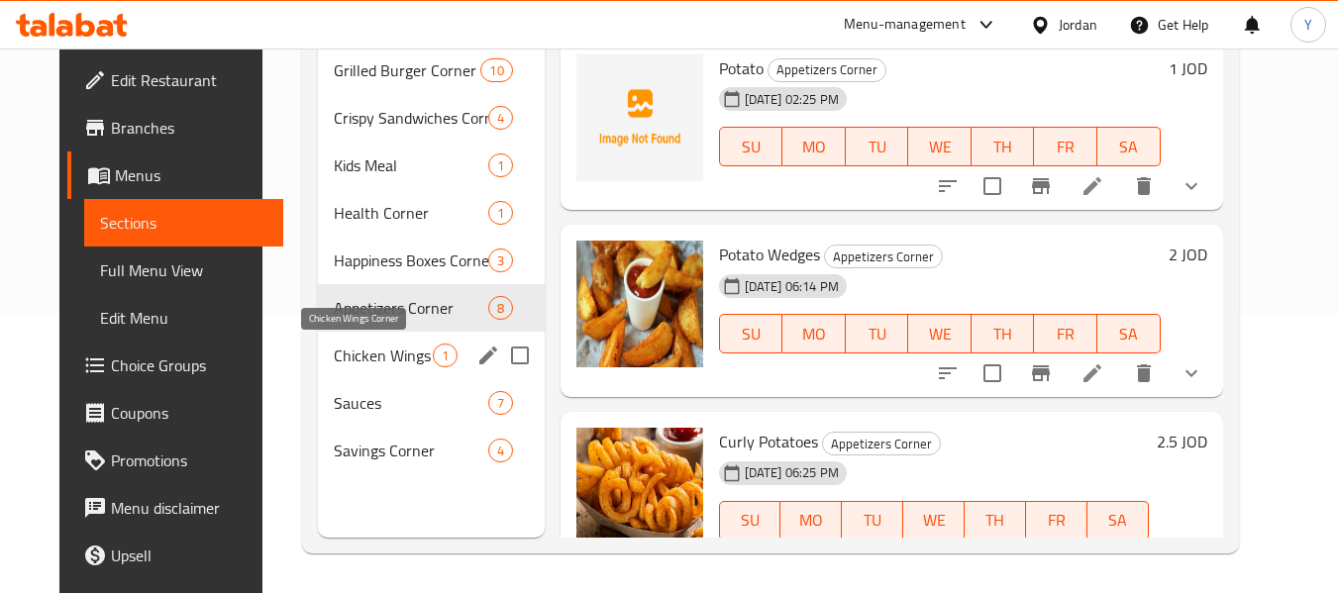
click at [359, 357] on span "Chicken Wings Corner" at bounding box center [383, 356] width 98 height 24
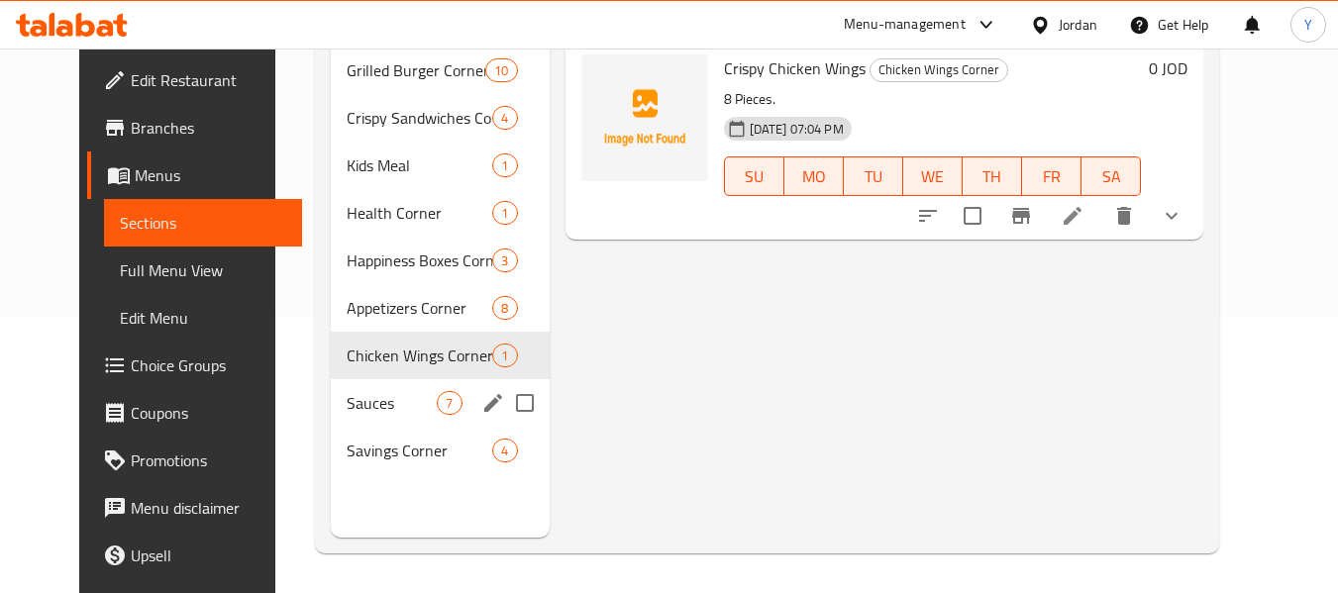
click at [355, 402] on span "Sauces" at bounding box center [392, 403] width 90 height 24
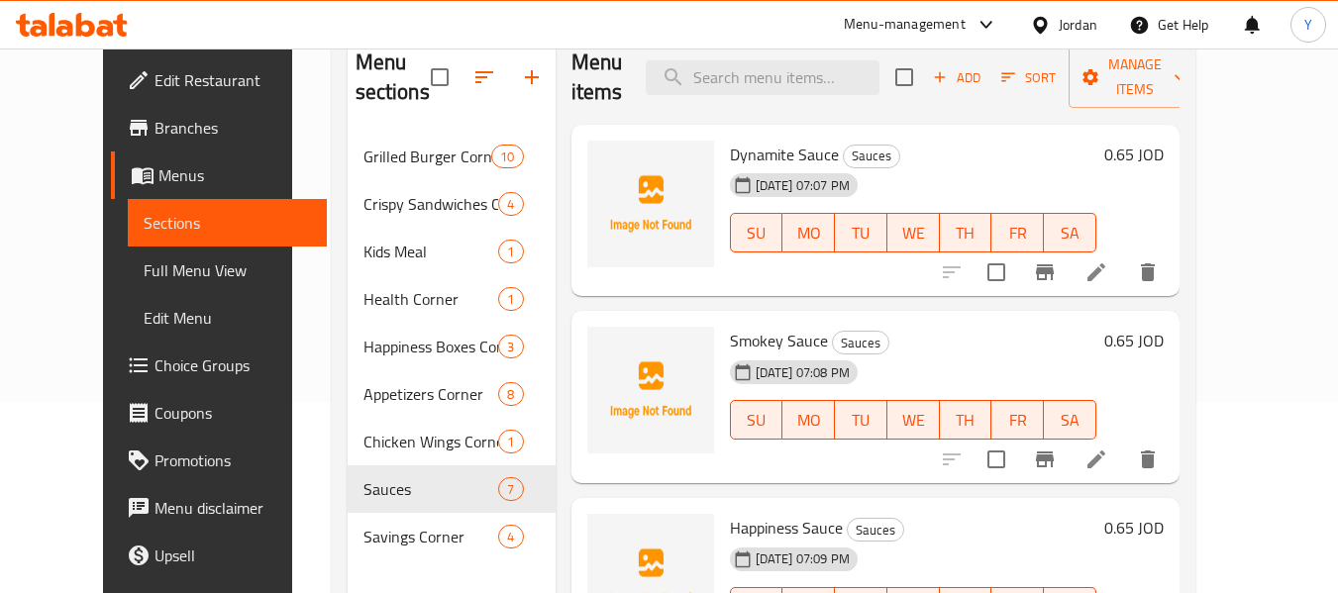
scroll to position [277, 0]
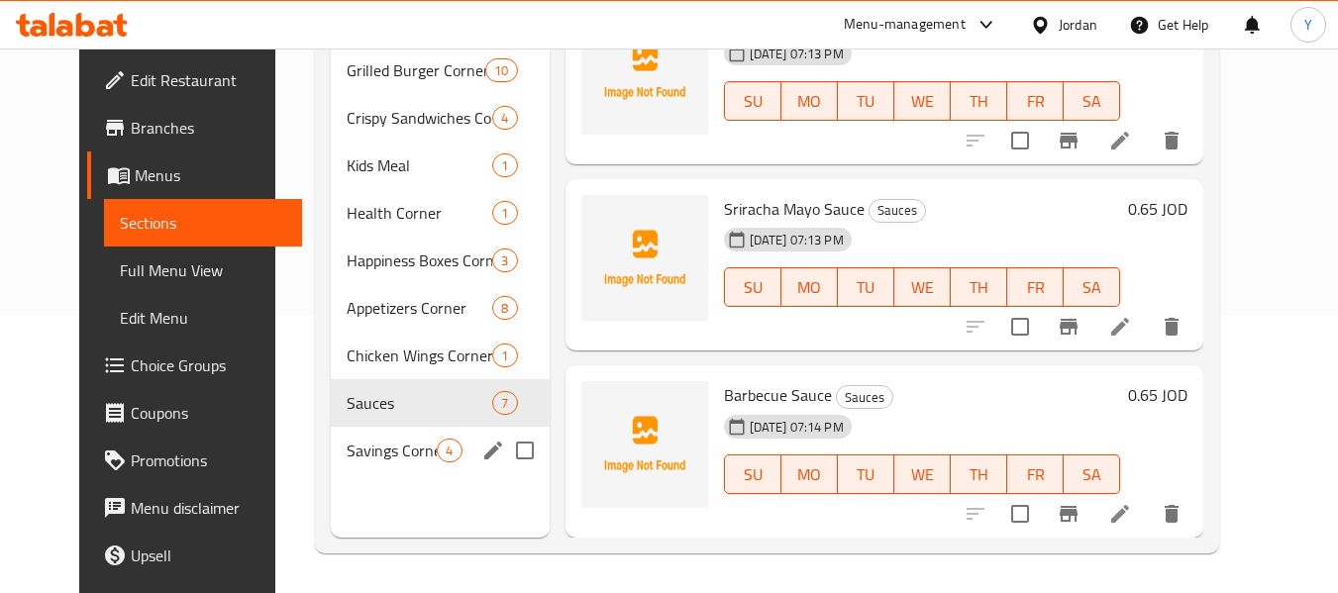
click at [348, 465] on div "Savings Corner 4" at bounding box center [440, 451] width 218 height 48
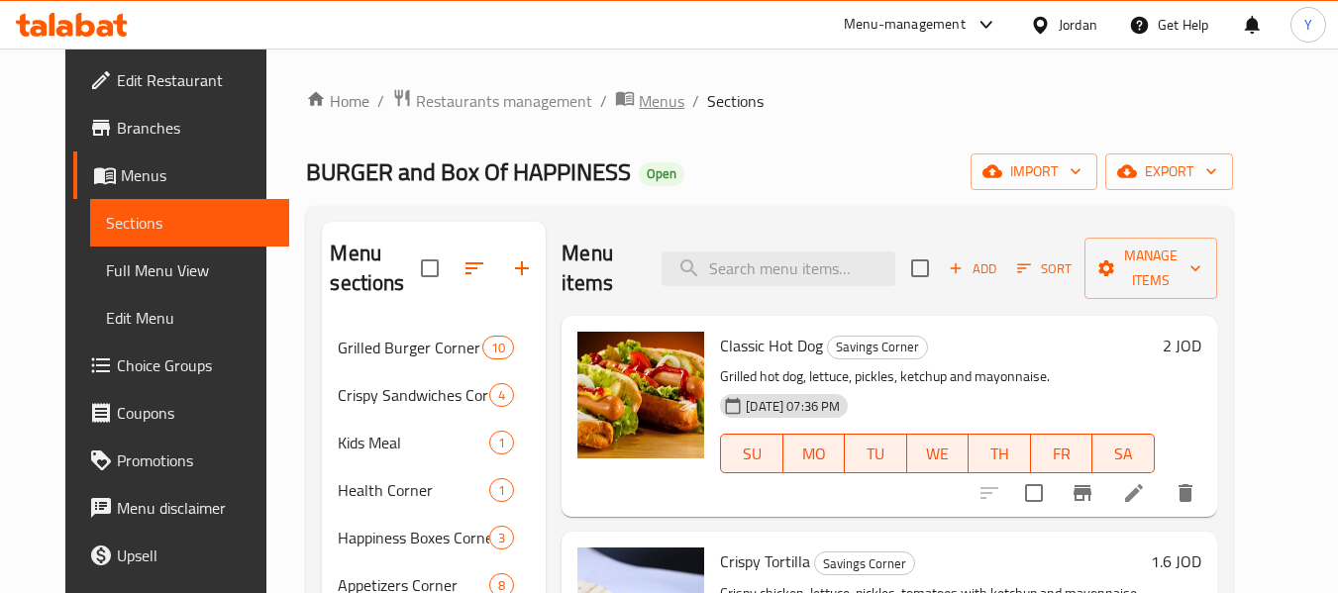
click at [639, 96] on span "Menus" at bounding box center [662, 101] width 46 height 24
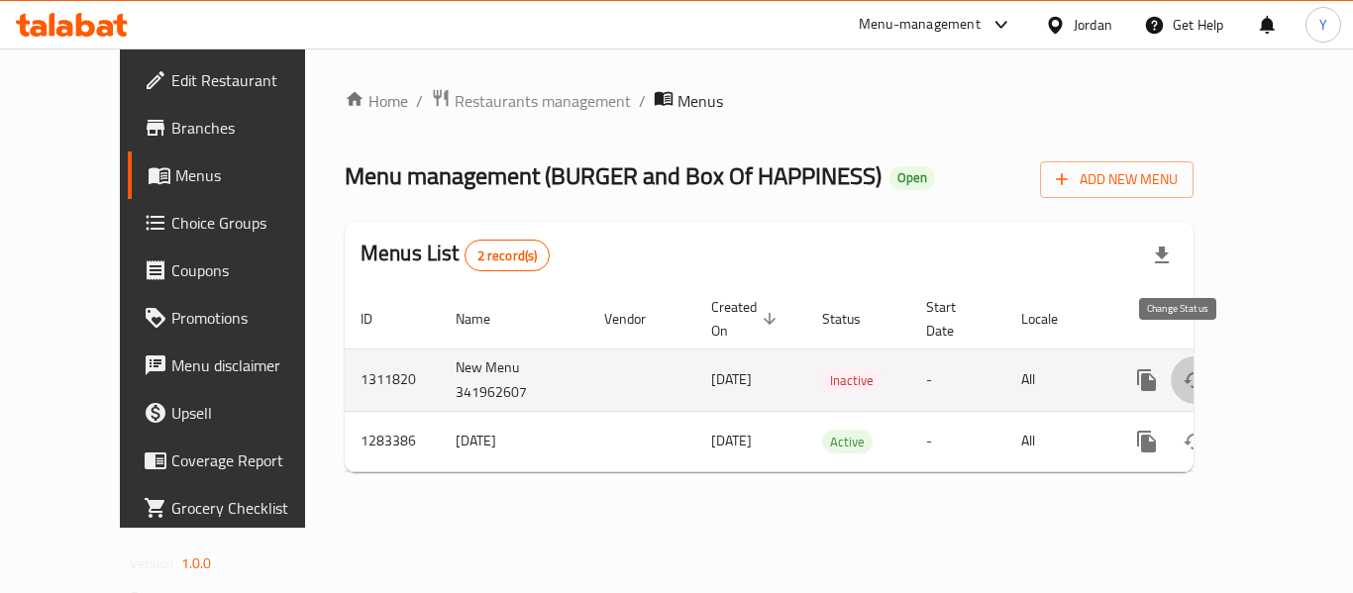
click at [1185, 369] on icon "enhanced table" at bounding box center [1195, 381] width 24 height 24
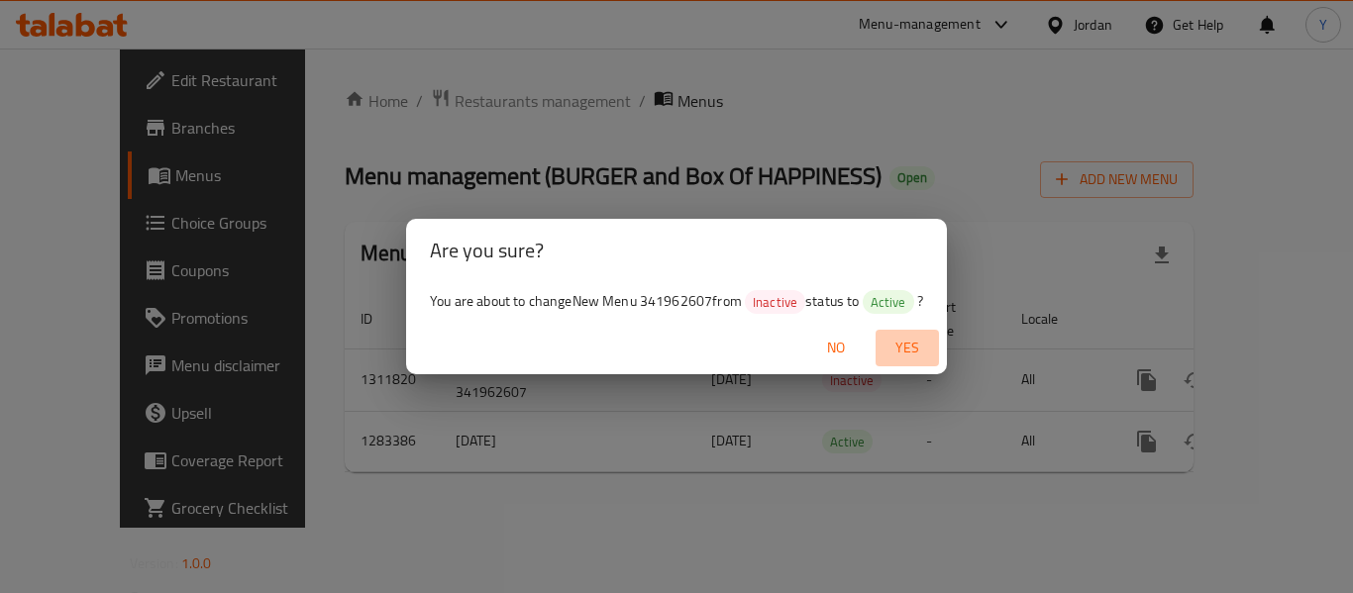
click at [907, 348] on span "Yes" at bounding box center [908, 348] width 48 height 25
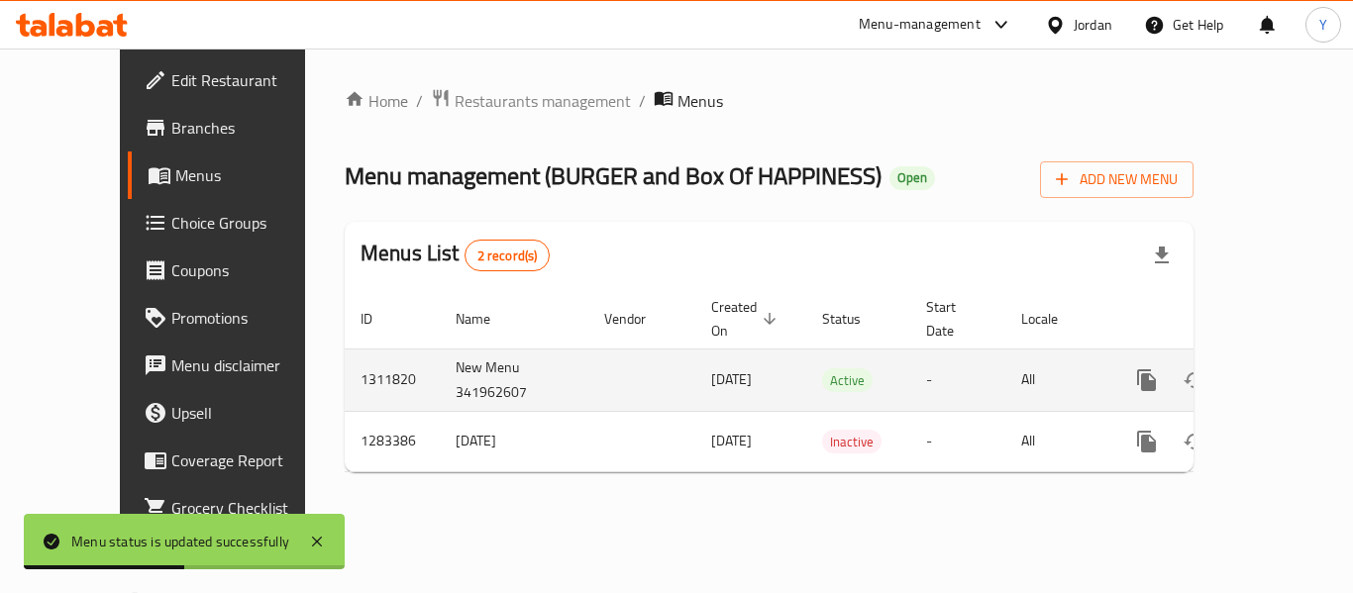
click at [1278, 369] on icon "enhanced table" at bounding box center [1290, 381] width 24 height 24
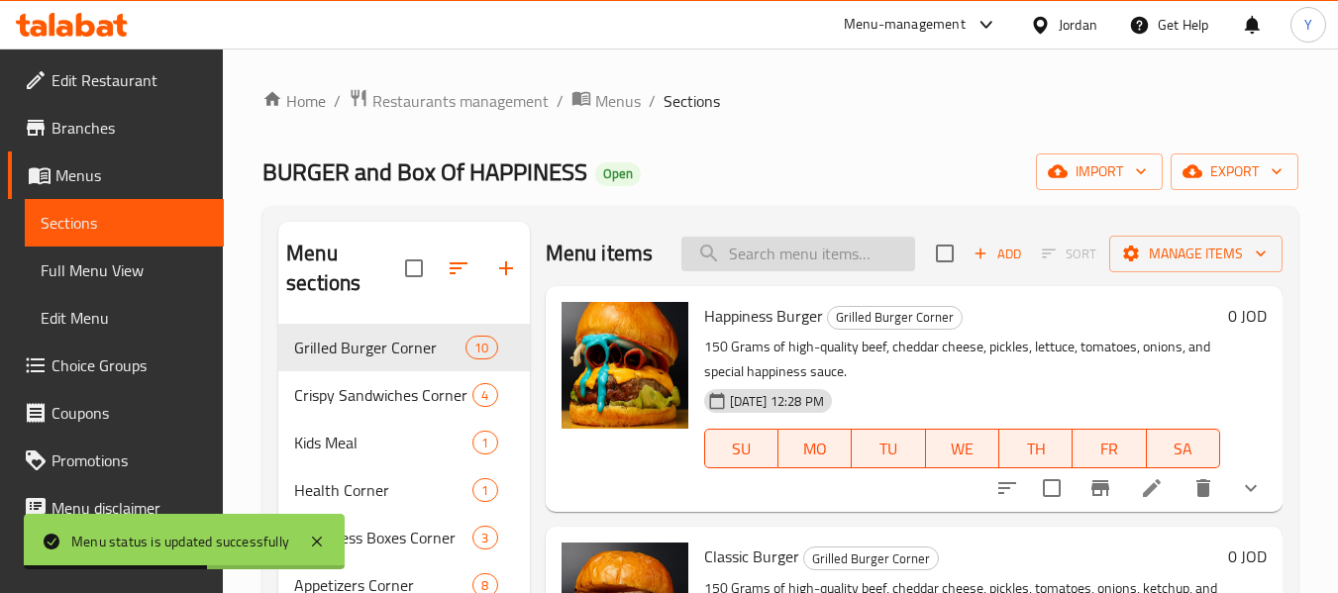
click at [838, 264] on input "search" at bounding box center [799, 254] width 234 height 35
paste input "BBQ Bacon Burger"
type input "BBQ Bacon Burger"
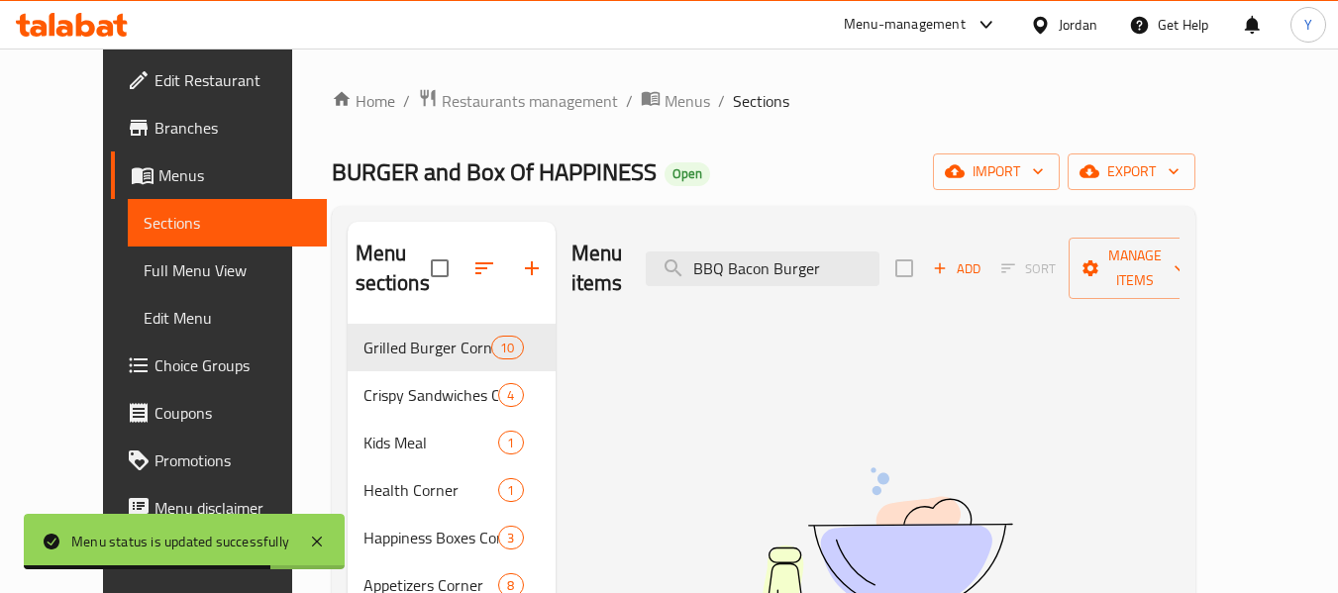
drag, startPoint x: 724, startPoint y: 253, endPoint x: 947, endPoint y: 255, distance: 222.9
click at [947, 255] on div "Menu items BBQ Bacon Burger Add Sort Manage items" at bounding box center [876, 269] width 608 height 94
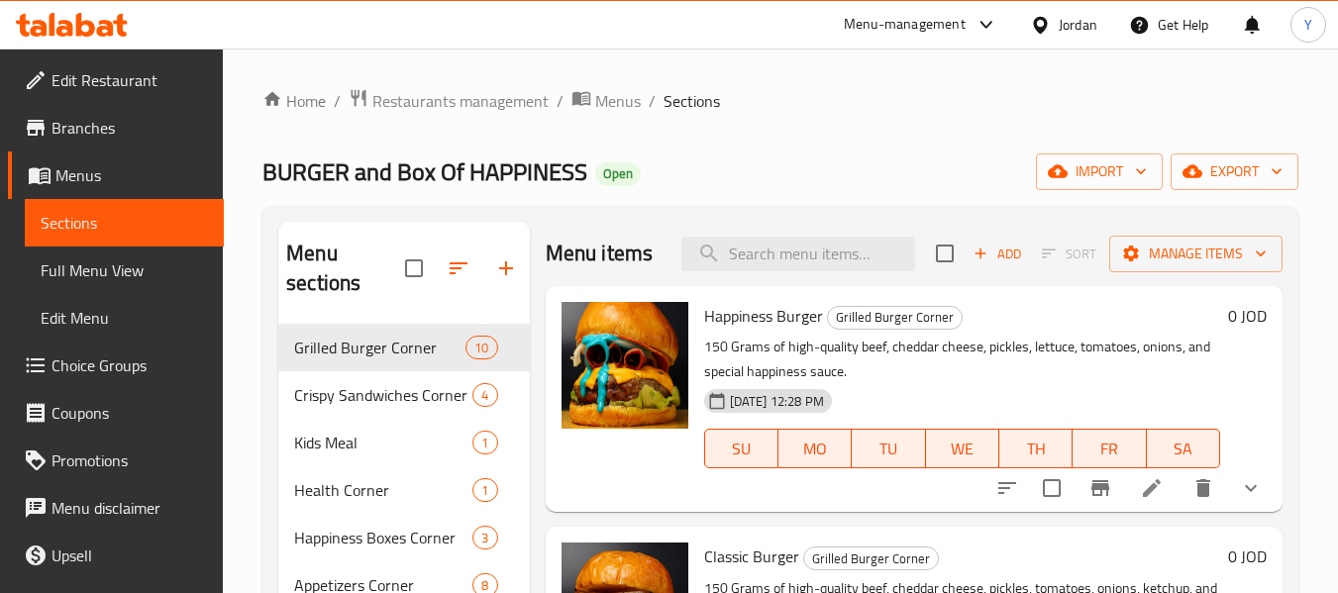
click at [1065, 28] on div "Jordan" at bounding box center [1078, 25] width 39 height 22
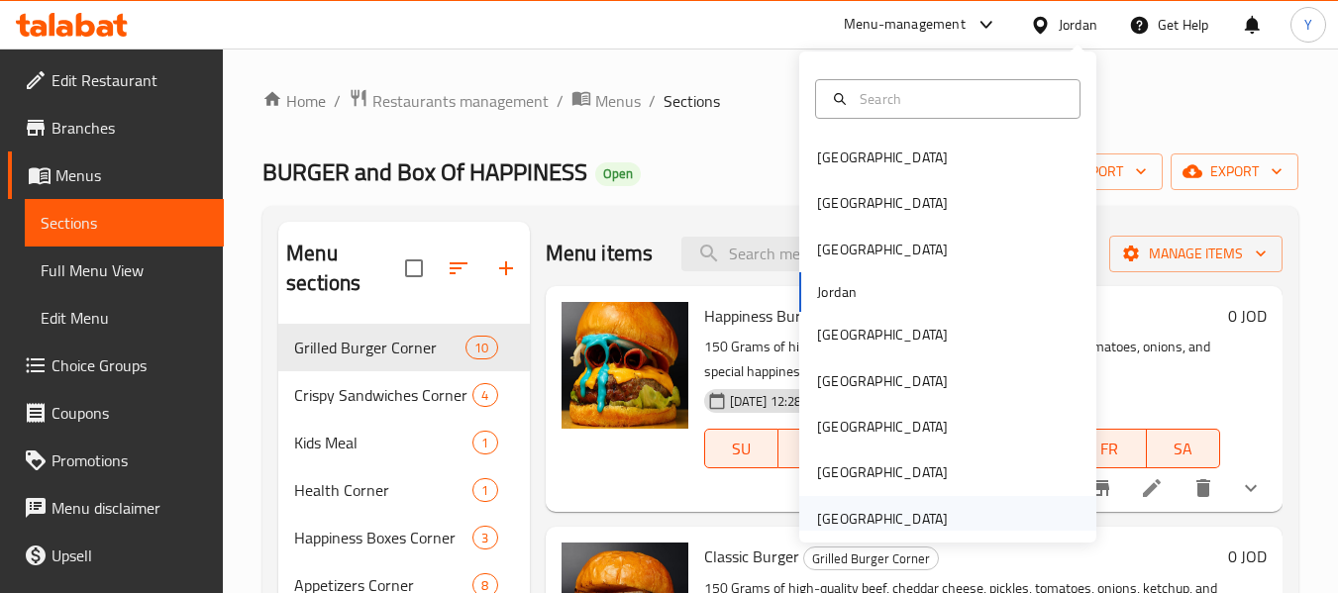
click at [865, 524] on div "[GEOGRAPHIC_DATA]" at bounding box center [882, 519] width 131 height 22
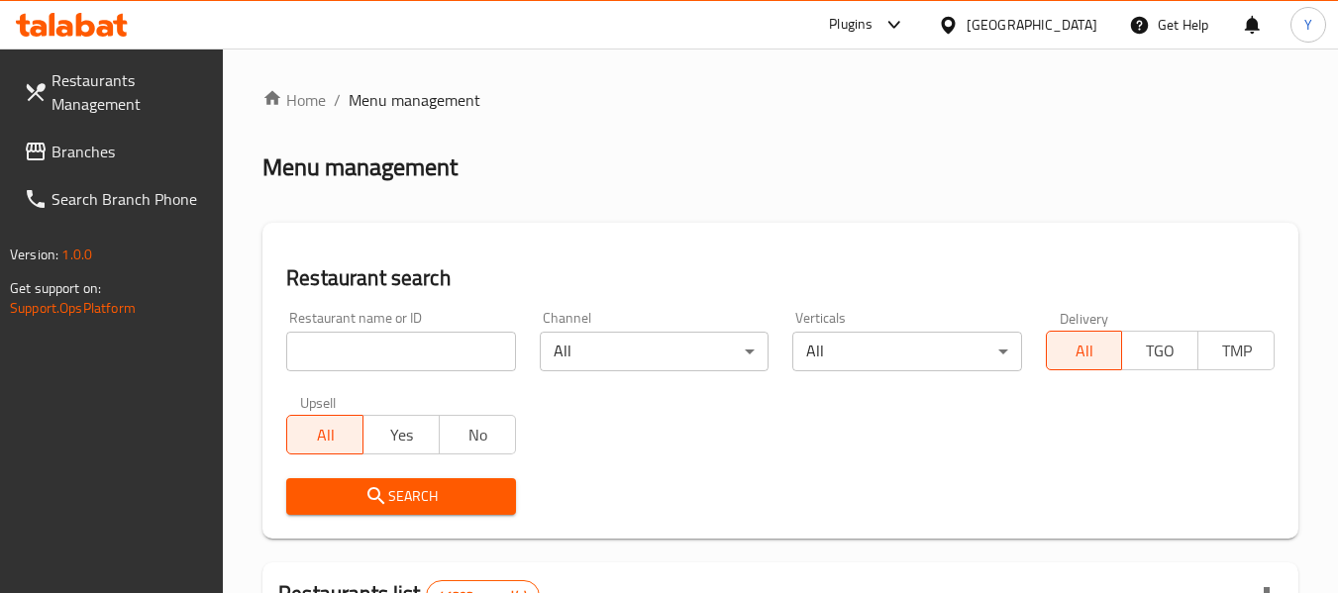
click at [168, 137] on link "Branches" at bounding box center [116, 152] width 216 height 48
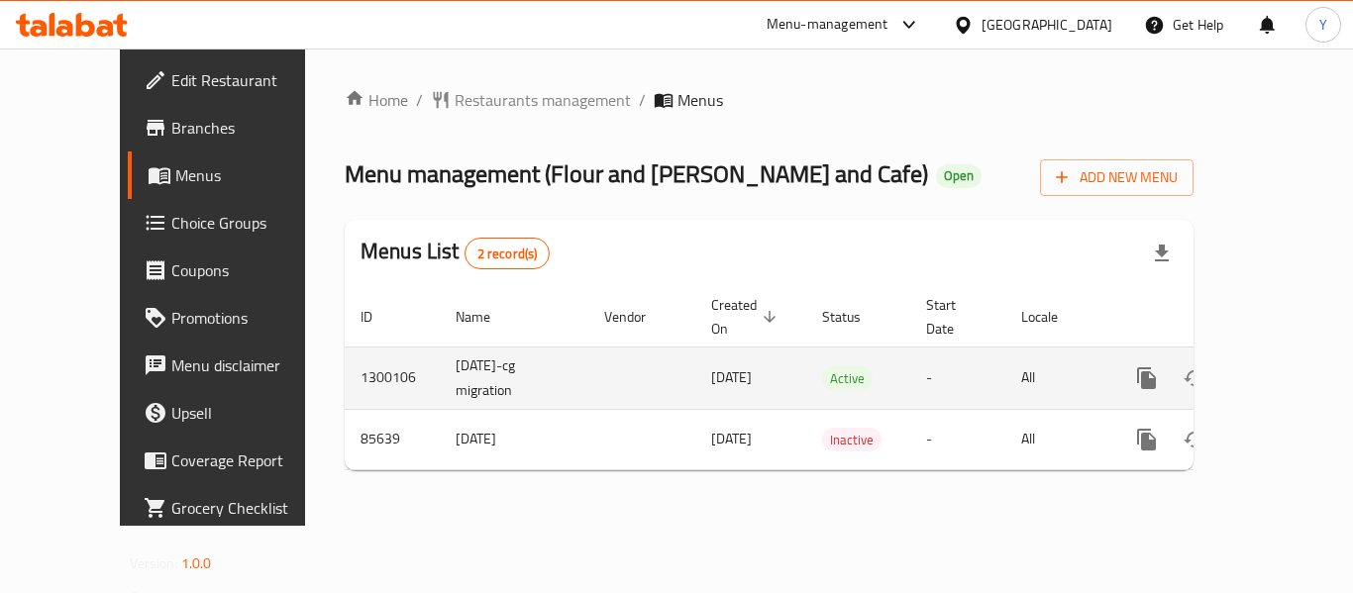
click at [1278, 367] on icon "enhanced table" at bounding box center [1290, 379] width 24 height 24
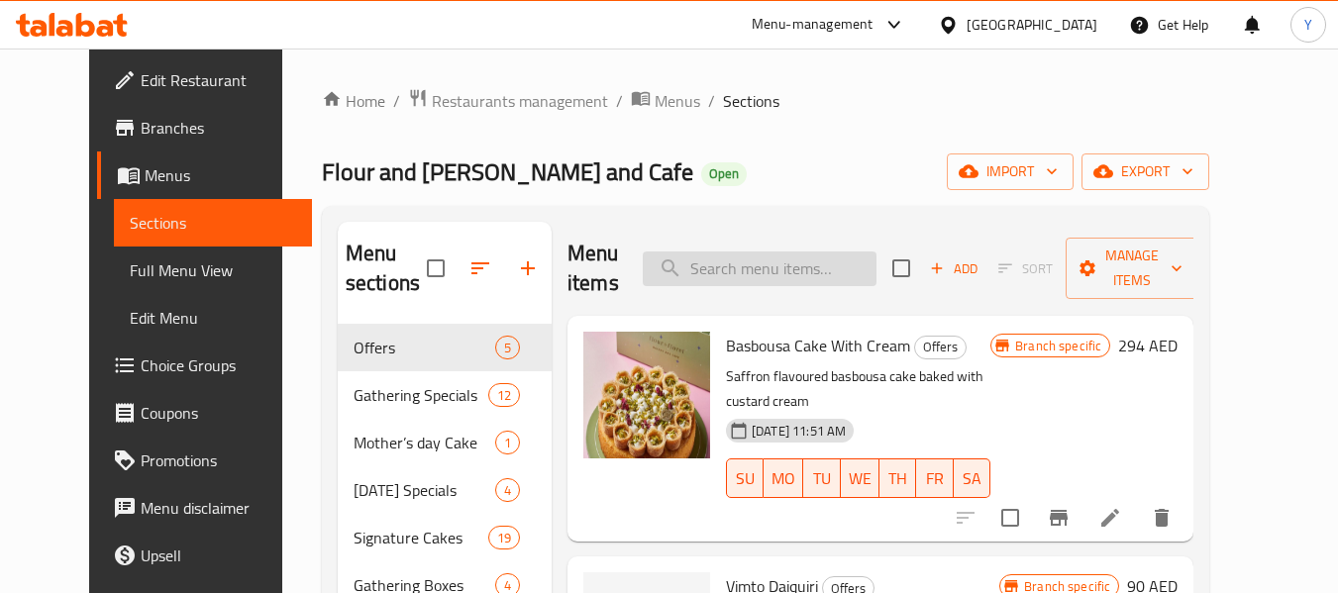
click at [728, 262] on input "search" at bounding box center [760, 269] width 234 height 35
paste input "Mini Cake Box"
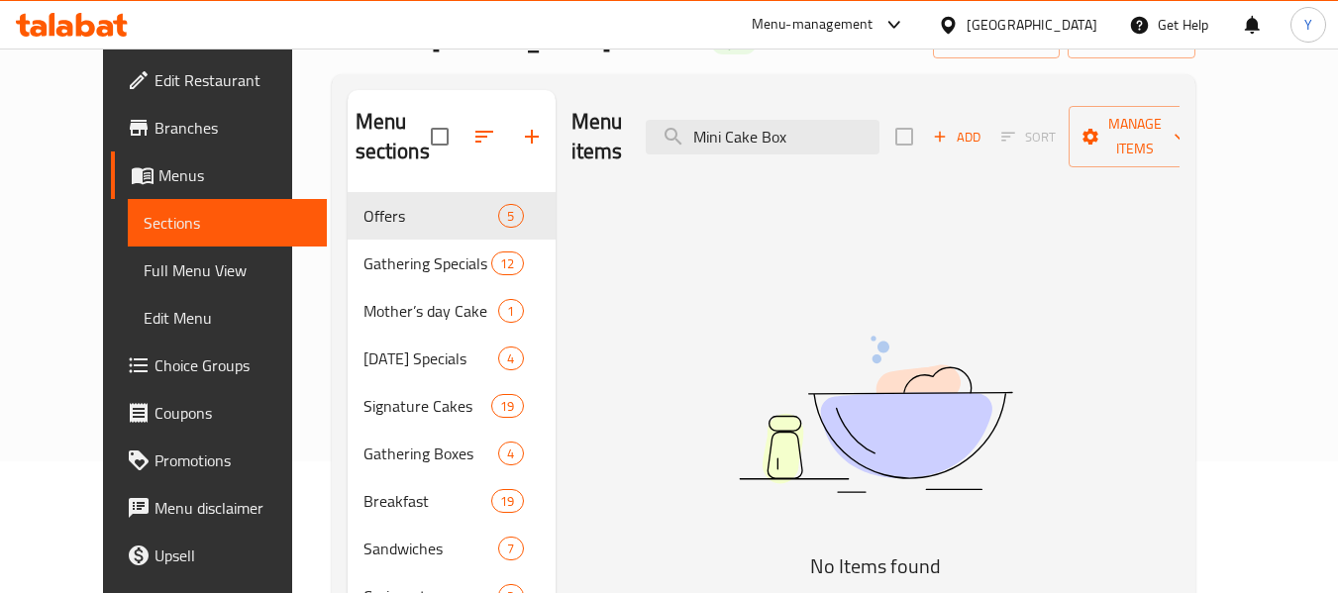
scroll to position [99, 0]
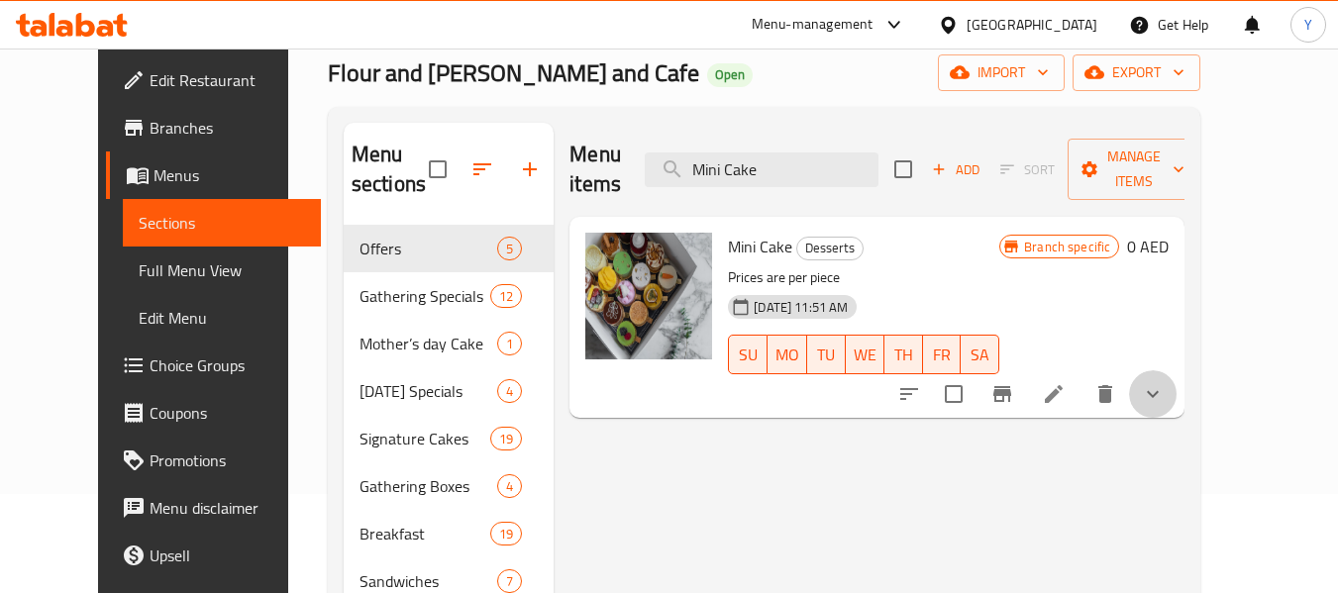
click at [1177, 377] on button "show more" at bounding box center [1153, 394] width 48 height 48
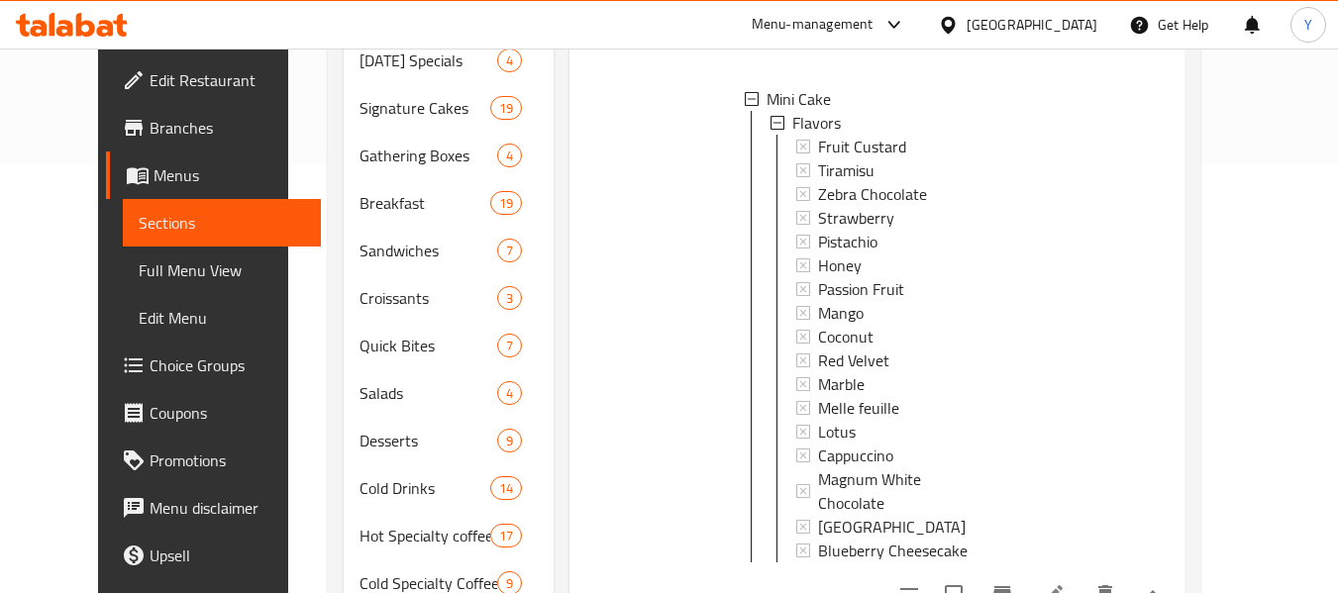
scroll to position [111, 0]
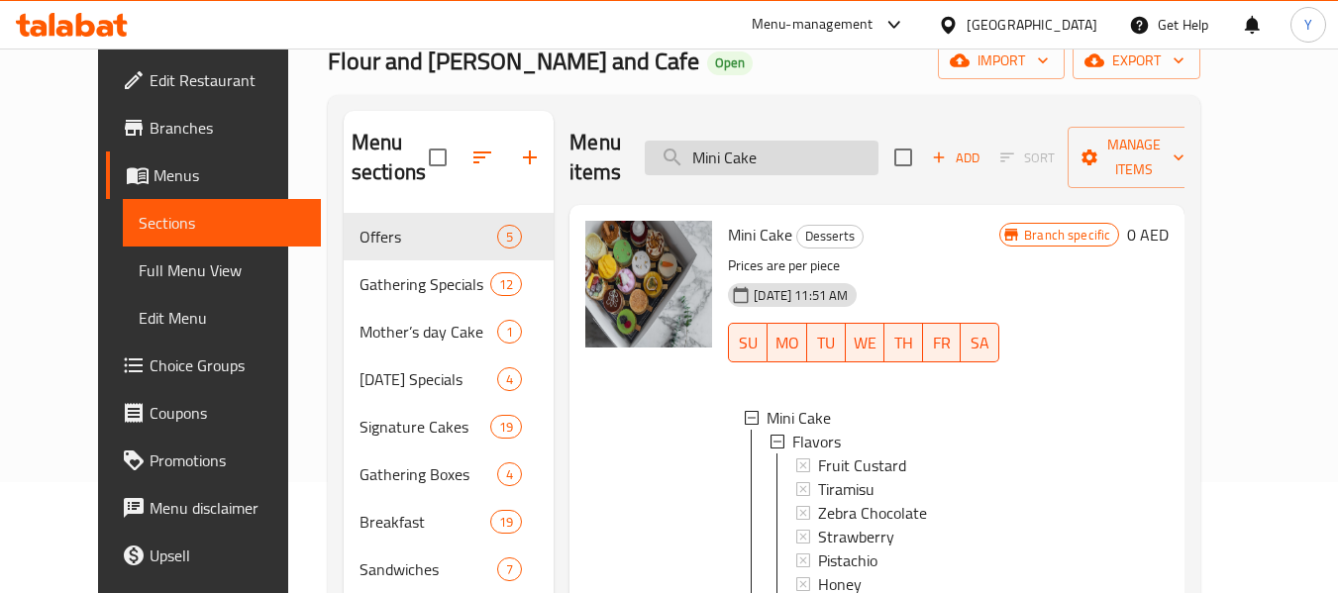
drag, startPoint x: 761, startPoint y: 144, endPoint x: 858, endPoint y: 148, distance: 97.2
click at [841, 145] on input "Mini Cake" at bounding box center [762, 158] width 234 height 35
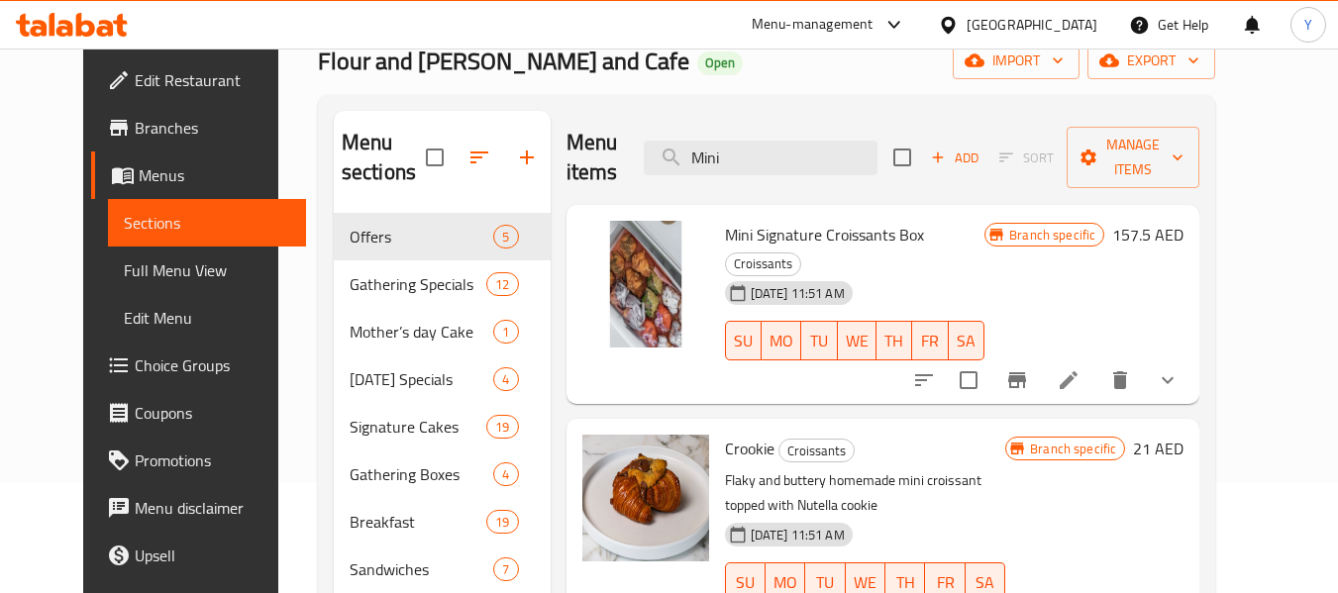
type input "Mini"
click at [118, 345] on link "Choice Groups" at bounding box center [199, 366] width 216 height 48
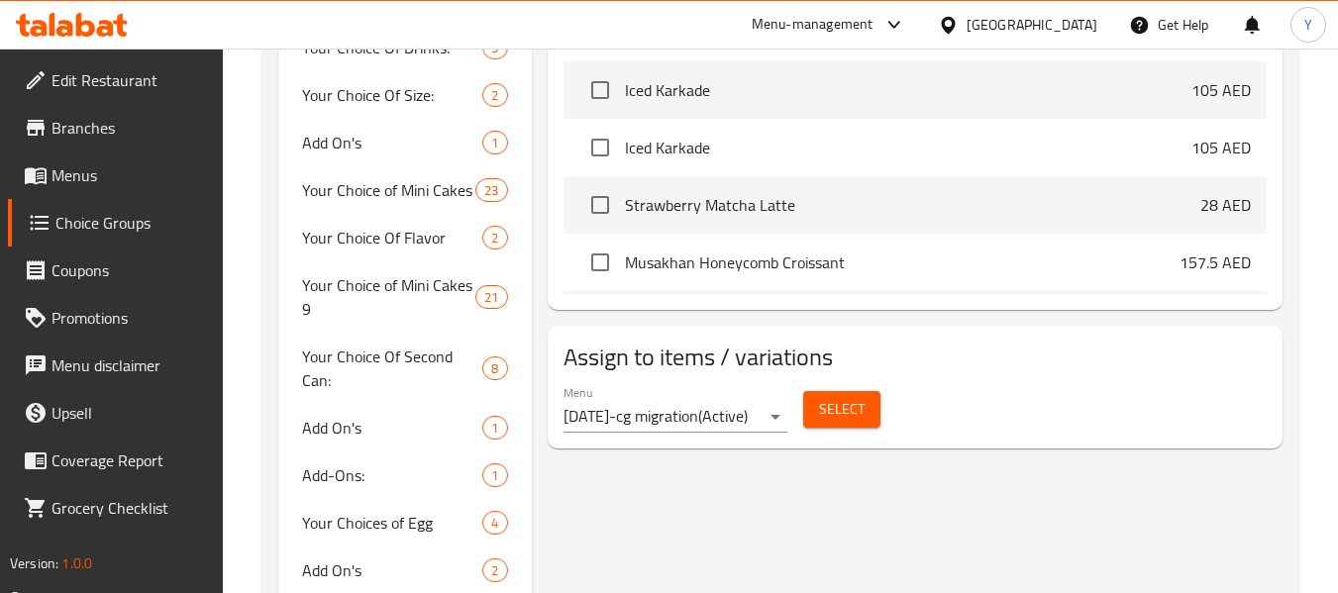
scroll to position [967, 0]
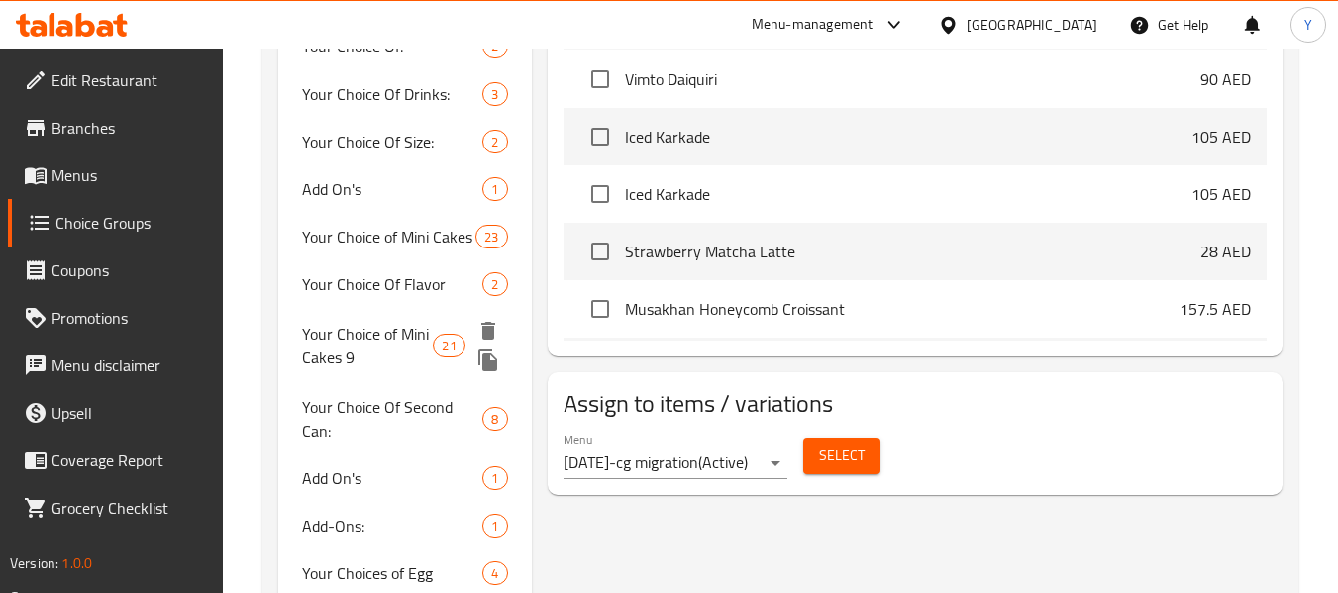
click at [386, 331] on span "Your Choice of Mini Cakes 9" at bounding box center [367, 346] width 131 height 48
type input "Your Choice of Mini Cakes 9"
type input "اختيارك من الكعكات الصغيرة 9"
type input "9"
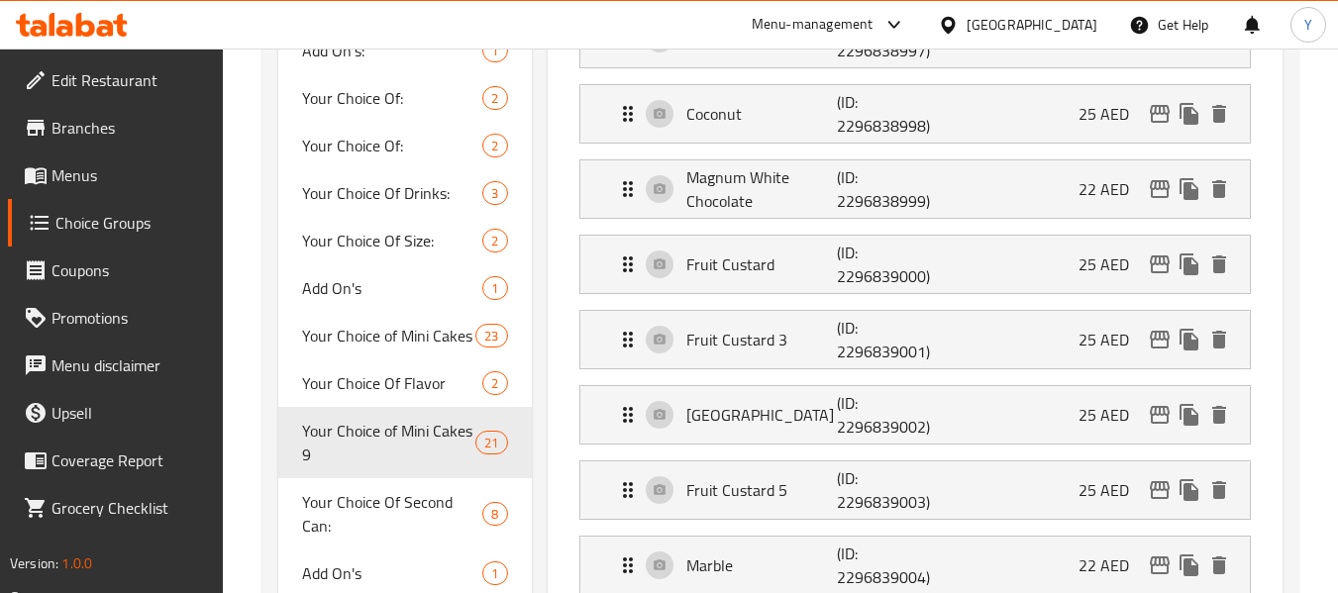
scroll to position [769, 0]
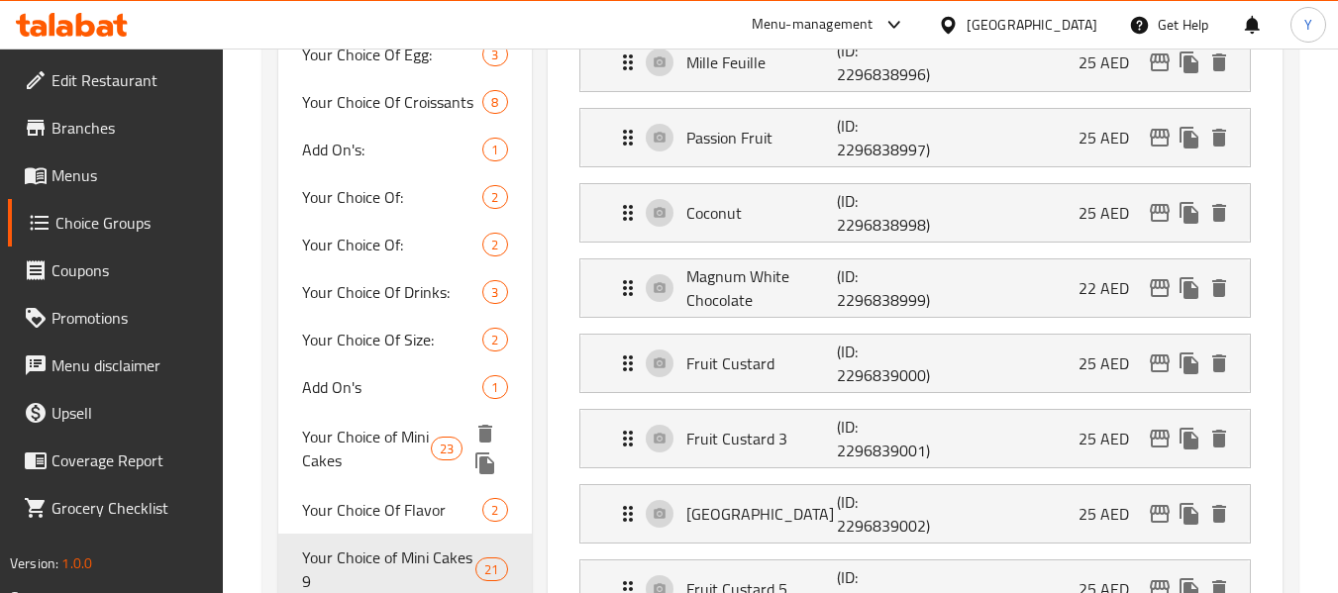
click at [367, 440] on span "Your Choice of Mini Cakes" at bounding box center [366, 449] width 129 height 48
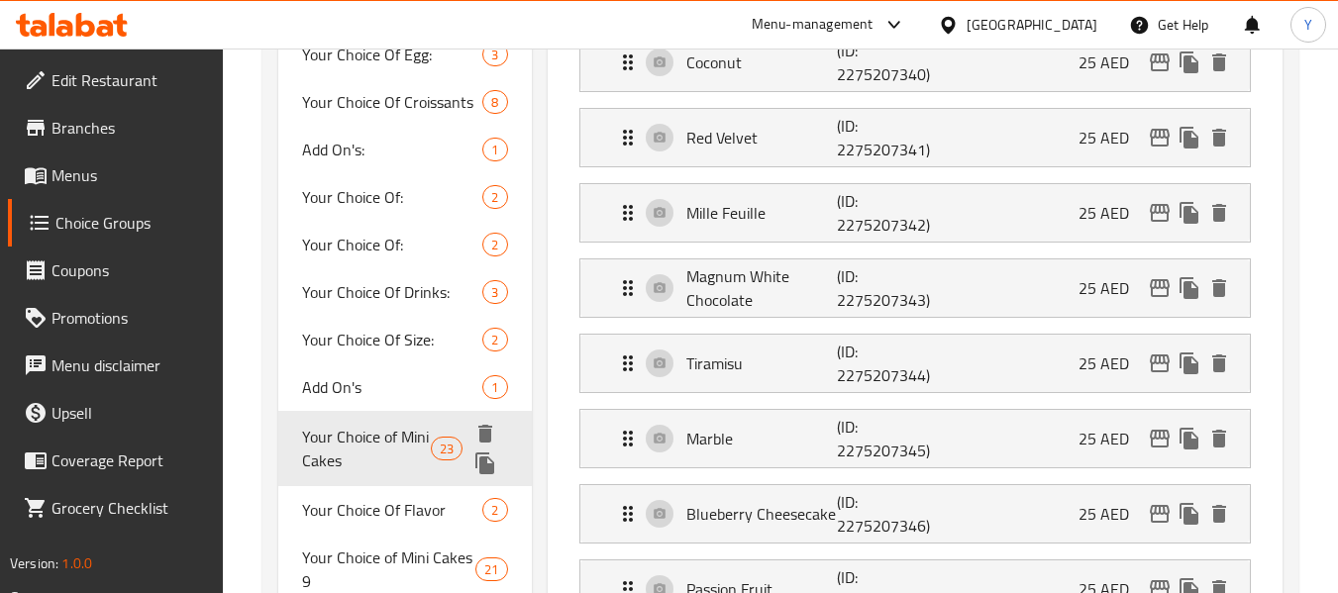
type input "Your Choice of Mini Cakes"
type input "اختيارك من الكعكات الصغيرة"
type input "4"
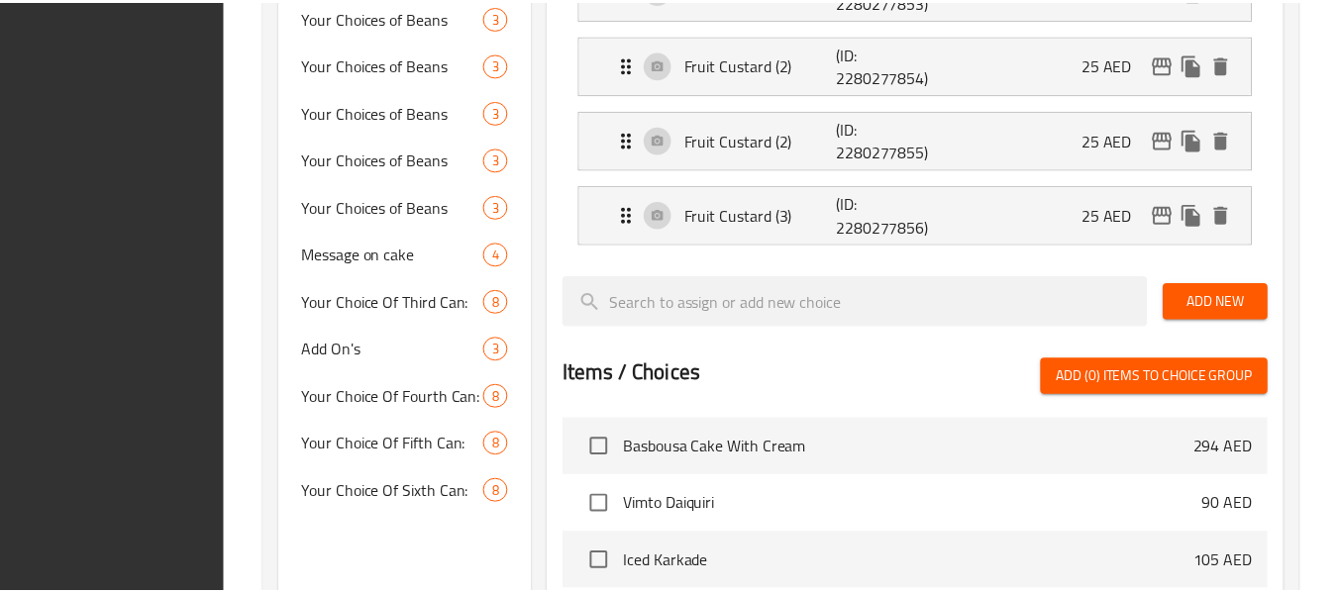
scroll to position [2363, 0]
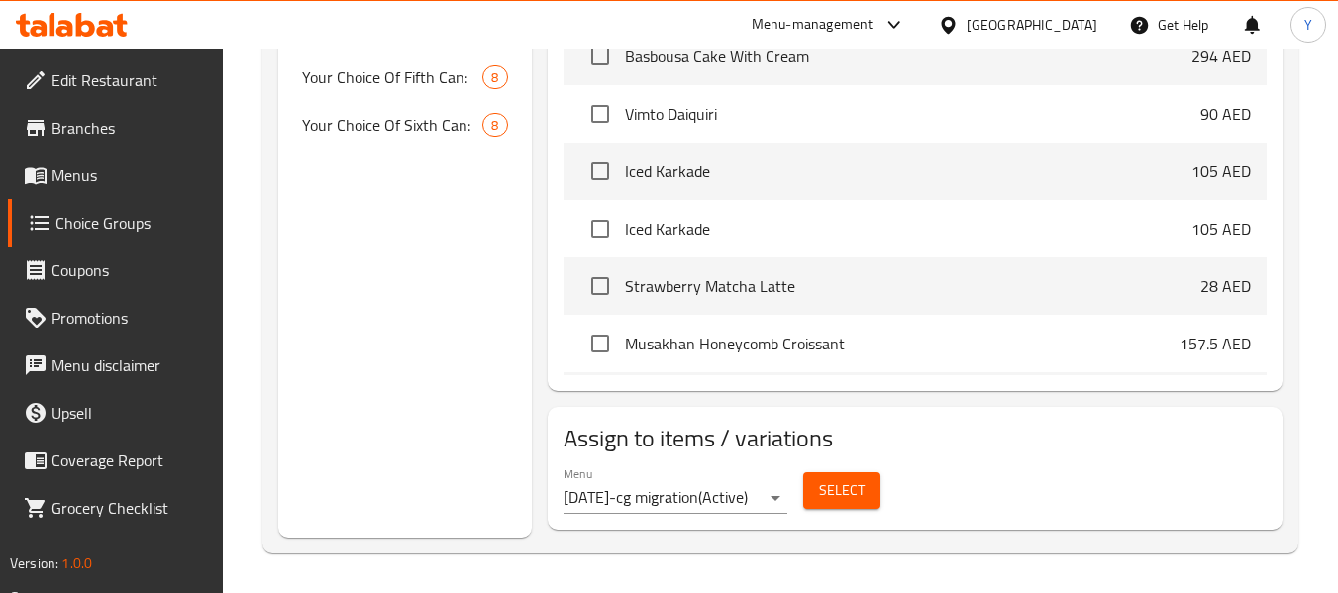
click at [1018, 25] on div "[GEOGRAPHIC_DATA]" at bounding box center [1032, 25] width 131 height 22
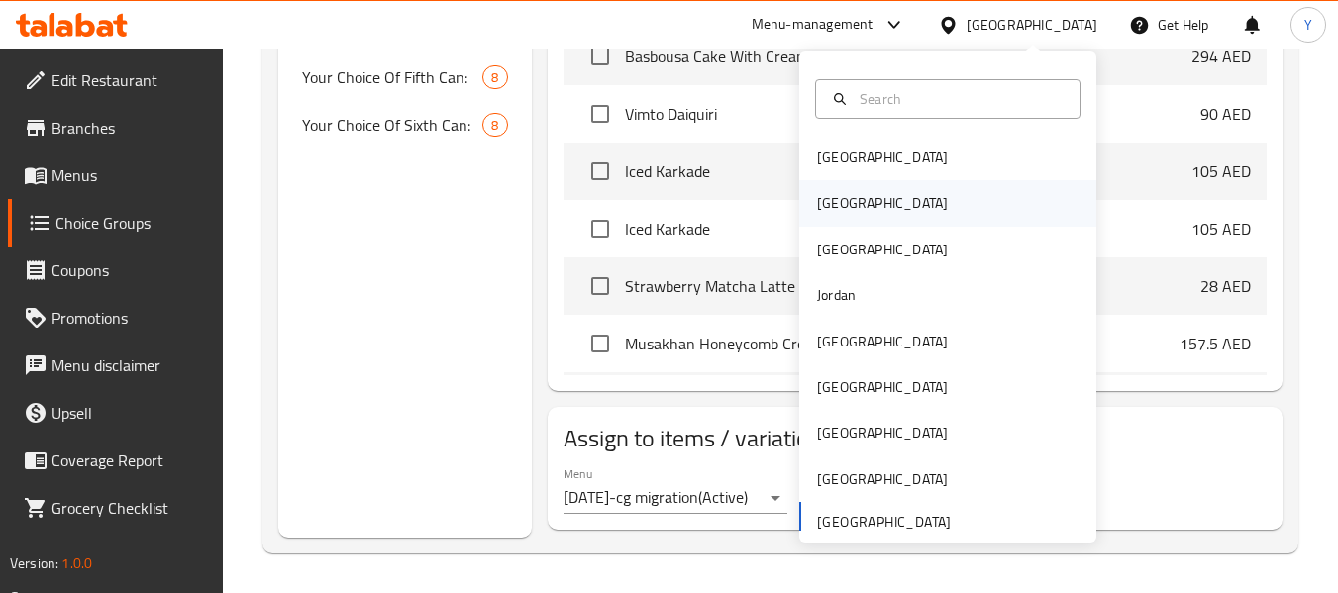
click at [817, 201] on div "[GEOGRAPHIC_DATA]" at bounding box center [882, 203] width 131 height 22
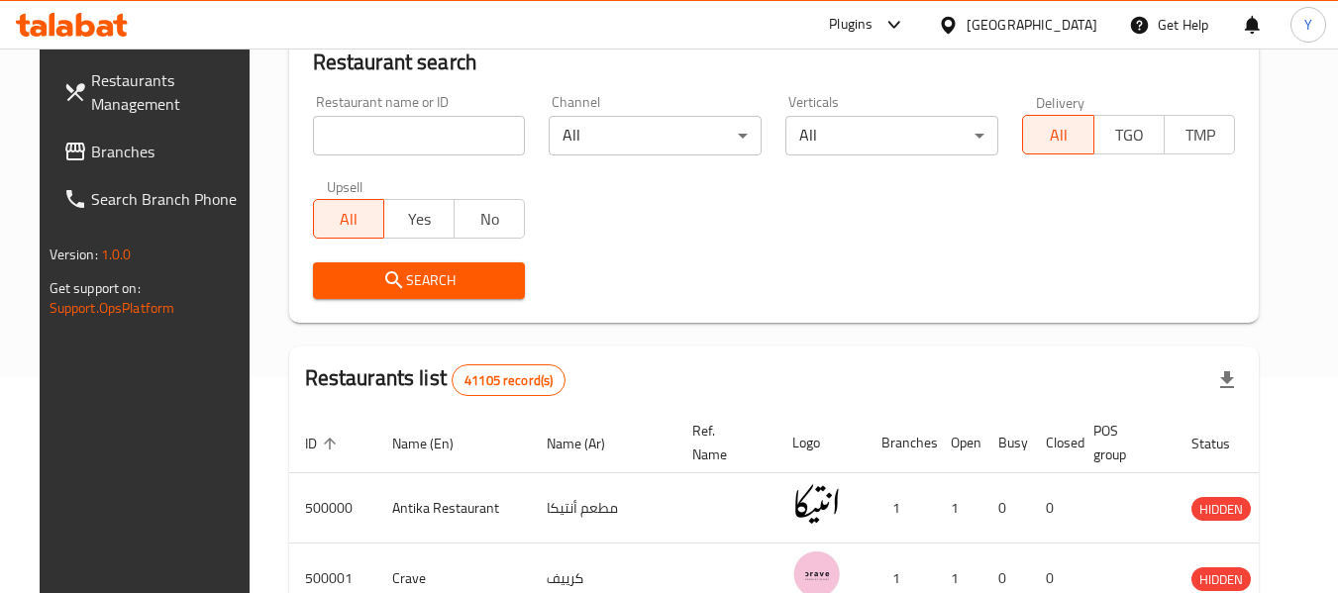
scroll to position [906, 0]
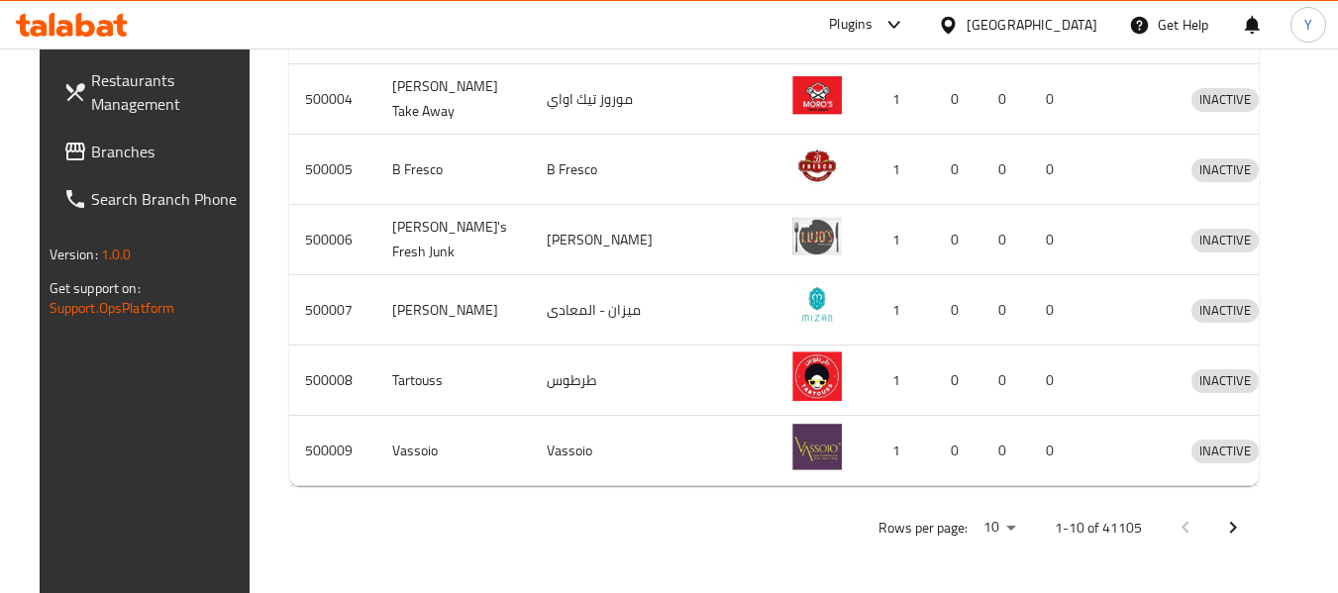
click at [91, 146] on span "Branches" at bounding box center [169, 152] width 157 height 24
